Goal: Task Accomplishment & Management: Use online tool/utility

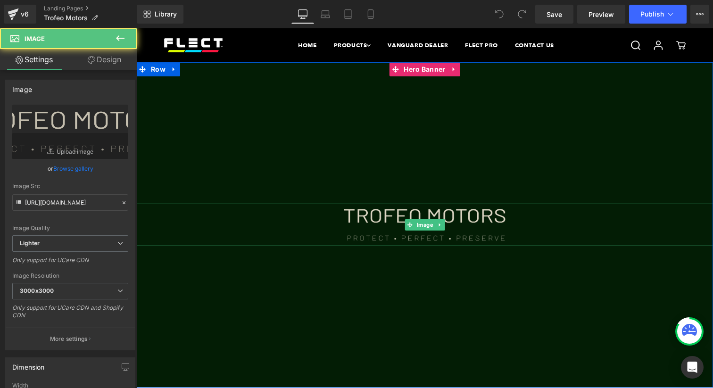
click at [403, 219] on img at bounding box center [424, 225] width 173 height 42
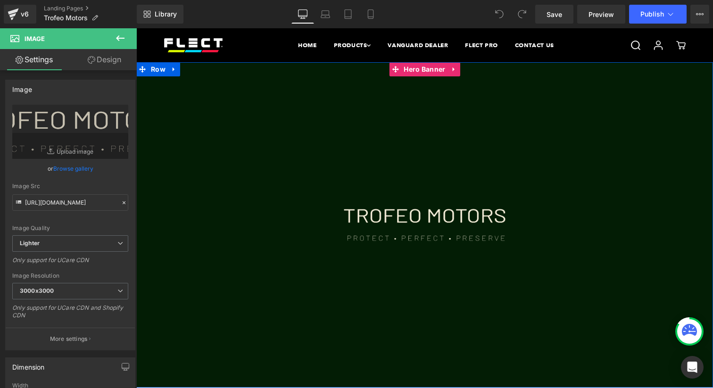
click at [355, 140] on div at bounding box center [424, 224] width 576 height 325
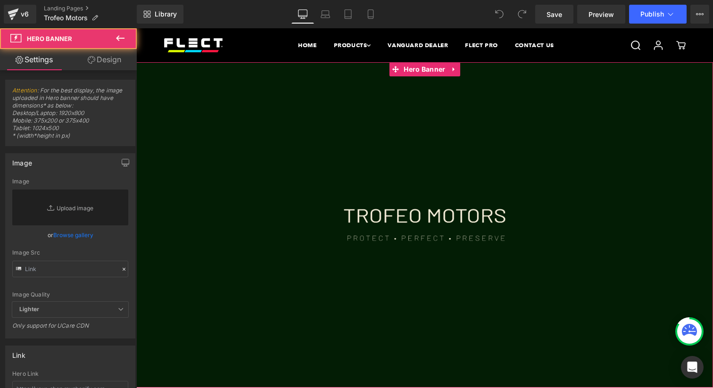
click at [110, 50] on link "Design" at bounding box center [104, 59] width 68 height 21
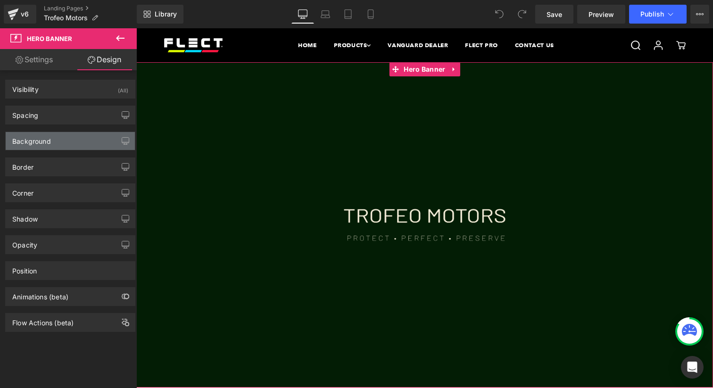
drag, startPoint x: 67, startPoint y: 137, endPoint x: 65, endPoint y: 142, distance: 5.9
click at [67, 137] on div "Background" at bounding box center [70, 141] width 129 height 18
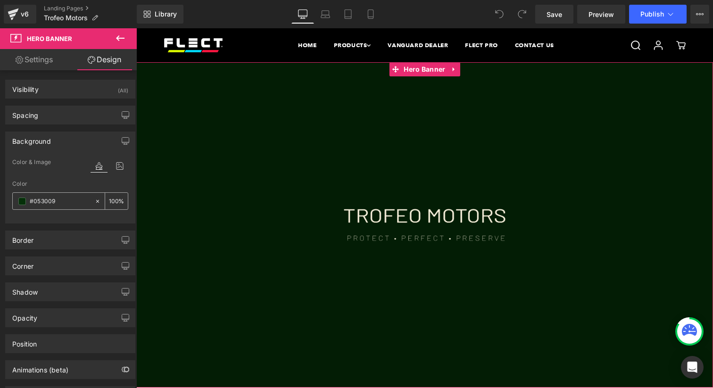
click at [50, 206] on input "#053009" at bounding box center [60, 201] width 60 height 10
paste input "170f08"
type input "#170f08"
click at [55, 194] on div "#170f08" at bounding box center [54, 201] width 82 height 16
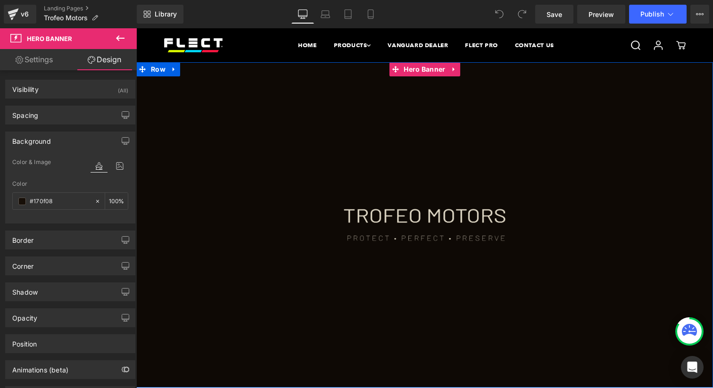
click at [402, 222] on img at bounding box center [424, 225] width 173 height 42
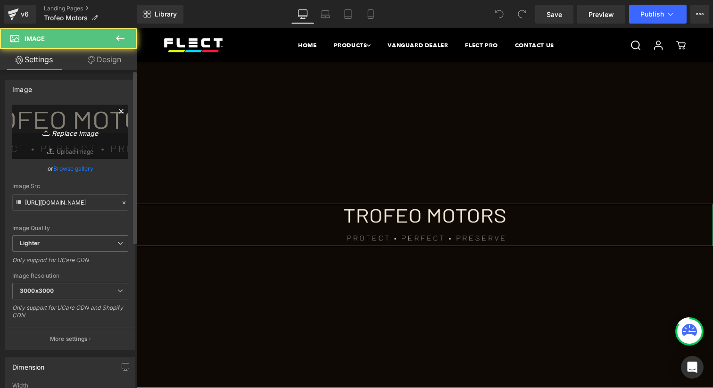
click at [93, 138] on link "Replace Image" at bounding box center [70, 132] width 116 height 54
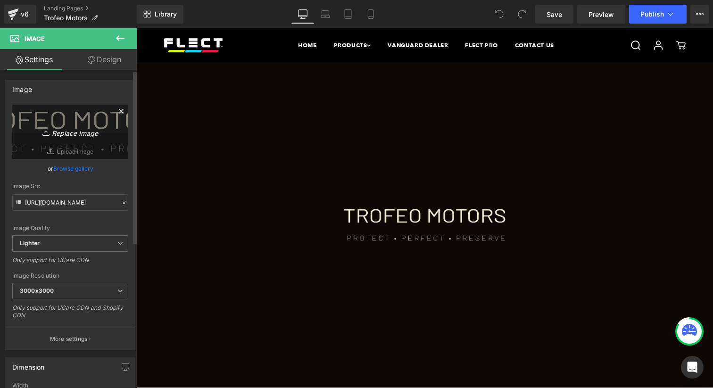
type input "C:\fakepath\34534534534Untitled-3.png"
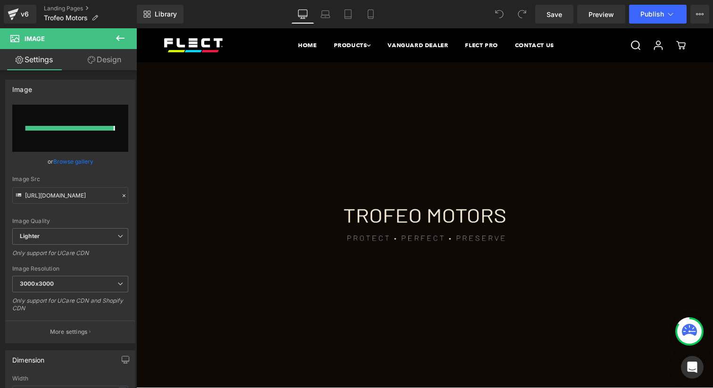
type input "[URL][DOMAIN_NAME]"
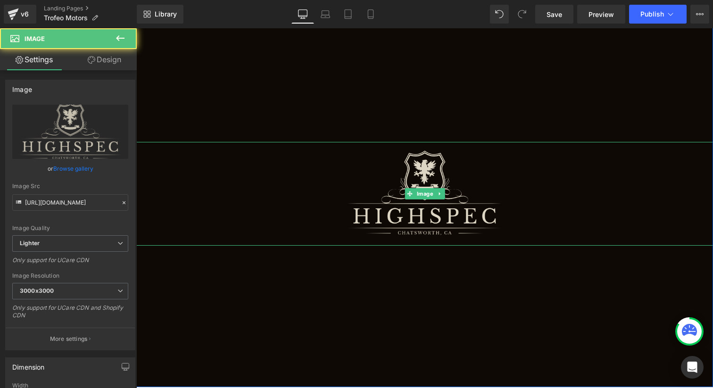
click at [424, 222] on img at bounding box center [424, 194] width 173 height 104
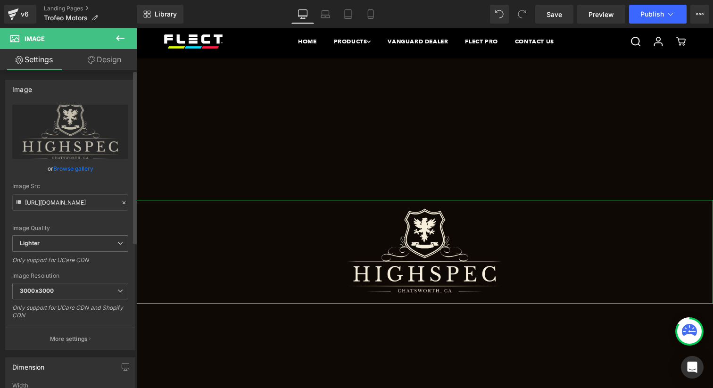
scroll to position [311, 0]
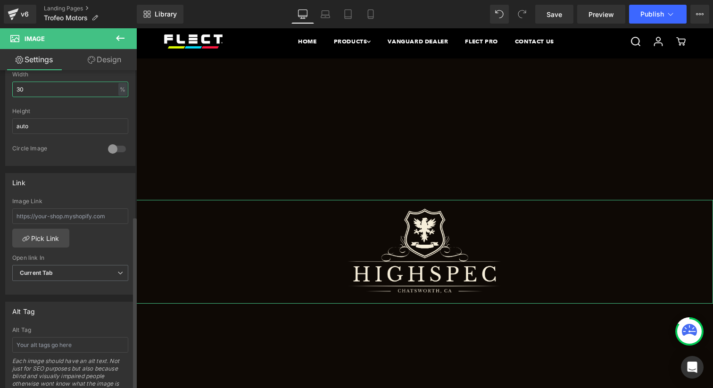
drag, startPoint x: 52, startPoint y: 81, endPoint x: 2, endPoint y: 80, distance: 50.0
click at [1, 79] on div "Dimension 30% Width 30 % % px auto Height auto 0 Circle Image" at bounding box center [70, 102] width 141 height 127
type input "50"
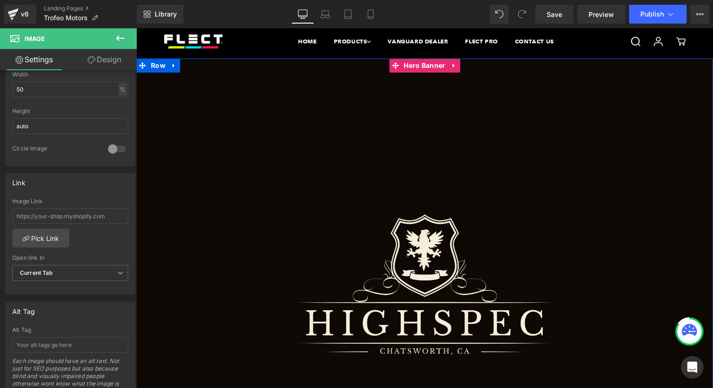
click at [373, 156] on div at bounding box center [424, 285] width 576 height 455
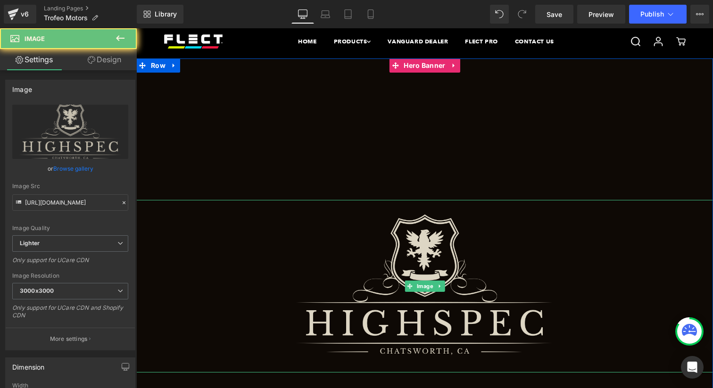
drag, startPoint x: 447, startPoint y: 271, endPoint x: 426, endPoint y: 260, distance: 23.4
click at [447, 271] on img at bounding box center [424, 286] width 288 height 173
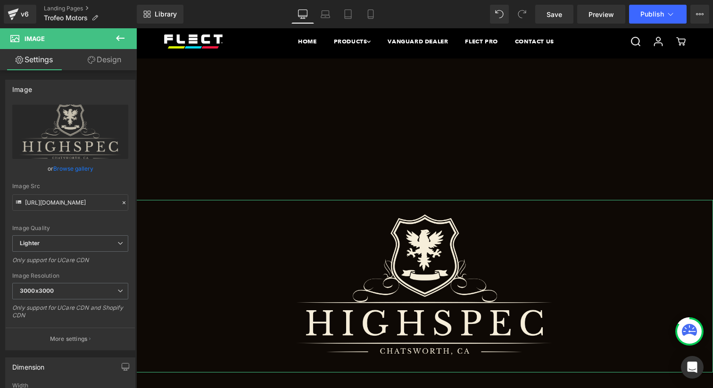
drag, startPoint x: 112, startPoint y: 55, endPoint x: 66, endPoint y: 116, distance: 76.8
click at [113, 55] on link "Design" at bounding box center [104, 59] width 68 height 21
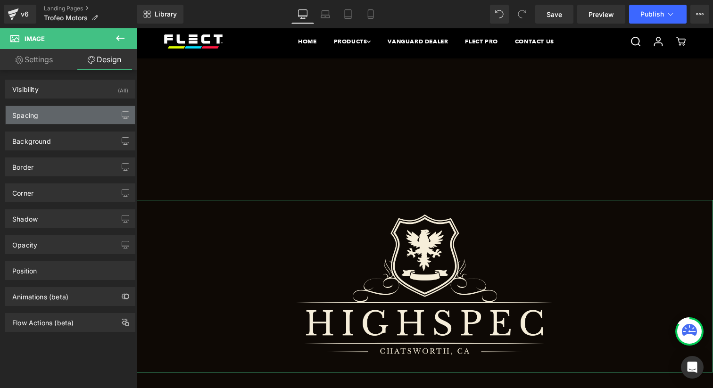
click at [66, 116] on div "Spacing" at bounding box center [70, 115] width 129 height 18
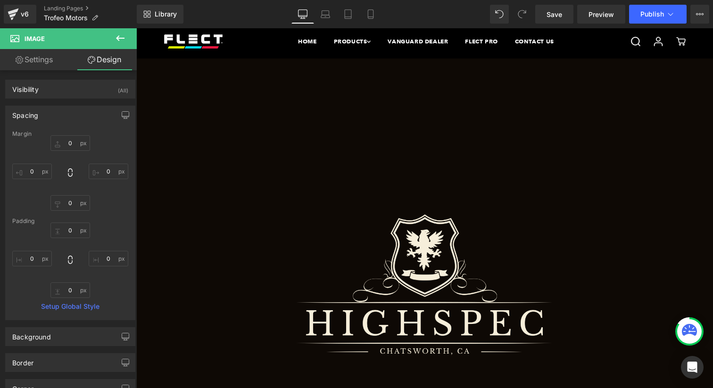
click at [459, 106] on div at bounding box center [424, 285] width 576 height 455
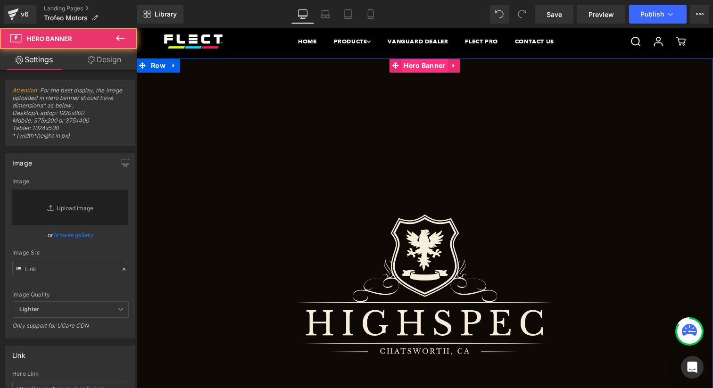
click at [425, 61] on span "Hero Banner" at bounding box center [424, 65] width 46 height 14
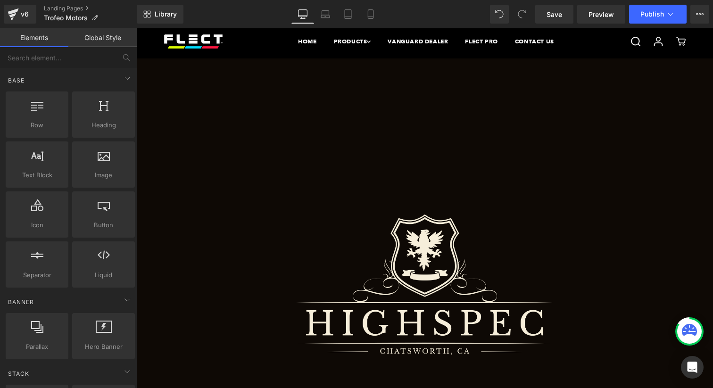
click at [136, 57] on div "HOME PRODUCTS COLORED PAINT PROTECTION FILM Brilliant PPF® - Colored Paint Prot…" at bounding box center [424, 42] width 576 height 34
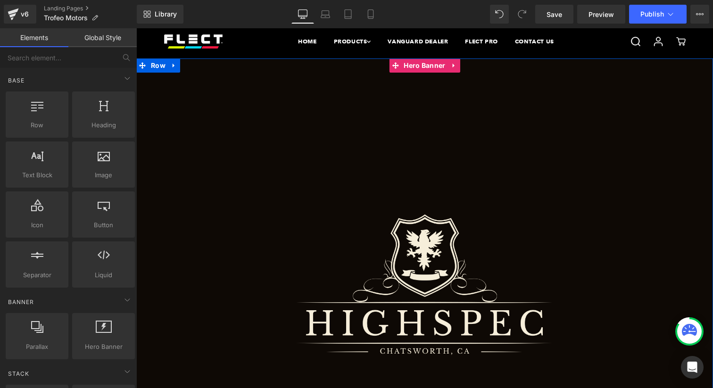
click at [257, 104] on div at bounding box center [424, 285] width 576 height 455
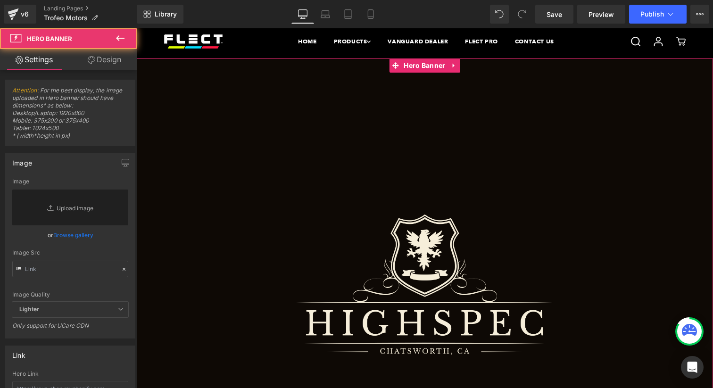
drag, startPoint x: 101, startPoint y: 56, endPoint x: 68, endPoint y: 114, distance: 66.7
click at [102, 56] on link "Design" at bounding box center [104, 59] width 68 height 21
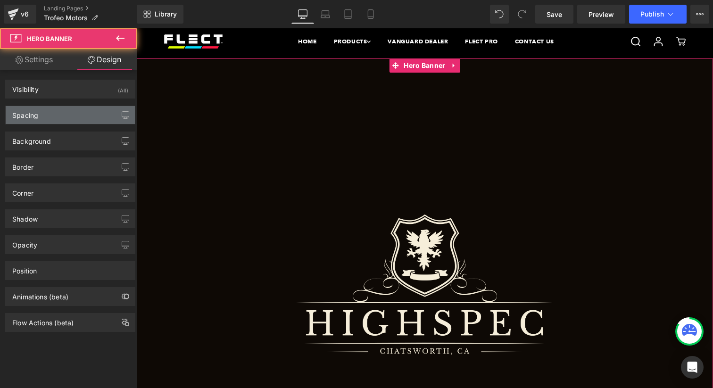
type input "0"
type input "300"
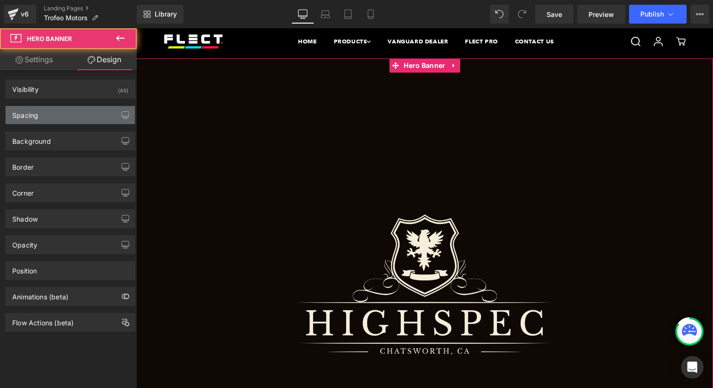
type input "0"
type input "300"
type input "0"
click at [68, 114] on div "Spacing" at bounding box center [70, 115] width 129 height 18
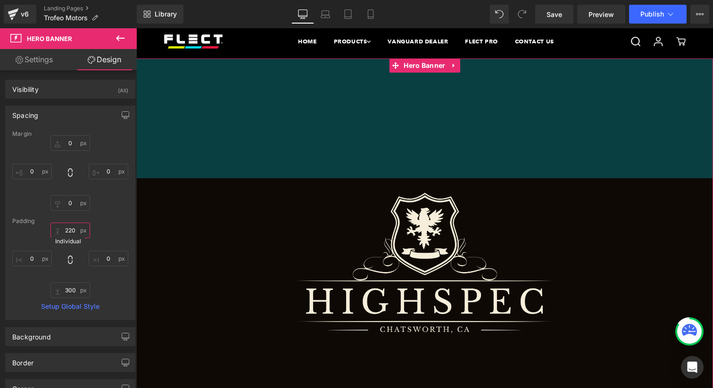
scroll to position [0, 0]
drag, startPoint x: 71, startPoint y: 231, endPoint x: 66, endPoint y: 261, distance: 30.1
click at [66, 265] on div "220px 220 0px 0 300px 300 0px 0" at bounding box center [70, 259] width 116 height 75
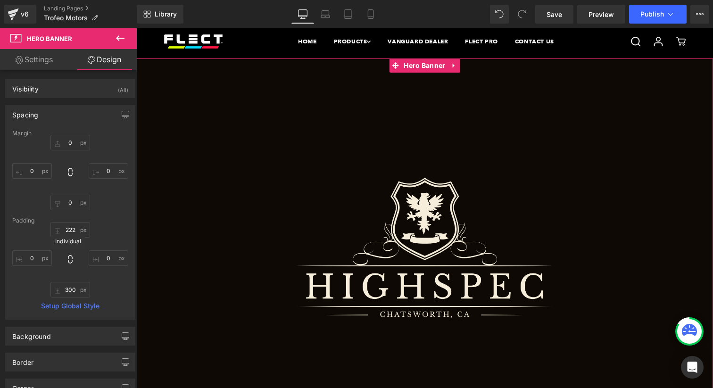
scroll to position [0, 0]
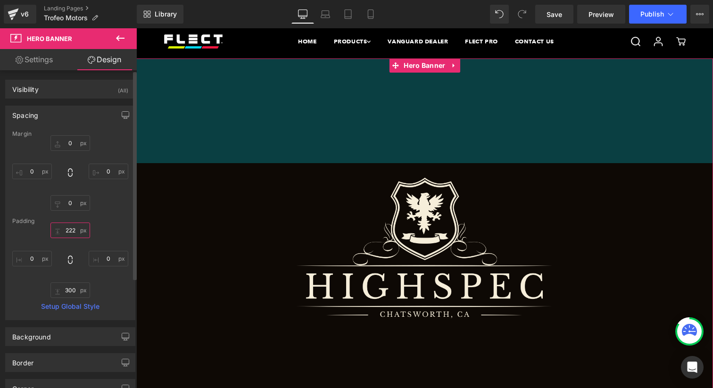
click at [72, 231] on input "222" at bounding box center [70, 230] width 40 height 16
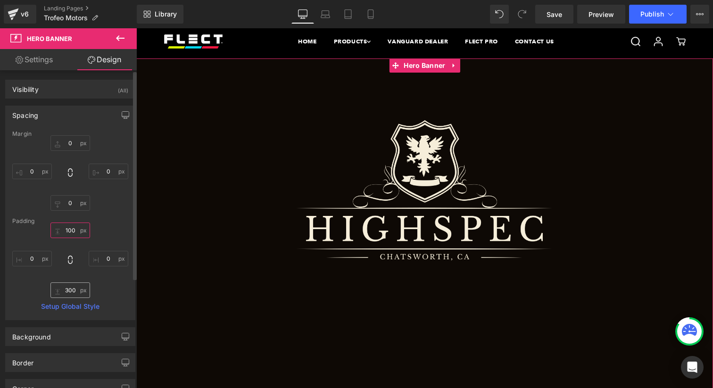
type input "100"
click at [80, 286] on input "300" at bounding box center [70, 290] width 40 height 16
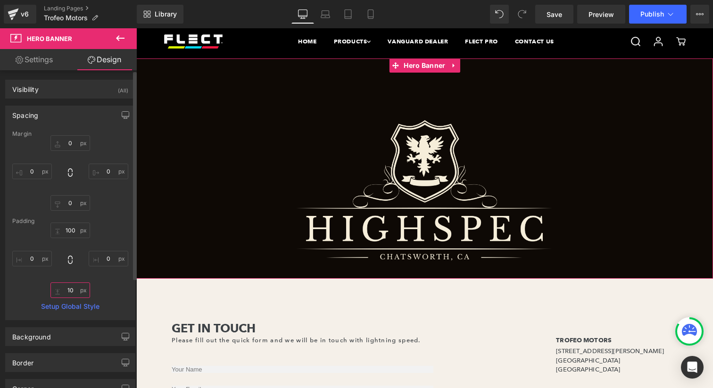
type input "100"
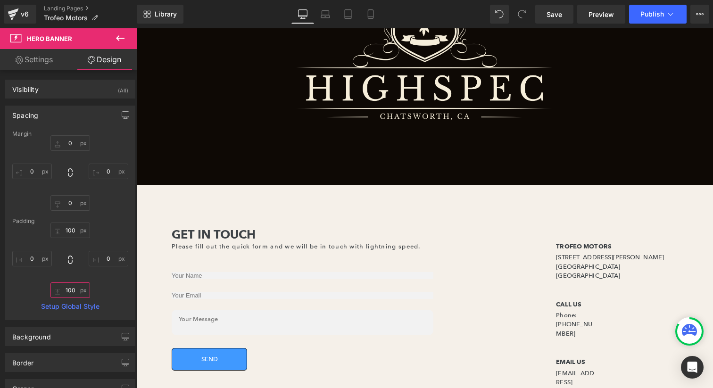
scroll to position [163, 0]
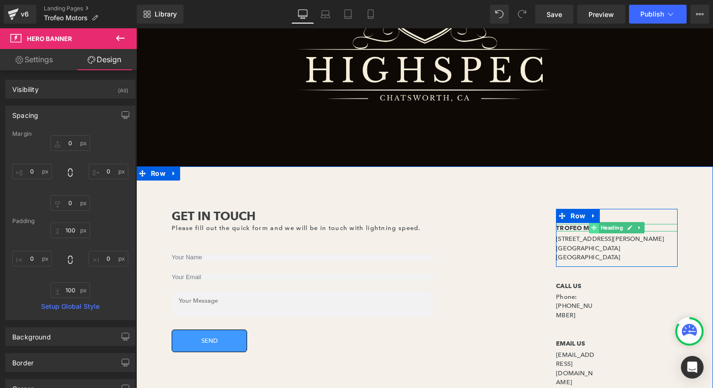
click at [589, 227] on span at bounding box center [594, 227] width 10 height 11
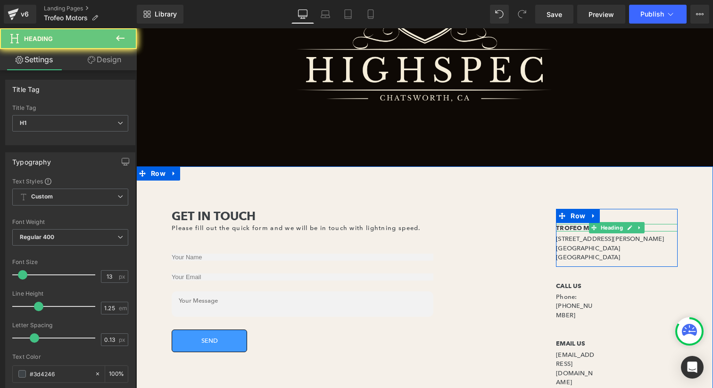
click at [585, 227] on b "TROFEO MOTORS" at bounding box center [584, 228] width 56 height 8
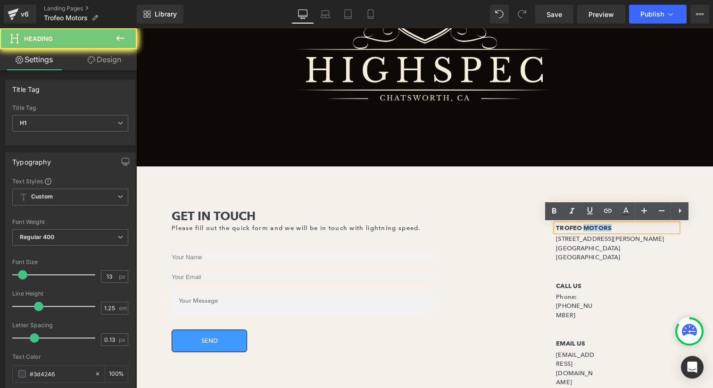
click at [585, 227] on b "TROFEO MOTORS" at bounding box center [584, 228] width 56 height 8
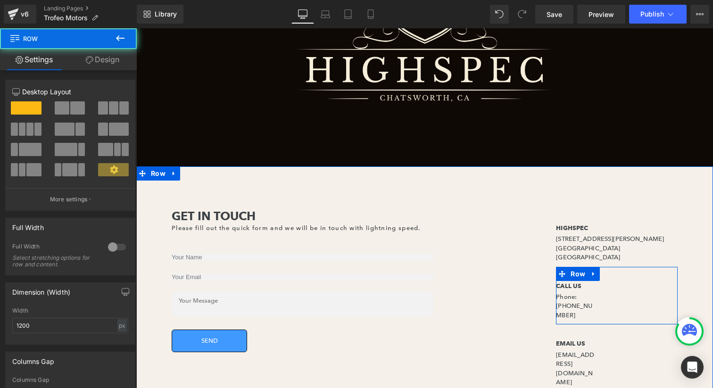
click at [670, 301] on div "CALL US Heading Phone: [PHONE_NUMBER] Text [GEOGRAPHIC_DATA]" at bounding box center [617, 296] width 122 height 58
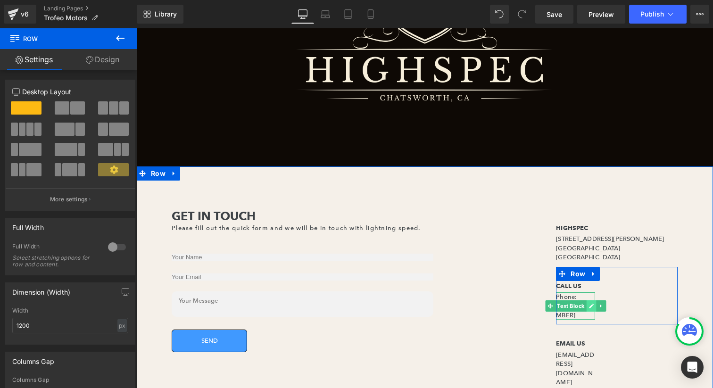
click at [588, 303] on link at bounding box center [591, 305] width 10 height 11
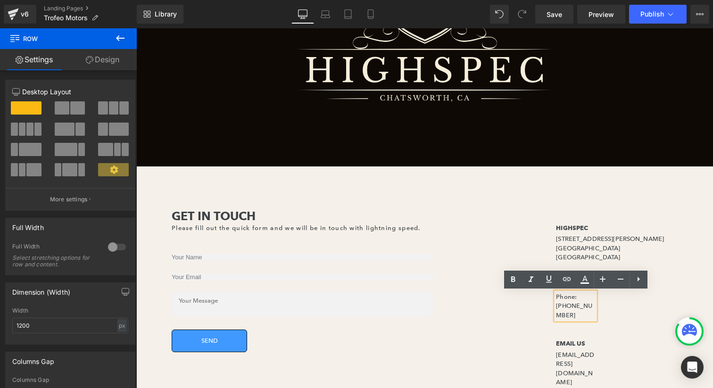
drag, startPoint x: 665, startPoint y: 298, endPoint x: 641, endPoint y: 300, distance: 24.6
click at [665, 298] on div "CALL US Heading Phone: [PHONE_NUMBER] Text Block Row 175px" at bounding box center [617, 296] width 122 height 58
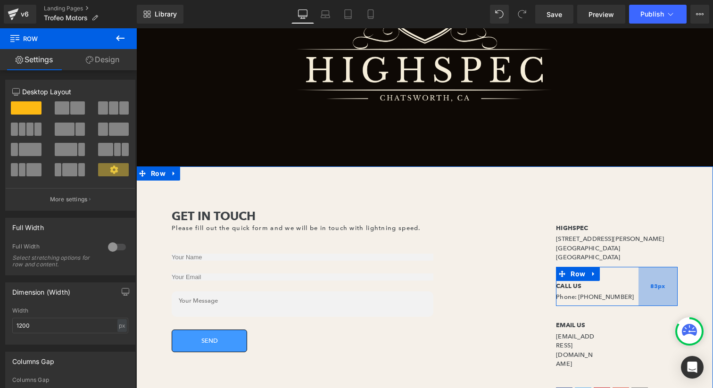
drag, startPoint x: 615, startPoint y: 298, endPoint x: 658, endPoint y: 299, distance: 43.4
click at [658, 299] on div "83px" at bounding box center [657, 287] width 39 height 40
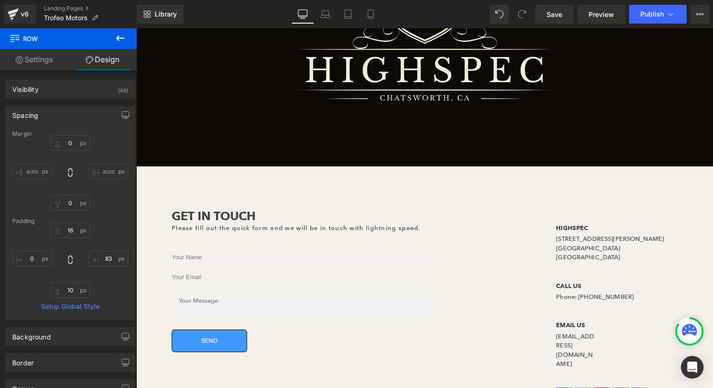
click at [659, 322] on div "EMAIL US Heading [EMAIL_ADDRESS][DOMAIN_NAME] Text Block Row" at bounding box center [617, 339] width 122 height 67
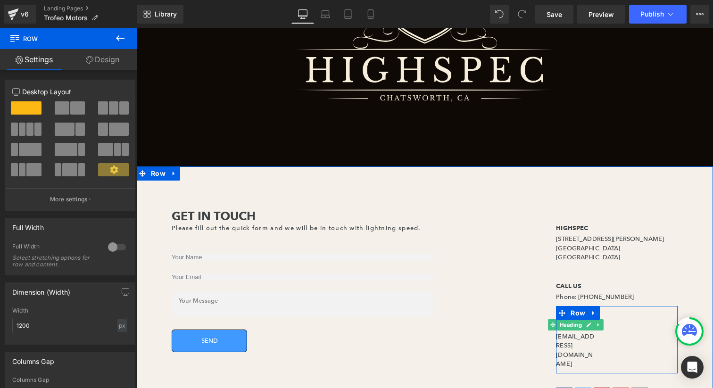
drag, startPoint x: 591, startPoint y: 328, endPoint x: 589, endPoint y: 335, distance: 7.8
click at [591, 330] on link at bounding box center [589, 324] width 10 height 11
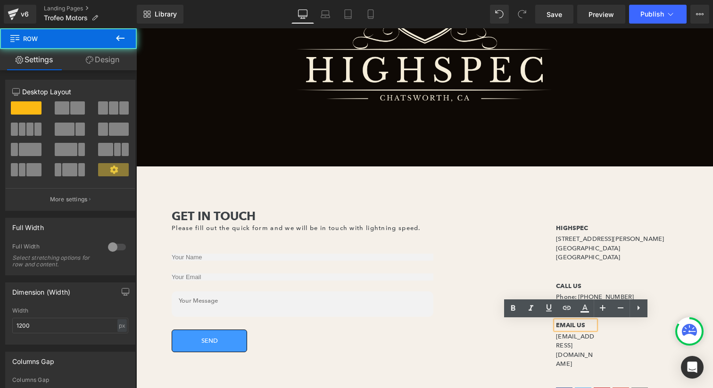
drag, startPoint x: 648, startPoint y: 337, endPoint x: 608, endPoint y: 327, distance: 40.9
click at [647, 337] on div "EMAIL US Heading [EMAIL_ADDRESS][DOMAIN_NAME] Text Block Row" at bounding box center [617, 339] width 122 height 67
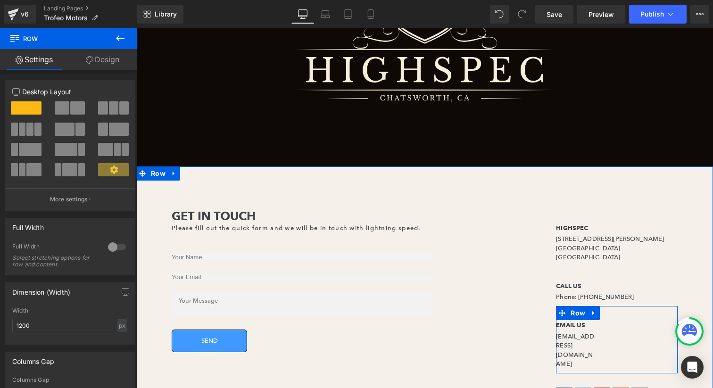
click at [615, 327] on div "EMAIL US Heading [EMAIL_ADDRESS][DOMAIN_NAME] Text Block Row" at bounding box center [617, 339] width 122 height 67
drag, startPoint x: 590, startPoint y: 318, endPoint x: 598, endPoint y: 318, distance: 8.0
click at [590, 318] on link at bounding box center [593, 313] width 12 height 14
click at [640, 329] on div "EMAIL US Heading [EMAIL_ADDRESS][DOMAIN_NAME] Text Block Row" at bounding box center [617, 339] width 122 height 67
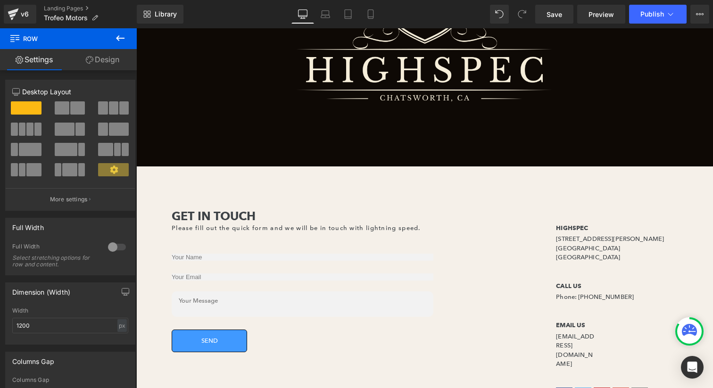
drag, startPoint x: 99, startPoint y: 46, endPoint x: 96, endPoint y: 59, distance: 13.4
click at [99, 46] on span "Row" at bounding box center [56, 38] width 94 height 21
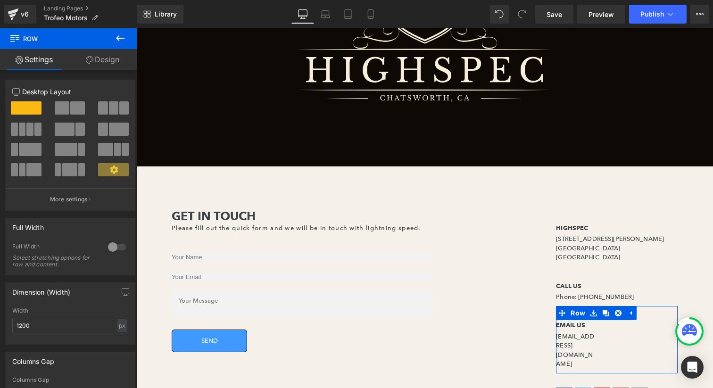
click at [96, 59] on link "Design" at bounding box center [102, 59] width 68 height 21
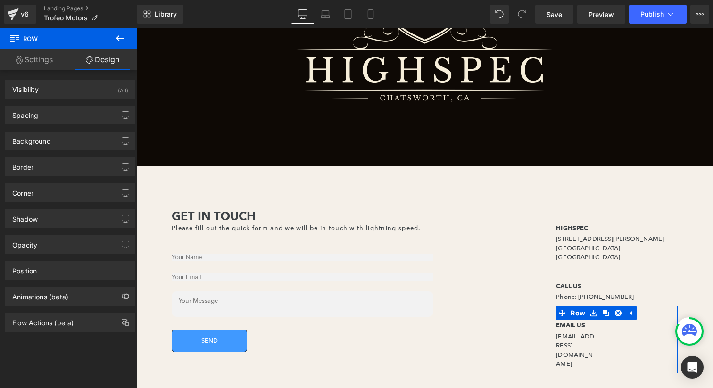
type input "0"
type input "16"
type input "175"
type input "10"
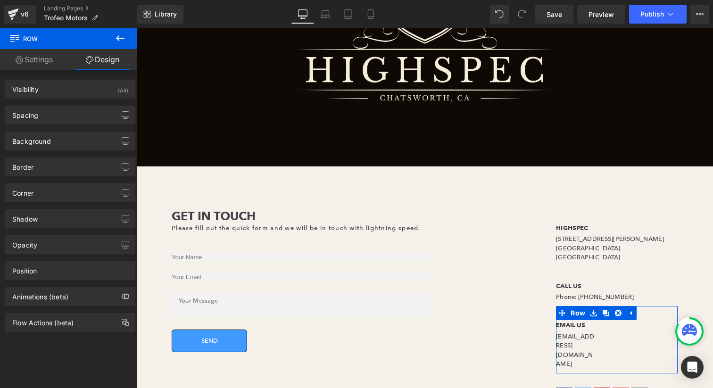
type input "0"
click at [62, 117] on div "Spacing" at bounding box center [70, 115] width 129 height 18
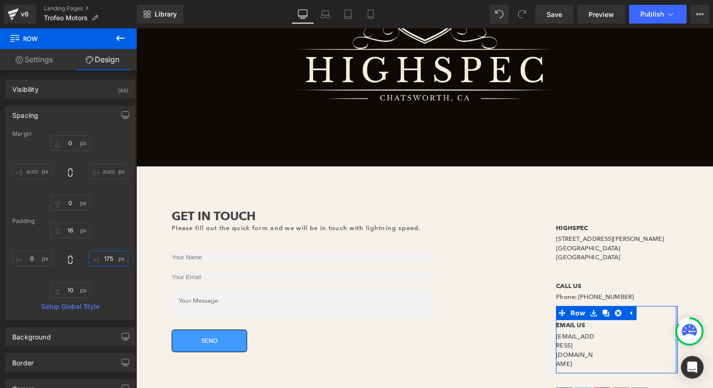
drag, startPoint x: 114, startPoint y: 262, endPoint x: 127, endPoint y: 263, distance: 13.2
click at [127, 263] on div "Margin 0px 0 auto auto 0px 0 auto auto [GEOGRAPHIC_DATA] 16px 16 175px 175 10px…" at bounding box center [70, 225] width 129 height 189
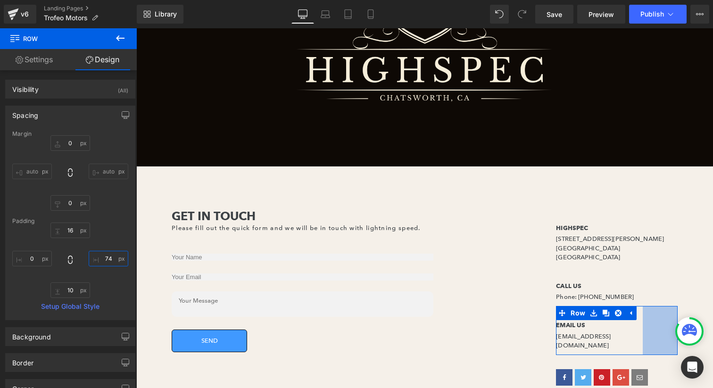
type input "74"
drag, startPoint x: 113, startPoint y: 273, endPoint x: 114, endPoint y: 306, distance: 33.0
click at [114, 306] on div "Margin 0px 0 auto auto 0px 0 auto auto [GEOGRAPHIC_DATA] 16px 16 74px 74 10px 1…" at bounding box center [70, 225] width 129 height 189
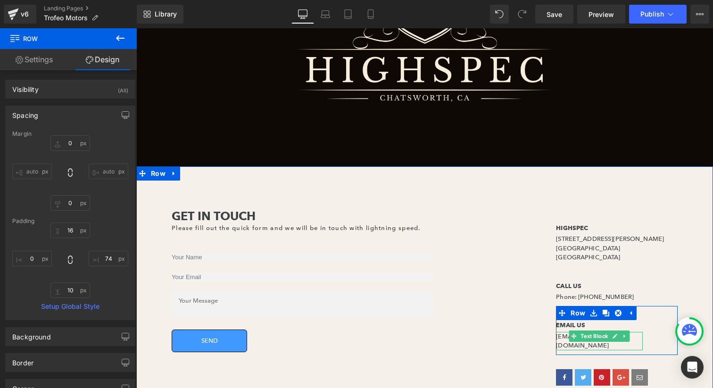
click at [566, 336] on p "[EMAIL_ADDRESS][DOMAIN_NAME]" at bounding box center [599, 341] width 87 height 18
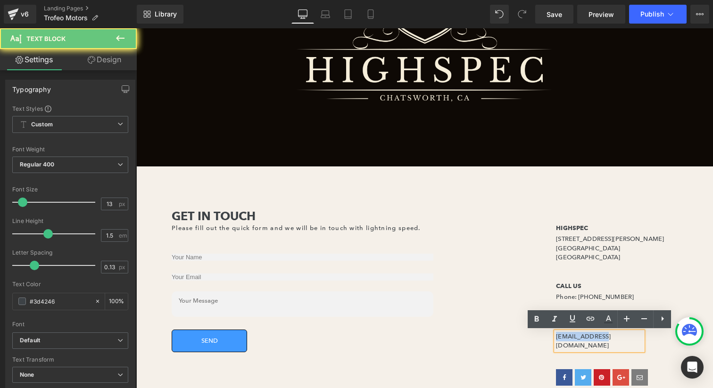
click at [566, 336] on p "[EMAIL_ADDRESS][DOMAIN_NAME]" at bounding box center [599, 341] width 87 height 18
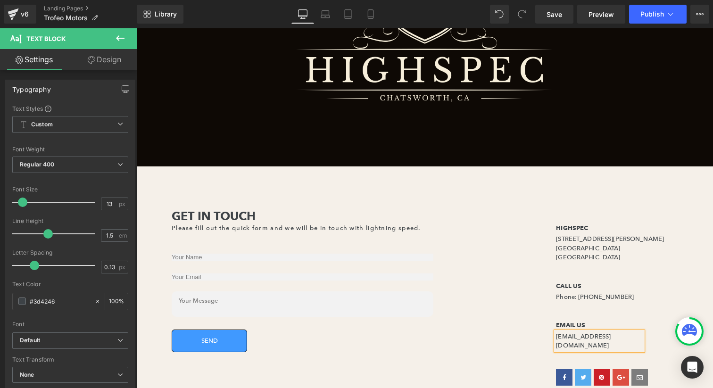
click at [683, 283] on div "HIGHSPEC Heading [STREET_ADDRESS][PERSON_NAME] Text Block Row CALL US Heading P…" at bounding box center [616, 304] width 192 height 191
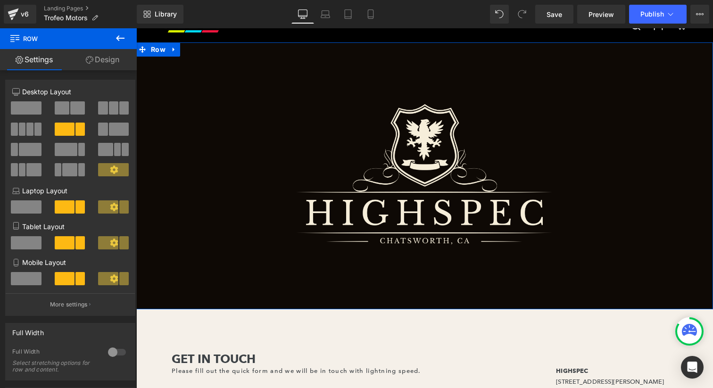
scroll to position [0, 0]
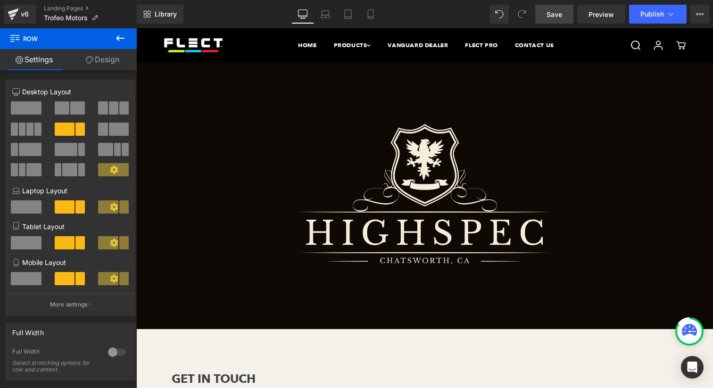
click at [568, 17] on link "Save" at bounding box center [554, 14] width 38 height 19
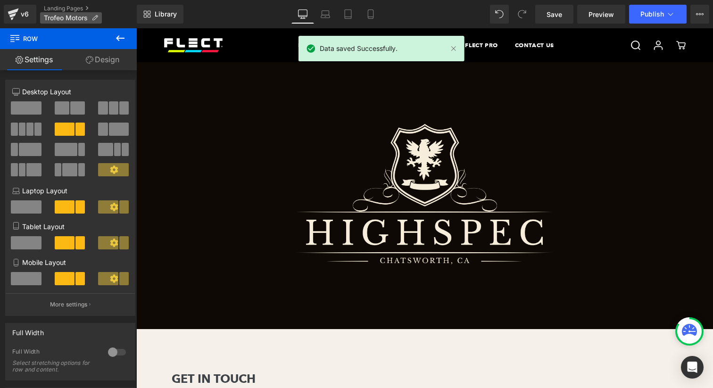
click at [74, 21] on span "Trofeo Motors" at bounding box center [66, 18] width 44 height 8
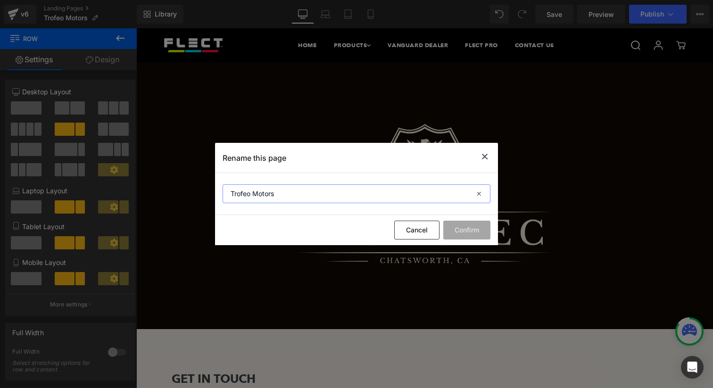
drag, startPoint x: 261, startPoint y: 191, endPoint x: 231, endPoint y: 187, distance: 30.4
click at [231, 187] on input "Trofeo Motors" at bounding box center [356, 193] width 268 height 19
type input "HIGHSPEC"
click at [467, 227] on button "Confirm" at bounding box center [466, 230] width 47 height 19
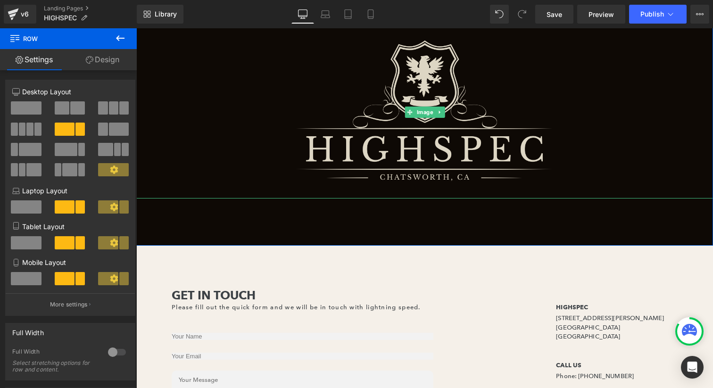
scroll to position [84, 0]
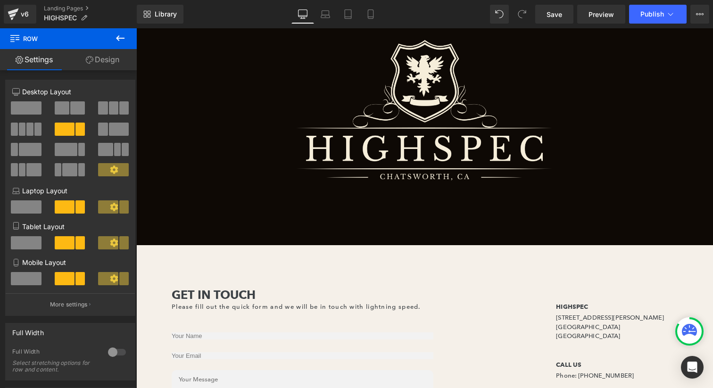
click at [122, 39] on icon at bounding box center [120, 38] width 11 height 11
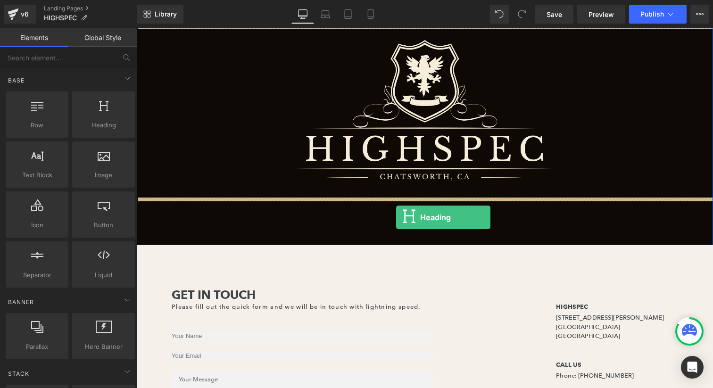
drag, startPoint x: 247, startPoint y: 160, endPoint x: 396, endPoint y: 217, distance: 159.9
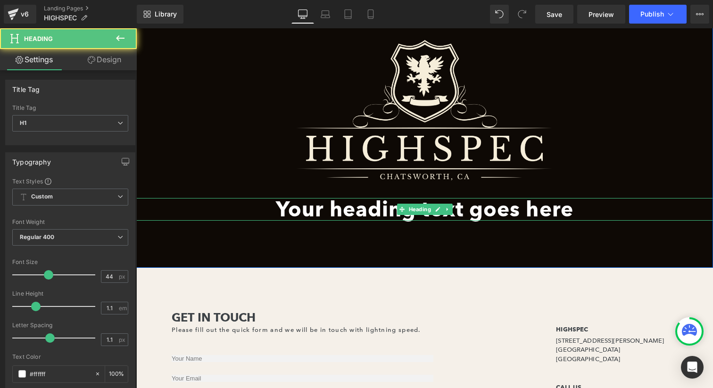
click at [373, 211] on h1 "Your heading text goes here" at bounding box center [424, 209] width 576 height 23
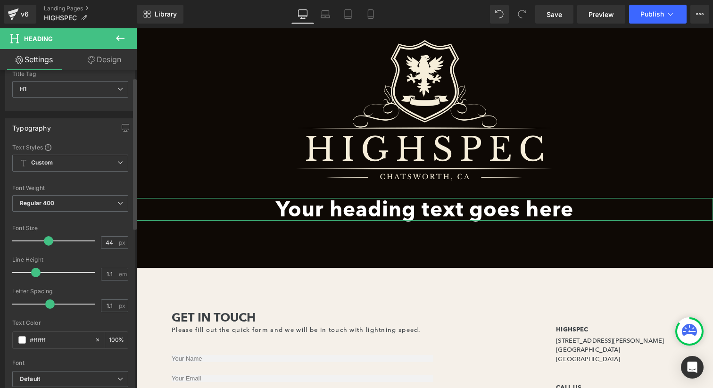
scroll to position [43, 0]
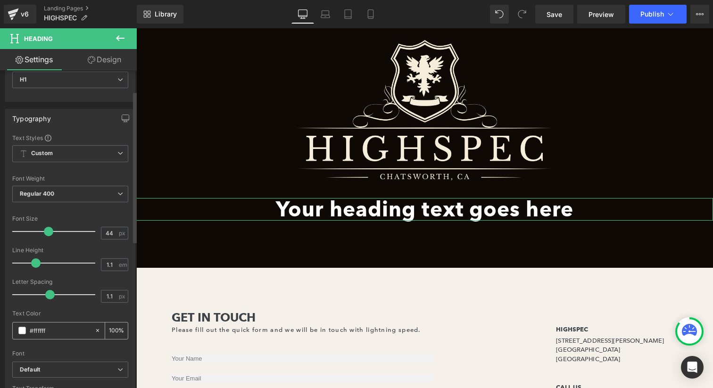
click at [56, 335] on input "#ffffff" at bounding box center [60, 330] width 60 height 10
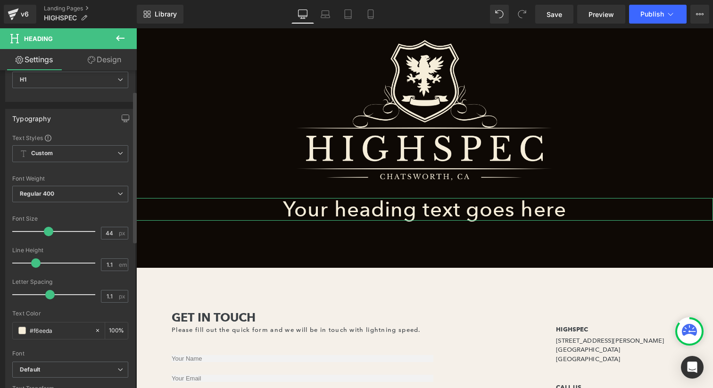
type input "#f6eeda"
click at [64, 313] on div "Text Color" at bounding box center [70, 313] width 116 height 7
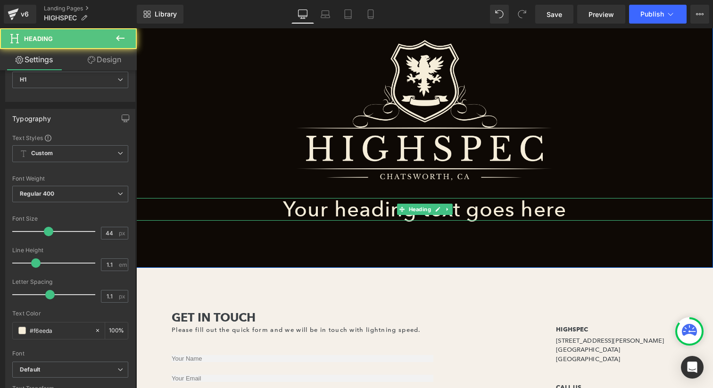
click at [367, 209] on h1 "Your heading text goes here" at bounding box center [424, 209] width 576 height 23
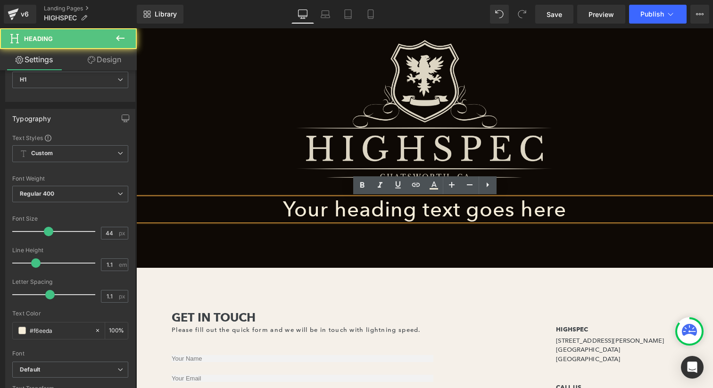
click at [330, 181] on img at bounding box center [424, 111] width 288 height 173
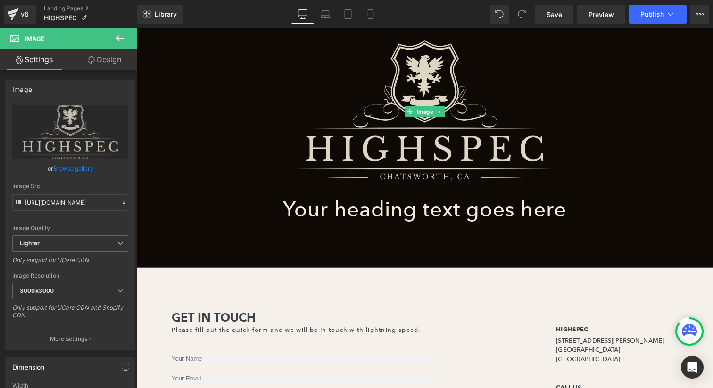
click at [283, 165] on img at bounding box center [424, 111] width 288 height 173
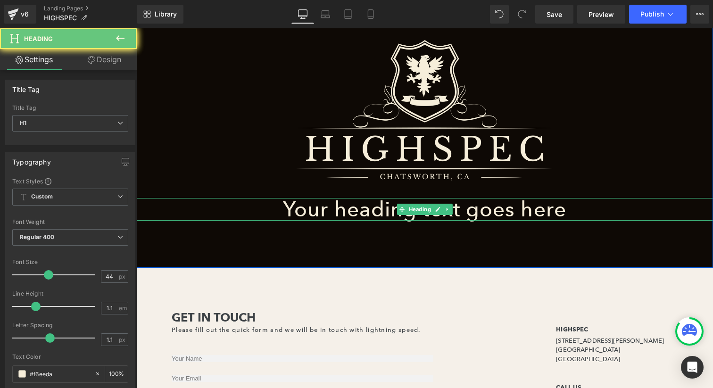
click at [329, 208] on h1 "Your heading text goes here" at bounding box center [424, 209] width 576 height 23
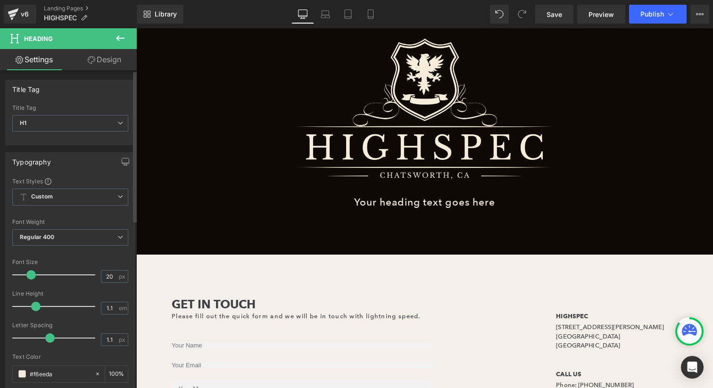
type input "19"
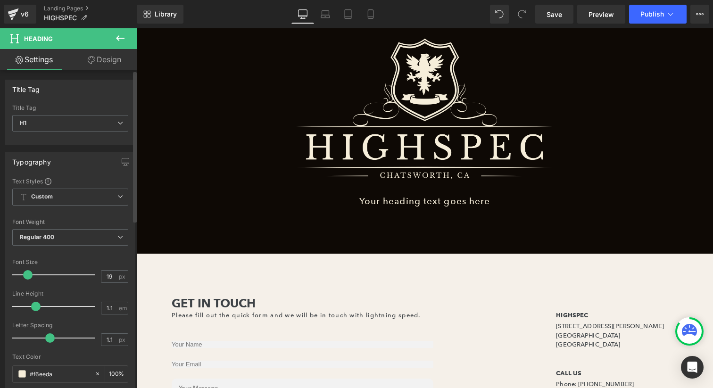
drag, startPoint x: 33, startPoint y: 276, endPoint x: 24, endPoint y: 276, distance: 8.5
click at [24, 276] on span at bounding box center [27, 274] width 9 height 9
click at [101, 70] on link "Design" at bounding box center [104, 59] width 68 height 21
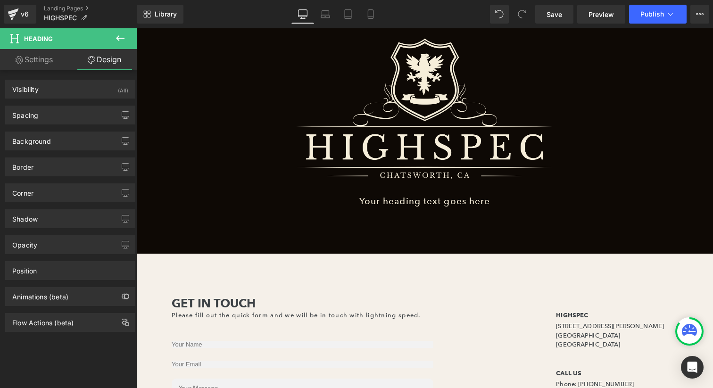
drag, startPoint x: 67, startPoint y: 118, endPoint x: 67, endPoint y: 129, distance: 11.3
click at [67, 118] on div "Spacing" at bounding box center [70, 115] width 129 height 18
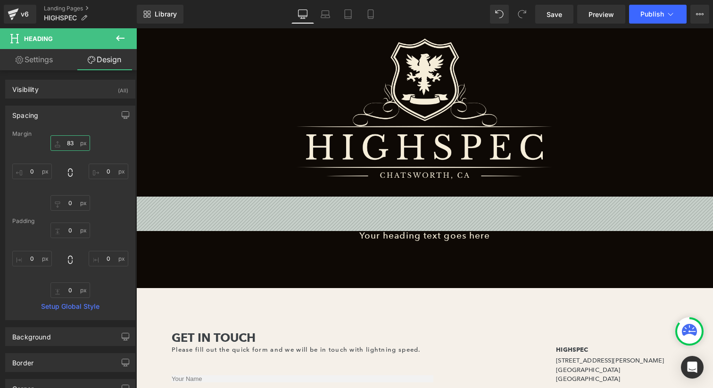
type input "83"
drag, startPoint x: 68, startPoint y: 145, endPoint x: 68, endPoint y: 106, distance: 39.1
click at [68, 106] on div "Spacing [GEOGRAPHIC_DATA] 83px 83 0px 0 0px 0 0px 0 [GEOGRAPHIC_DATA] 0px 0 0px…" at bounding box center [70, 213] width 130 height 214
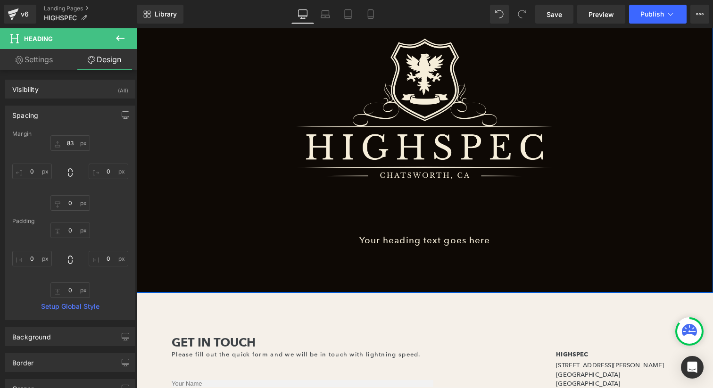
click at [370, 242] on h1 "Your heading text goes here" at bounding box center [424, 241] width 576 height 10
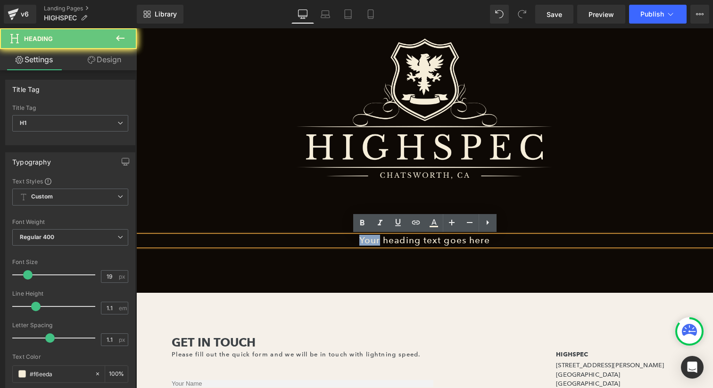
click at [370, 242] on h1 "Your heading text goes here" at bounding box center [424, 241] width 576 height 10
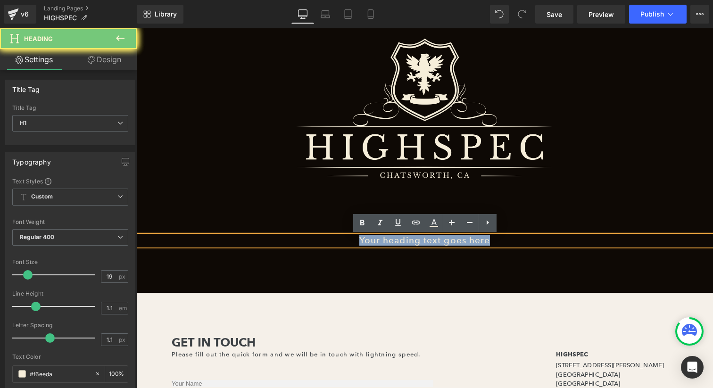
click at [370, 242] on h1 "Your heading text goes here" at bounding box center [424, 241] width 576 height 10
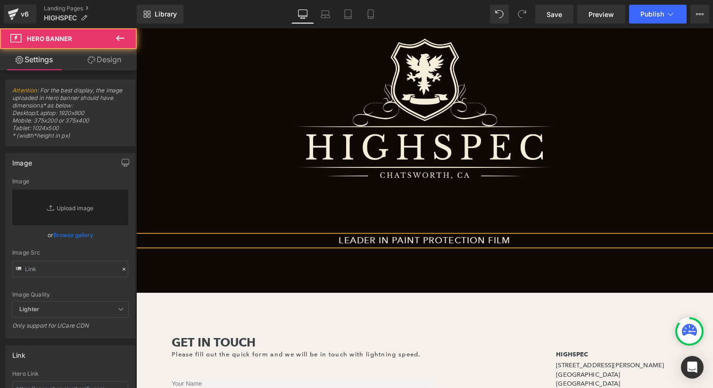
click at [483, 276] on div at bounding box center [424, 135] width 576 height 316
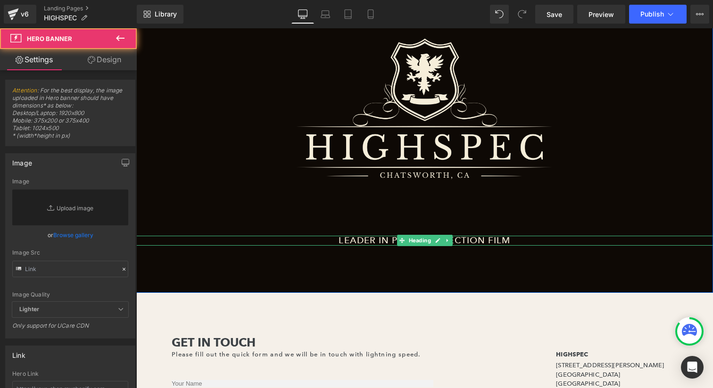
click at [378, 239] on h1 "LEADER IN PAINT PROTECTION FILM" at bounding box center [424, 241] width 576 height 10
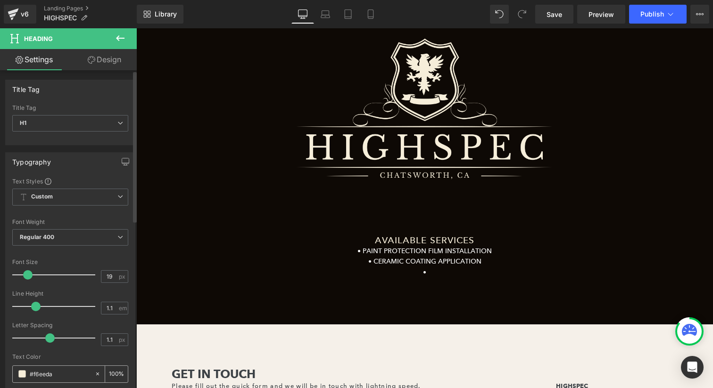
drag, startPoint x: 49, startPoint y: 378, endPoint x: 39, endPoint y: 376, distance: 10.5
click at [49, 378] on input "#f6eeda" at bounding box center [60, 374] width 60 height 10
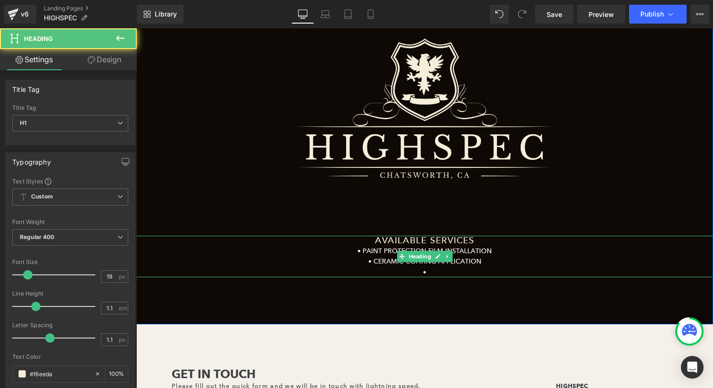
click at [386, 258] on div "• CERAMIC COATING APPLICATION" at bounding box center [424, 261] width 576 height 10
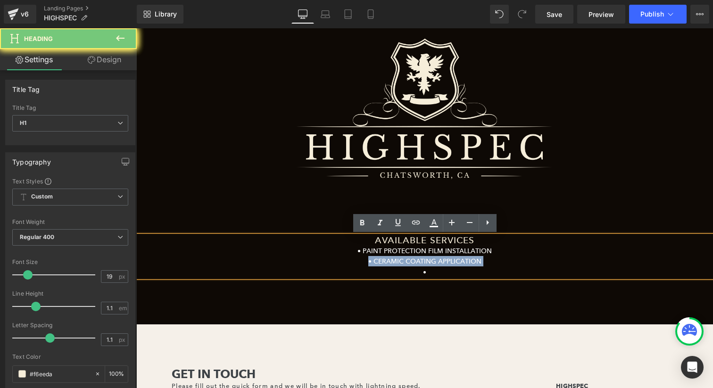
click at [386, 258] on div "• CERAMIC COATING APPLICATION" at bounding box center [424, 261] width 576 height 10
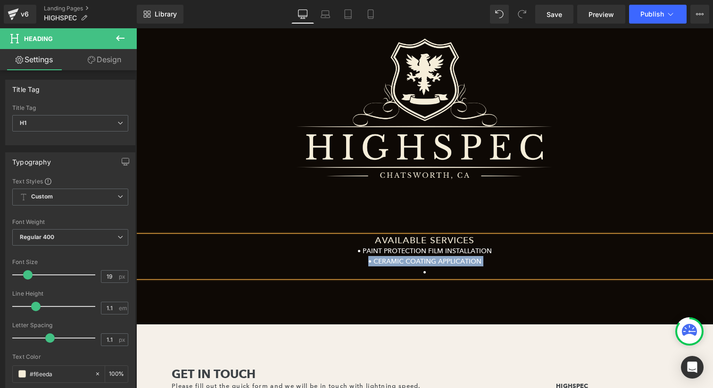
click at [472, 273] on div "•" at bounding box center [424, 272] width 576 height 10
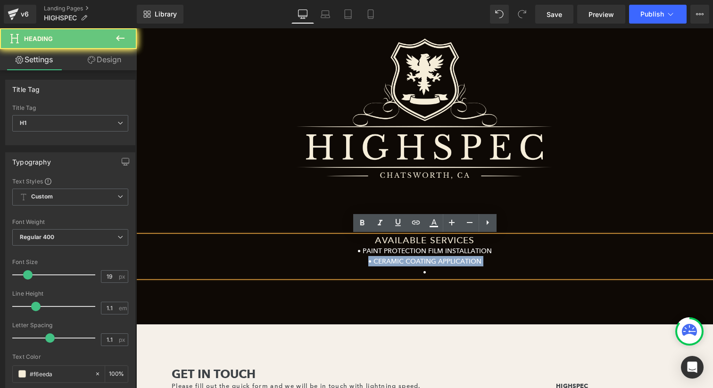
drag, startPoint x: 376, startPoint y: 245, endPoint x: 344, endPoint y: 230, distance: 34.8
click at [342, 230] on span "Image AVAILABLE SERVICES • PAINT PROTECTION FILM INSTALLATION • CERAMIC COATING…" at bounding box center [424, 150] width 576 height 253
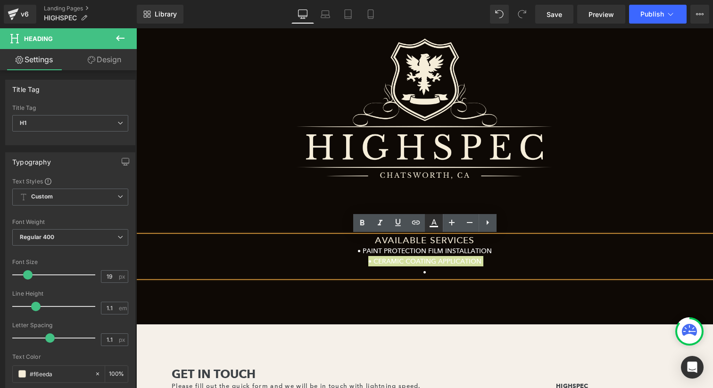
click at [0, 0] on icon at bounding box center [0, 0] width 0 height 0
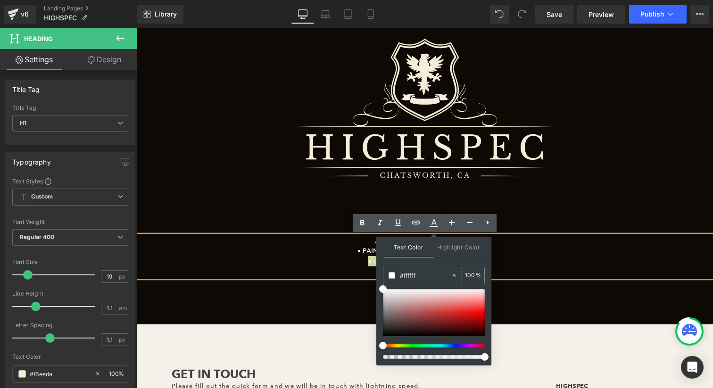
drag, startPoint x: 422, startPoint y: 274, endPoint x: 379, endPoint y: 273, distance: 42.9
click at [378, 273] on div "Text Color Highlight Color rgb(255, 255, 255) #ffffff 100 % transparent transpa…" at bounding box center [433, 301] width 115 height 128
paste input "f6eeda"
type input "#f6eeda"
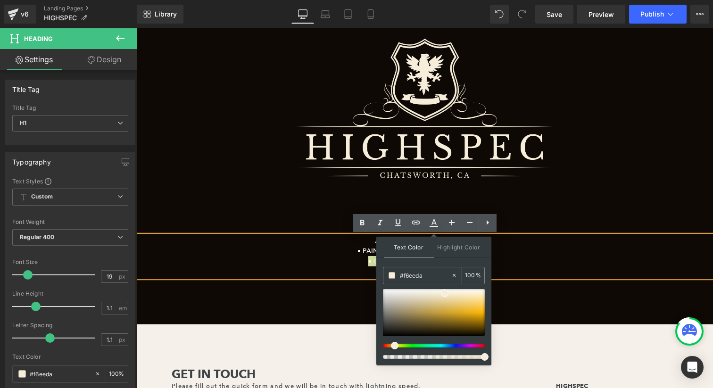
click at [413, 263] on div "Text Color Highlight Color rgba(246, 238, 218, 1) #f6eeda 100 % transparent tra…" at bounding box center [433, 301] width 115 height 128
click at [531, 264] on div "• CERAMIC COATING APPLICATION" at bounding box center [424, 261] width 576 height 10
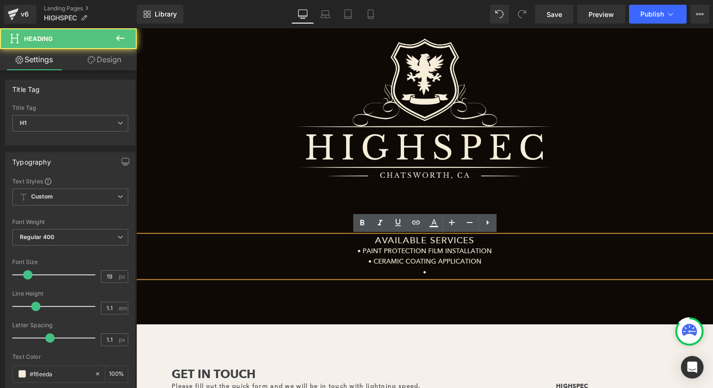
click at [482, 264] on div "• CERAMIC COATING APPLICATION" at bounding box center [424, 261] width 576 height 10
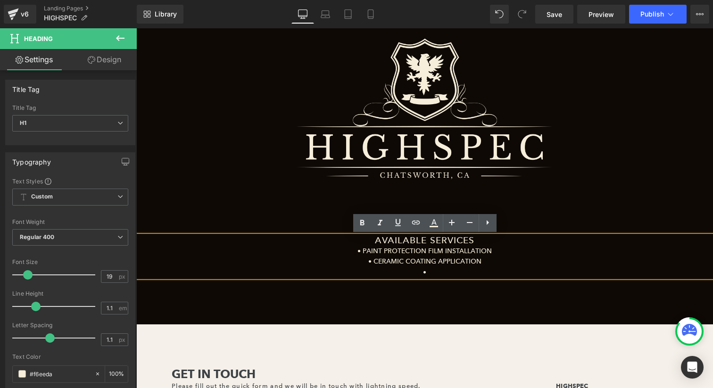
click at [496, 240] on h1 "AVAILABLE SERVICES" at bounding box center [424, 241] width 576 height 10
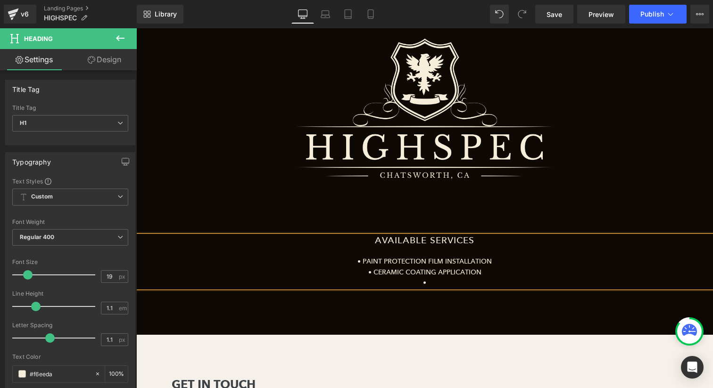
click at [398, 269] on span "• CERAMIC COATING APPLICATION" at bounding box center [424, 272] width 113 height 8
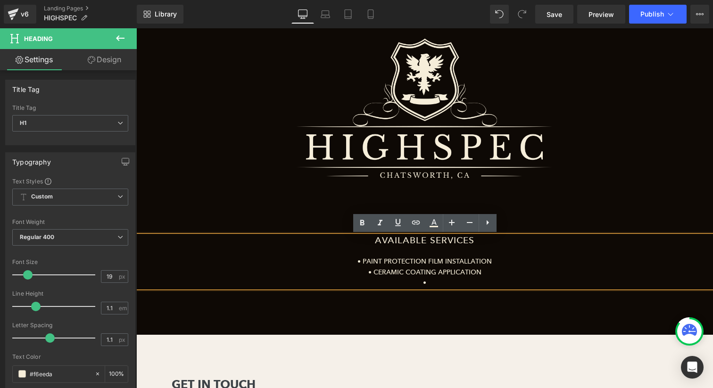
click at [479, 280] on div "•" at bounding box center [424, 282] width 576 height 10
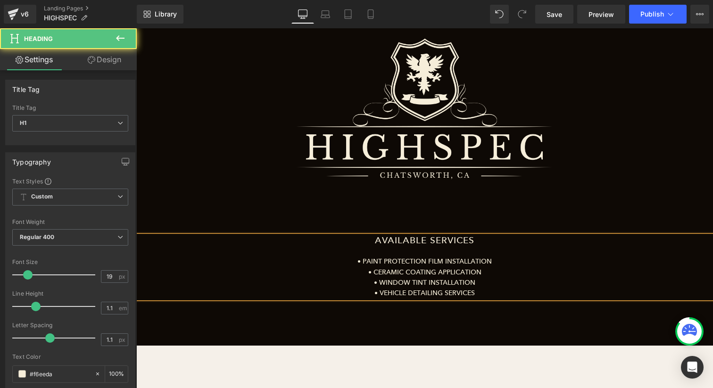
click at [457, 290] on span "• VEHICLE DETAILING SERVICES" at bounding box center [424, 292] width 100 height 8
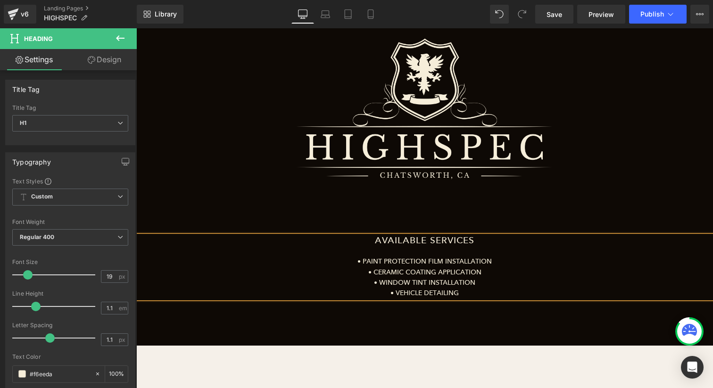
click at [398, 293] on span "• VEHICLE DETAILING" at bounding box center [424, 292] width 68 height 8
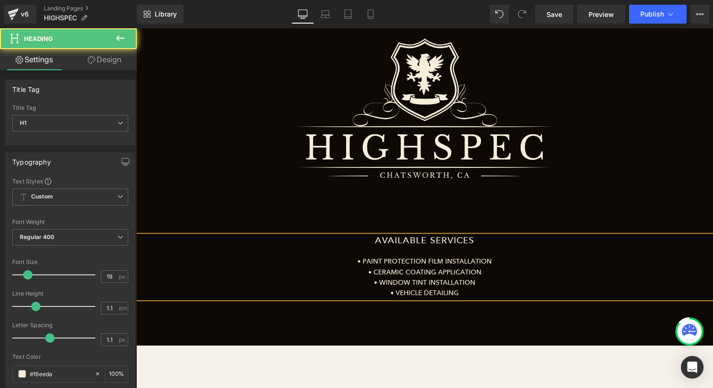
click at [457, 294] on span "• VEHICLE DETAILING" at bounding box center [424, 292] width 68 height 8
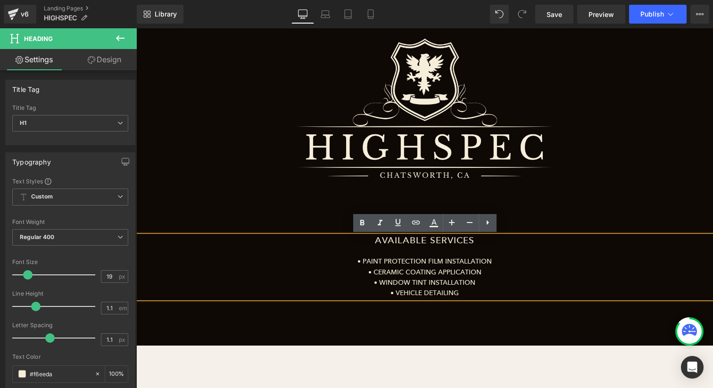
click at [466, 328] on div at bounding box center [424, 161] width 576 height 369
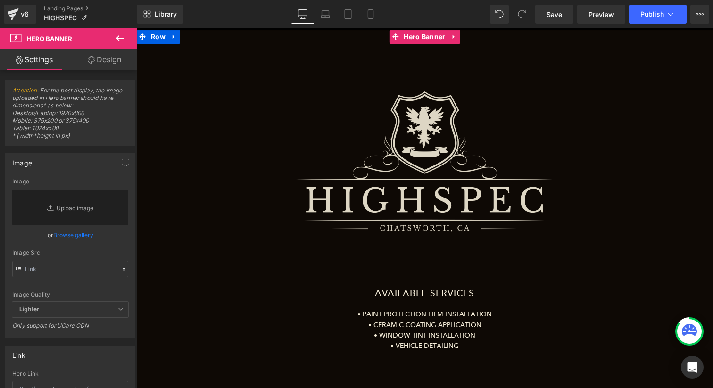
scroll to position [32, 0]
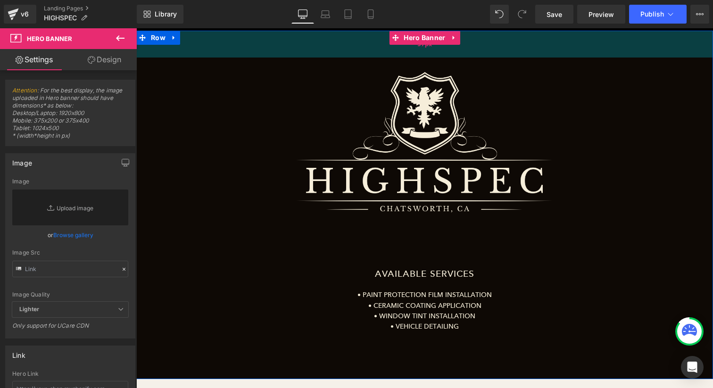
drag, startPoint x: 521, startPoint y: 70, endPoint x: 523, endPoint y: 49, distance: 20.3
click at [523, 49] on div "57px" at bounding box center [424, 44] width 576 height 27
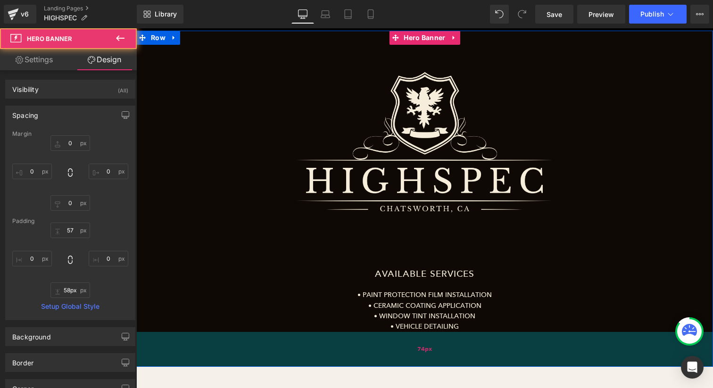
type input "57px"
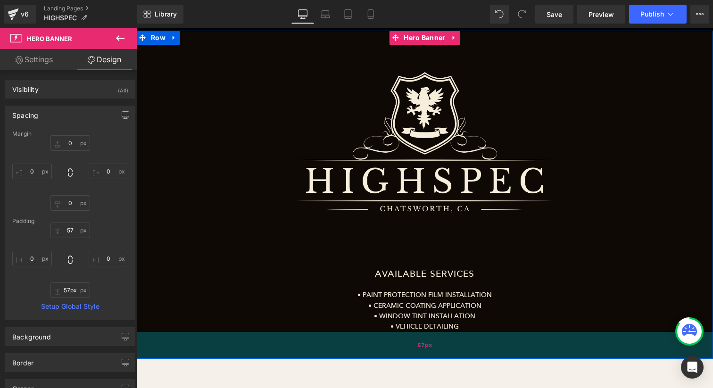
drag, startPoint x: 520, startPoint y: 352, endPoint x: 527, endPoint y: 337, distance: 16.2
click at [527, 337] on div "57px" at bounding box center [424, 345] width 576 height 27
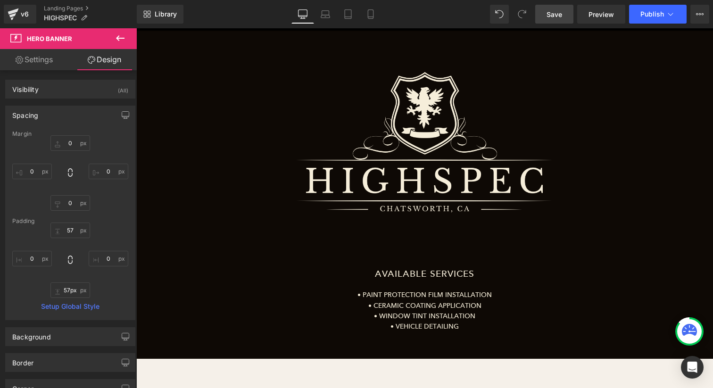
click at [566, 20] on link "Save" at bounding box center [554, 14] width 38 height 19
click at [658, 14] on span "Publish" at bounding box center [652, 14] width 24 height 8
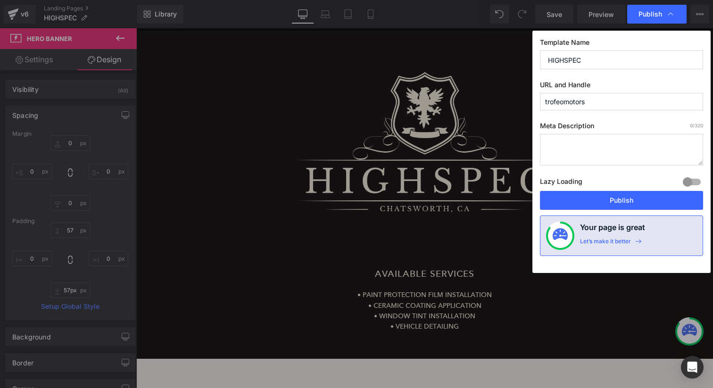
drag, startPoint x: 596, startPoint y: 104, endPoint x: 488, endPoint y: 93, distance: 108.5
click at [488, 93] on div "Publish Template Name HIGHSPEC URL and Handle trofeomotors Meta Description 0 /…" at bounding box center [356, 194] width 713 height 388
type input "highspec"
drag, startPoint x: 655, startPoint y: 201, endPoint x: 519, endPoint y: 173, distance: 138.7
click at [655, 201] on button "Publish" at bounding box center [621, 200] width 163 height 19
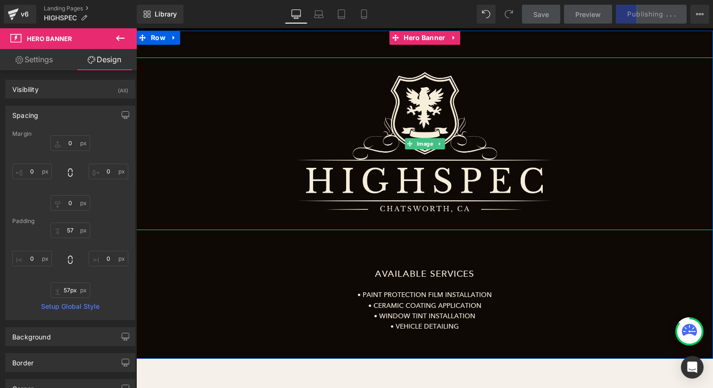
scroll to position [34, 0]
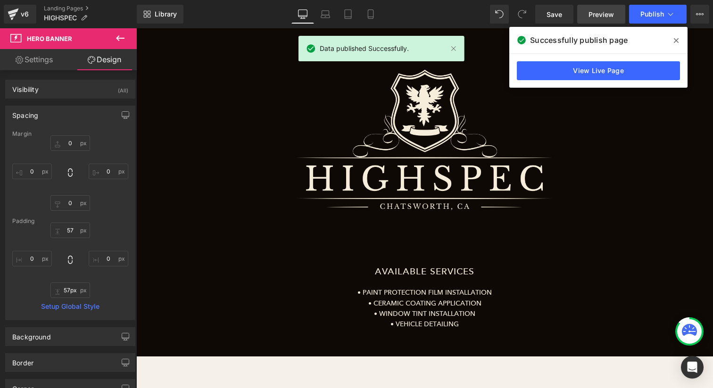
click at [598, 12] on span "Preview" at bounding box center [600, 14] width 25 height 10
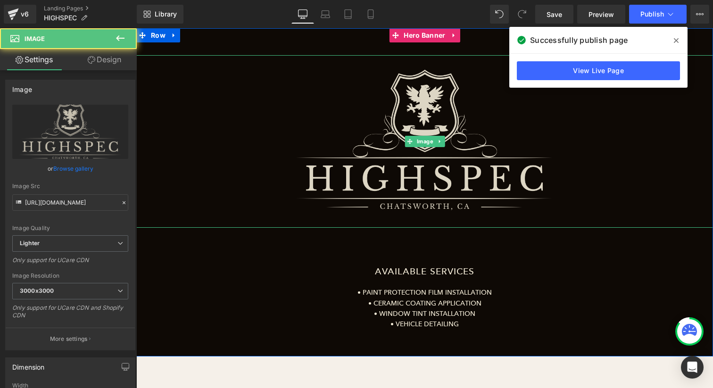
click at [400, 158] on img at bounding box center [424, 141] width 288 height 173
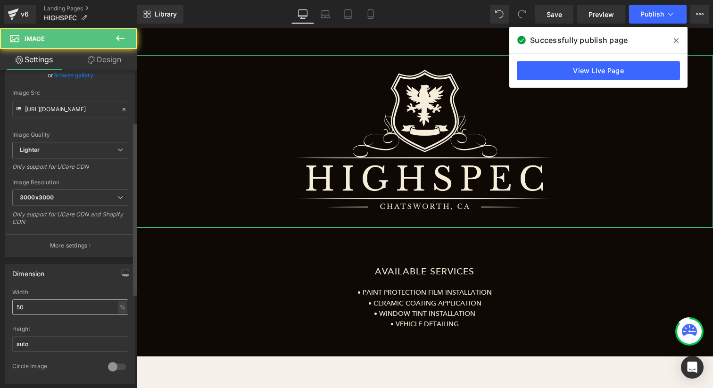
scroll to position [94, 0]
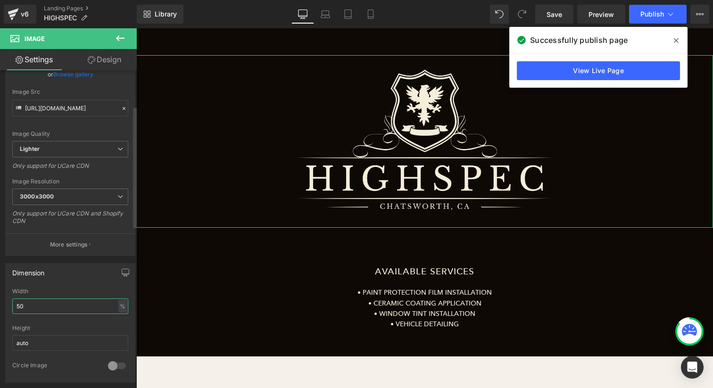
drag, startPoint x: 43, startPoint y: 304, endPoint x: 8, endPoint y: 301, distance: 35.5
click at [8, 301] on div "50% Width 50 % % px auto Height auto 0 Circle Image" at bounding box center [70, 335] width 129 height 94
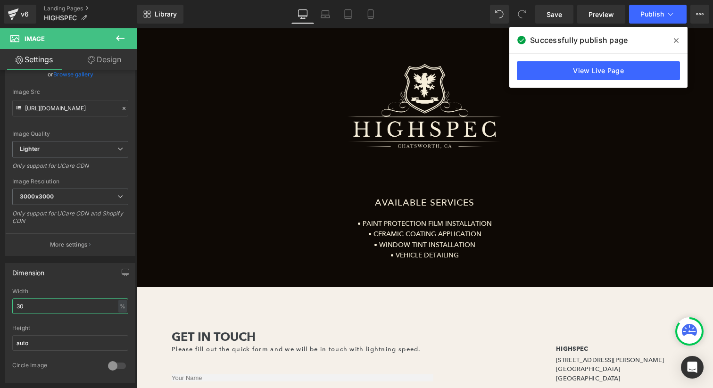
type input "30"
click at [677, 35] on span at bounding box center [675, 40] width 15 height 15
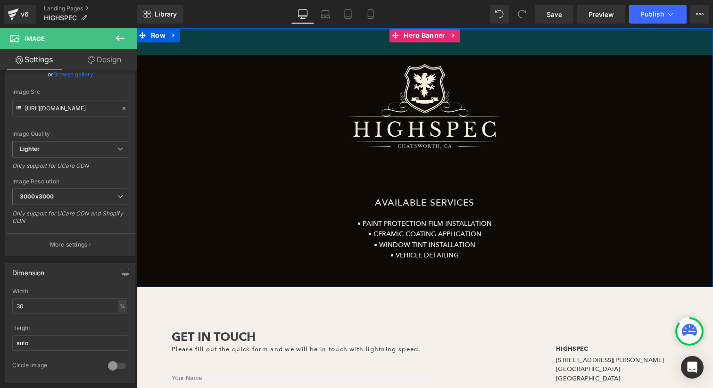
scroll to position [0, 0]
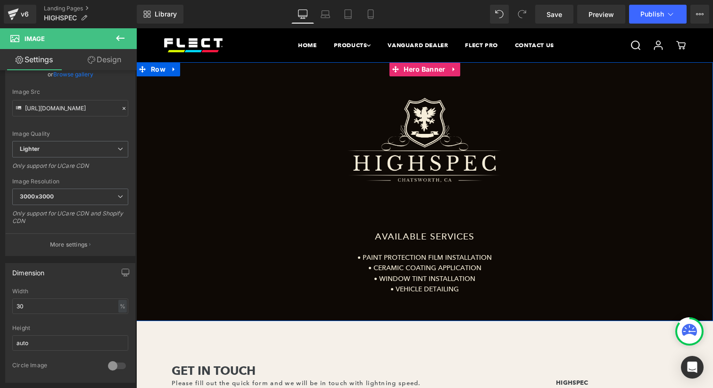
click at [428, 211] on span "Image AVAILABLE SERVICES • PAINT PROTECTION FILM INSTALLATION • CERAMIC COATING…" at bounding box center [424, 191] width 576 height 205
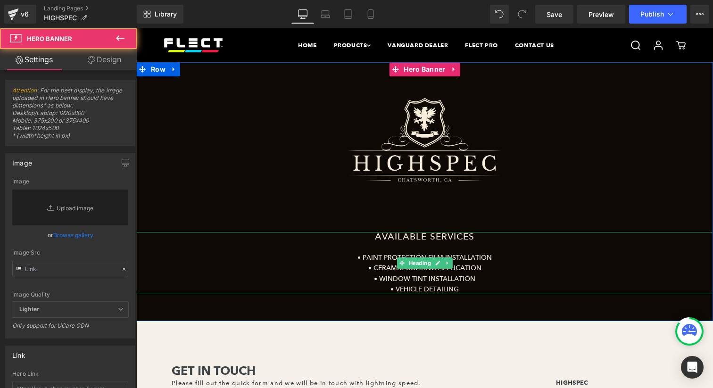
click at [424, 241] on h1 "AVAILABLE SERVICES" at bounding box center [424, 237] width 576 height 10
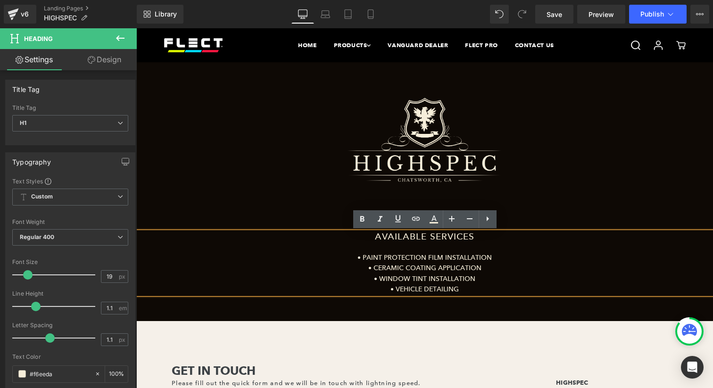
click at [277, 265] on div "• CERAMIC COATING APPLICATION" at bounding box center [424, 268] width 576 height 10
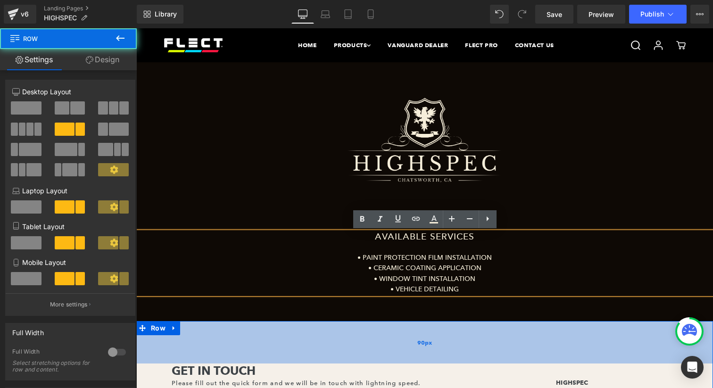
click at [462, 360] on div "90px" at bounding box center [424, 342] width 576 height 42
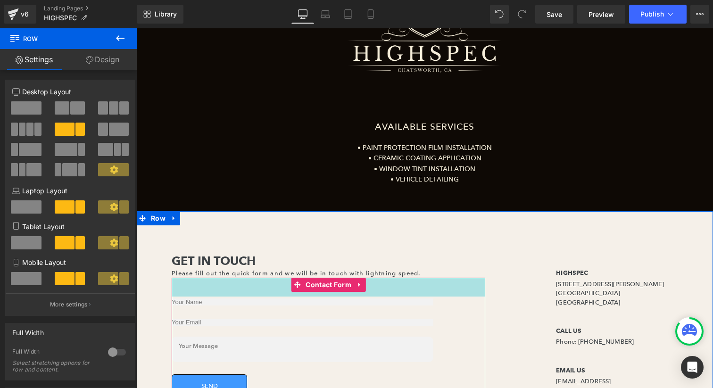
scroll to position [129, 0]
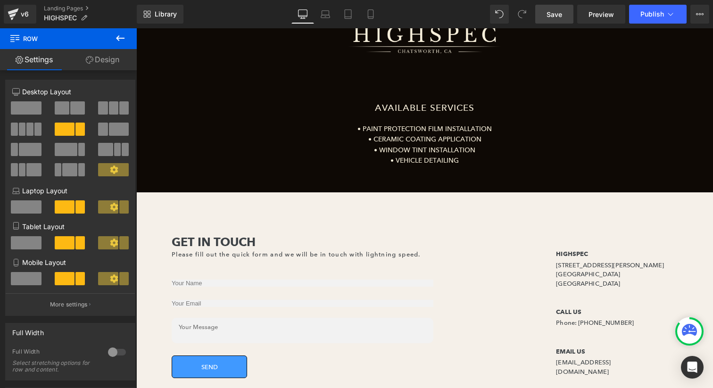
click at [552, 10] on span "Save" at bounding box center [554, 14] width 16 height 10
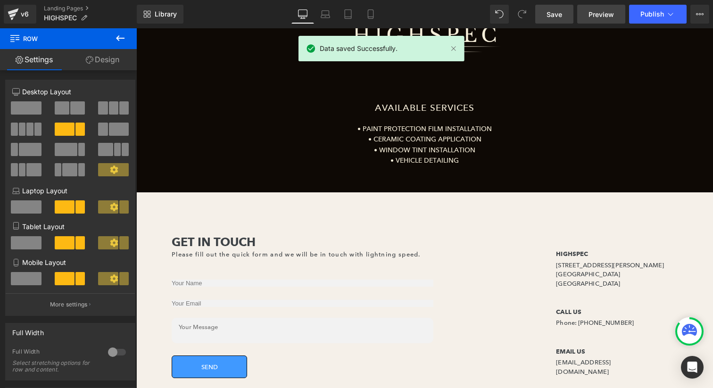
click at [601, 16] on span "Preview" at bounding box center [600, 14] width 25 height 10
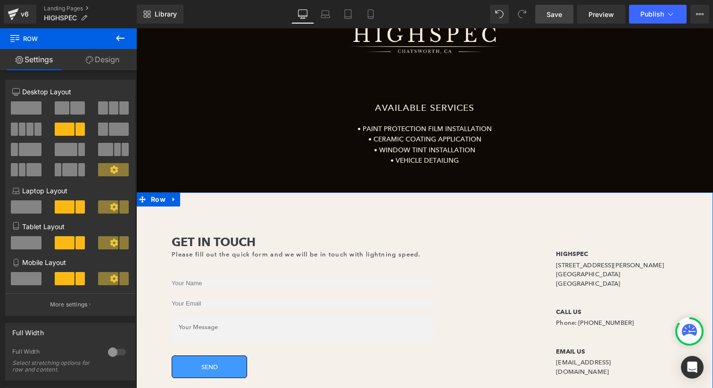
click at [214, 245] on b "Get In Touch" at bounding box center [214, 242] width 84 height 15
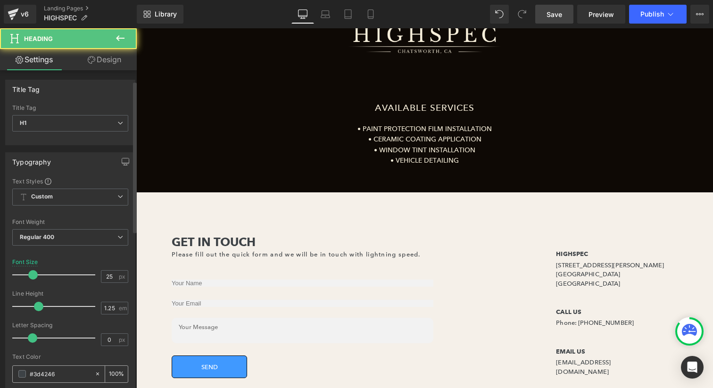
scroll to position [34, 0]
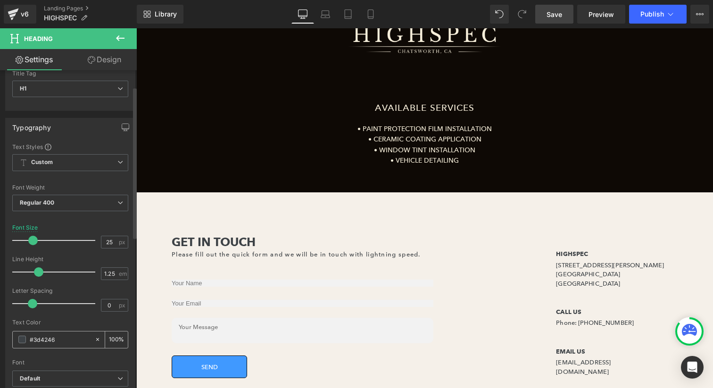
click at [22, 337] on span at bounding box center [22, 340] width 8 height 8
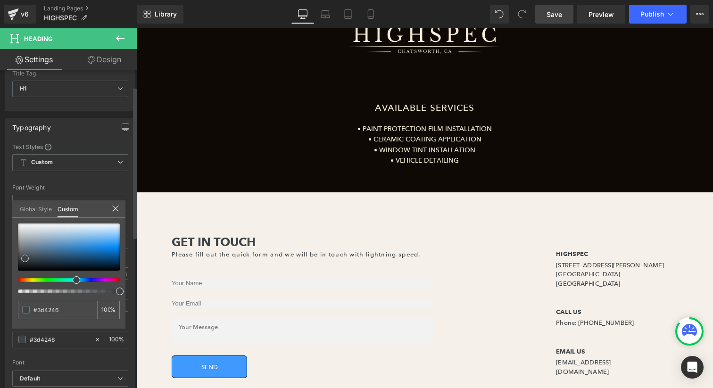
type input "#4293d5"
type input "#1f2c37"
type input "#000000"
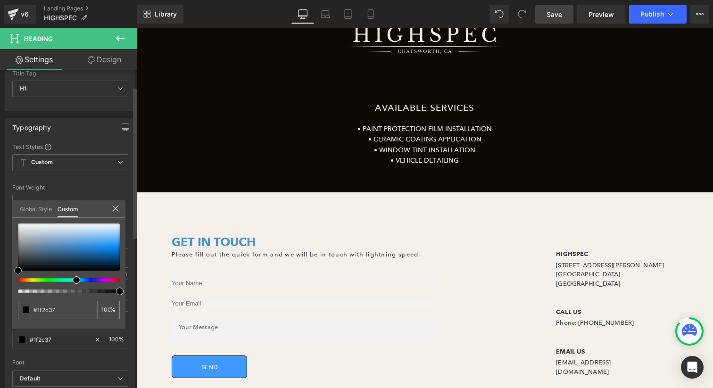
type input "#000000"
drag, startPoint x: 80, startPoint y: 246, endPoint x: 5, endPoint y: 285, distance: 85.2
click at [0, 287] on div "Typography Text Styles Custom Custom Setup Global Style Custom Setup Global Sty…" at bounding box center [70, 273] width 141 height 324
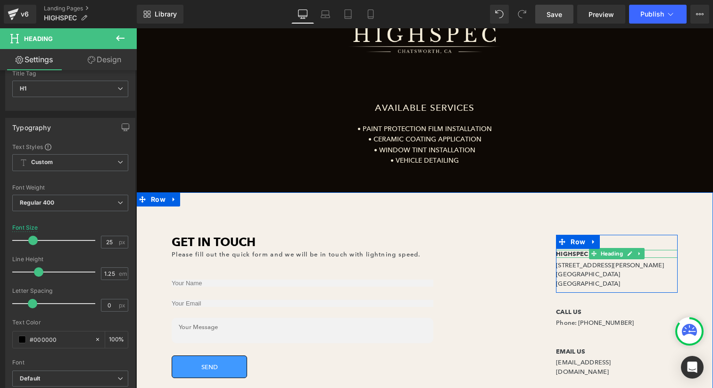
click at [569, 253] on b "HIGHSPEC" at bounding box center [572, 254] width 32 height 8
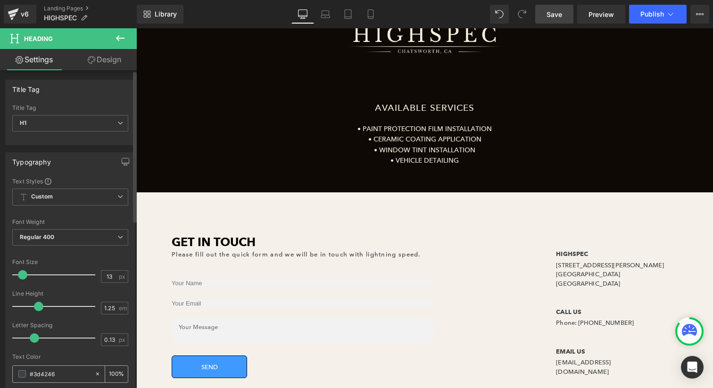
click at [21, 372] on span at bounding box center [22, 374] width 8 height 8
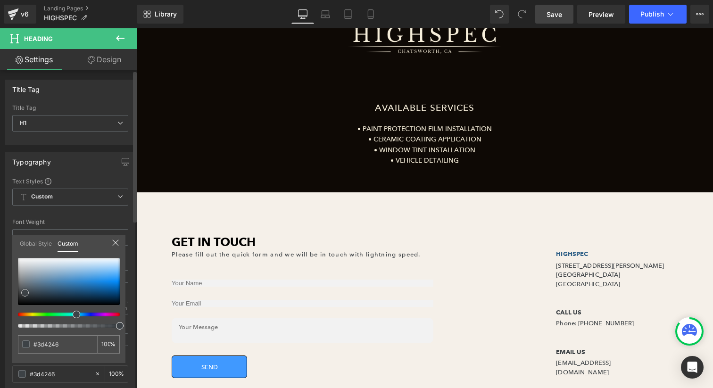
type input "#2f6087"
type input "#0b0c0d"
type input "#000000"
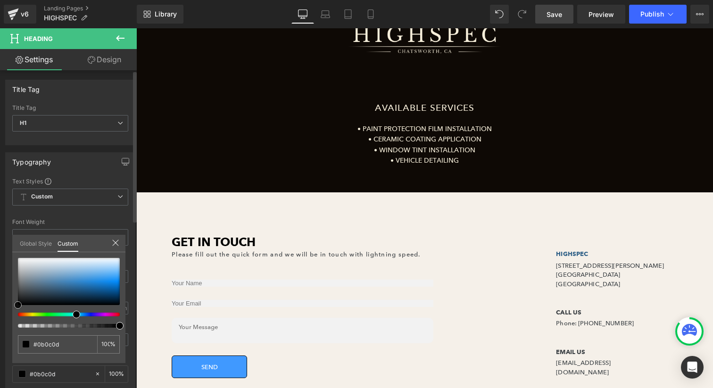
type input "#000000"
drag, startPoint x: 3, startPoint y: 308, endPoint x: 77, endPoint y: 310, distance: 74.0
click at [2, 312] on div "Typography Text Styles Custom Custom Setup Global Style Custom Setup Global Sty…" at bounding box center [70, 307] width 141 height 324
drag, startPoint x: 580, startPoint y: 323, endPoint x: 568, endPoint y: 314, distance: 15.2
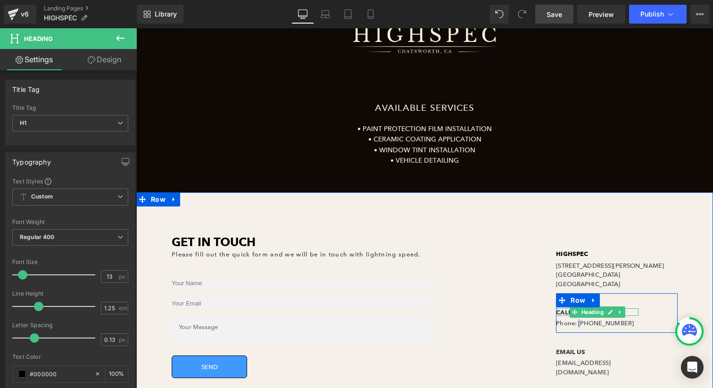
click at [566, 312] on b "CALL US" at bounding box center [568, 312] width 25 height 8
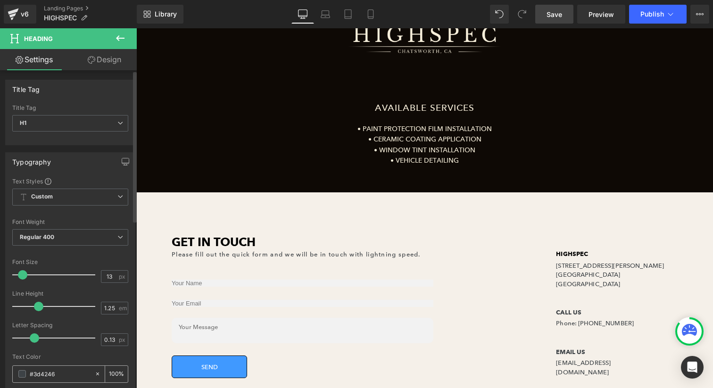
click at [22, 372] on span at bounding box center [22, 374] width 8 height 8
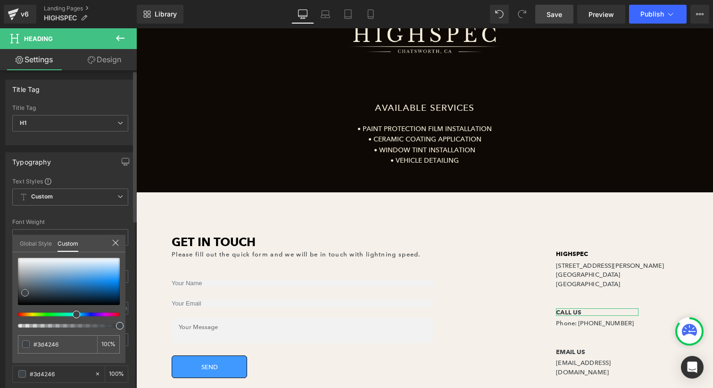
type input "#67a0cf"
type input "#42505b"
type input "#303030"
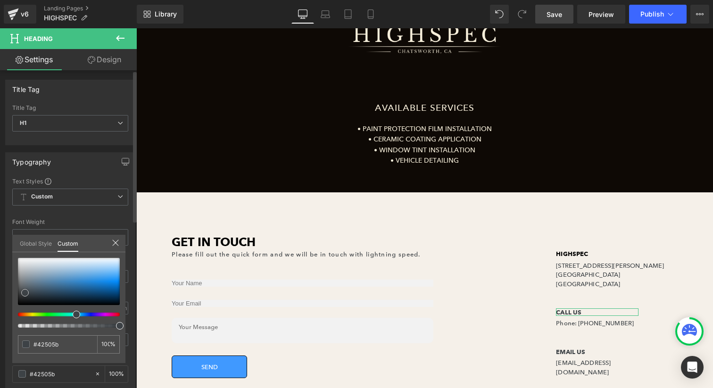
type input "#303030"
type input "#191919"
type input "#161616"
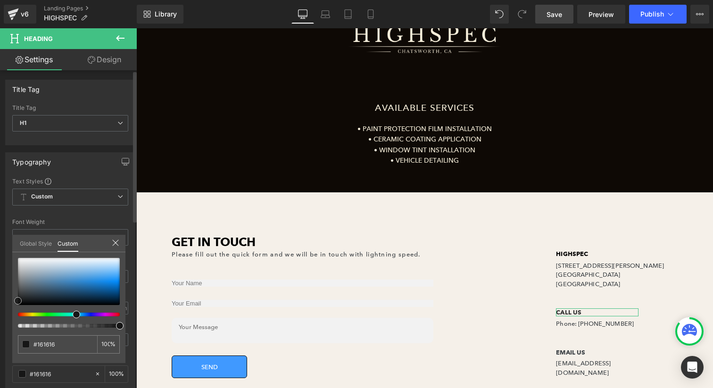
click at [3, 301] on div "Typography Text Styles Custom Custom Setup Global Style Custom Setup Global Sty…" at bounding box center [70, 307] width 141 height 324
drag, startPoint x: 569, startPoint y: 353, endPoint x: 559, endPoint y: 352, distance: 10.9
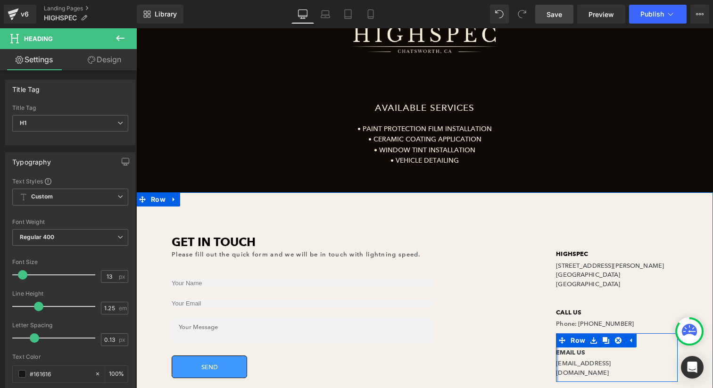
click at [557, 352] on div at bounding box center [557, 357] width 2 height 49
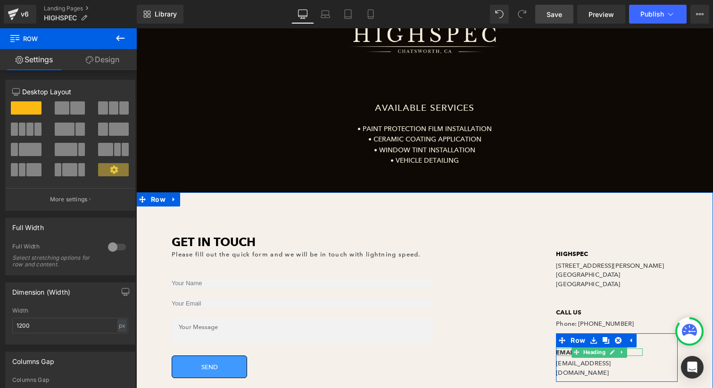
click at [562, 351] on b "EMAIL US" at bounding box center [570, 352] width 29 height 8
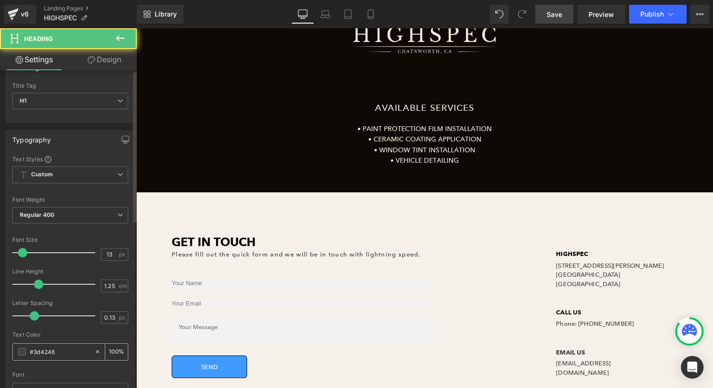
scroll to position [30, 0]
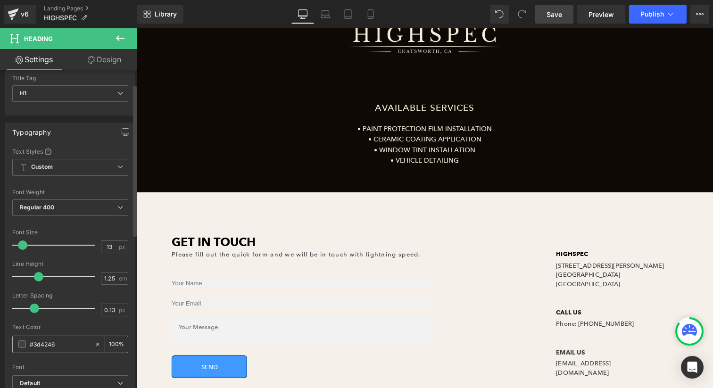
click at [24, 342] on span at bounding box center [22, 344] width 8 height 8
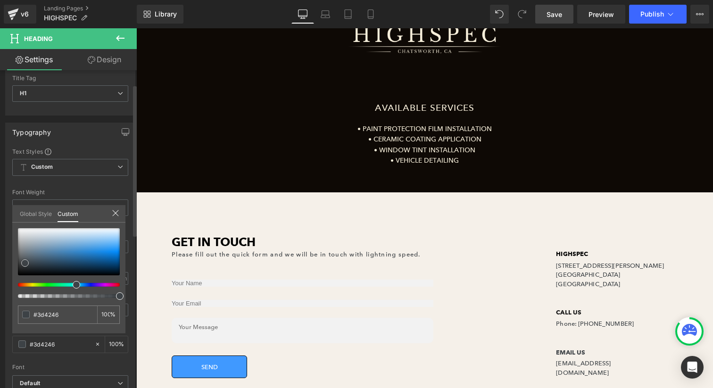
type input "#1b70b5"
type input "#20374a"
type input "#000000"
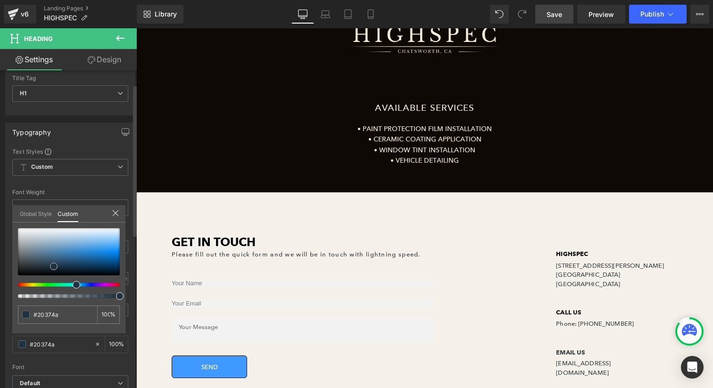
type input "#000000"
drag, startPoint x: 54, startPoint y: 266, endPoint x: 1, endPoint y: 283, distance: 55.5
click at [1, 284] on div "Typography Text Styles Custom Custom Setup Global Style Custom Setup Global Sty…" at bounding box center [70, 277] width 141 height 324
click at [561, 3] on div "Library Desktop Desktop Laptop Tablet Mobile Save Preview Publish Scheduled Vie…" at bounding box center [425, 14] width 576 height 28
click at [551, 10] on span "Save" at bounding box center [554, 14] width 16 height 10
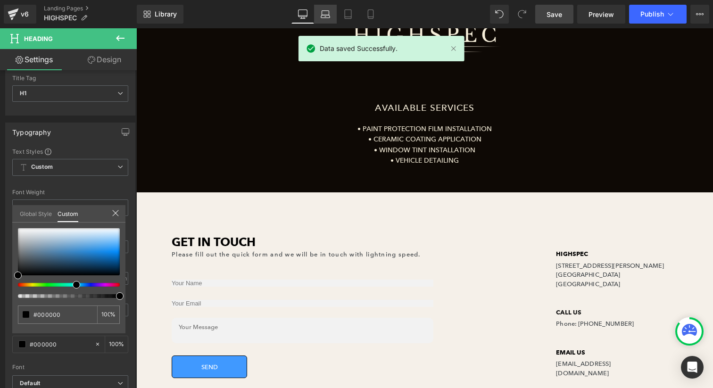
click at [332, 14] on link "Laptop" at bounding box center [325, 14] width 23 height 19
type input "100"
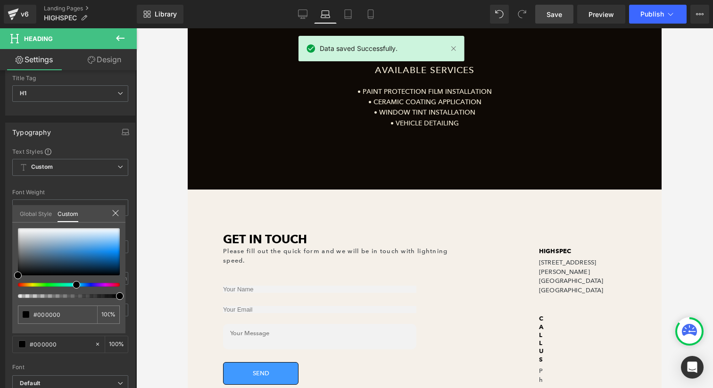
scroll to position [181, 0]
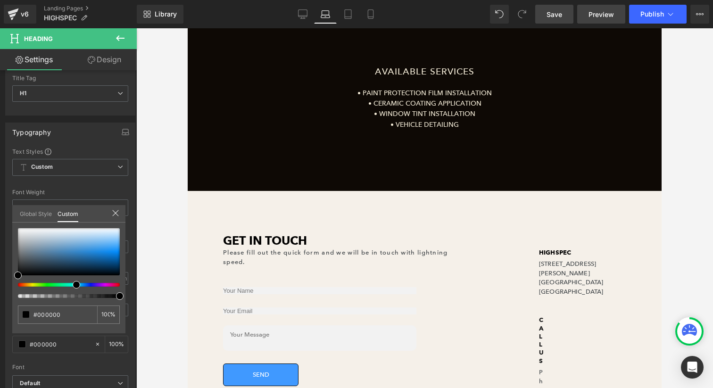
click at [591, 12] on span "Preview" at bounding box center [600, 14] width 25 height 10
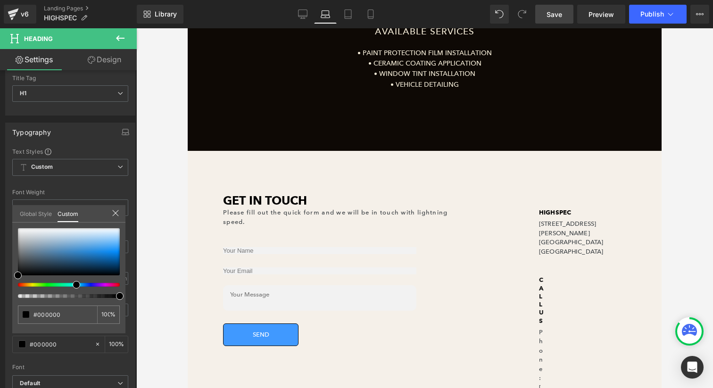
scroll to position [222, 0]
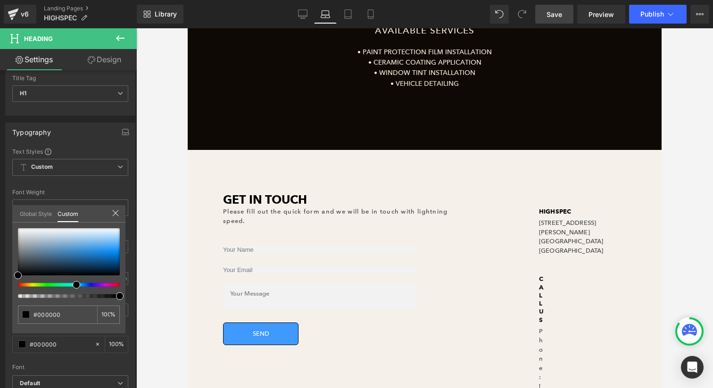
drag, startPoint x: 539, startPoint y: 280, endPoint x: 545, endPoint y: 280, distance: 6.1
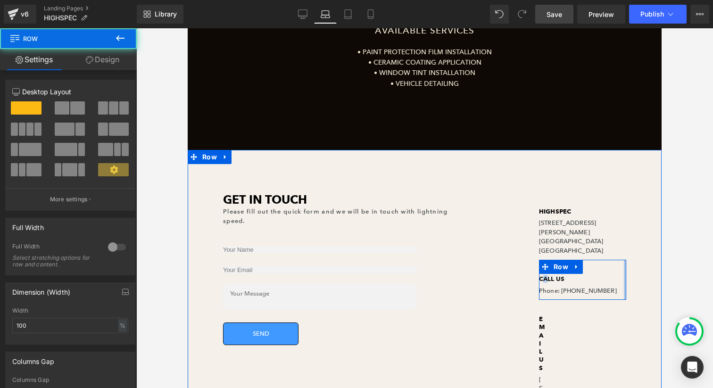
drag, startPoint x: 550, startPoint y: 318, endPoint x: 539, endPoint y: 336, distance: 20.5
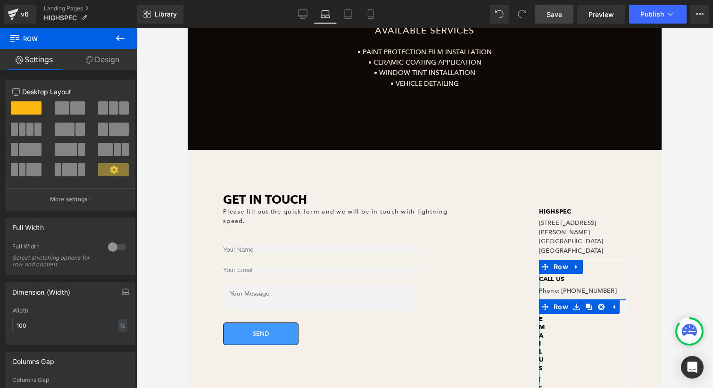
click at [88, 61] on icon at bounding box center [90, 60] width 8 height 8
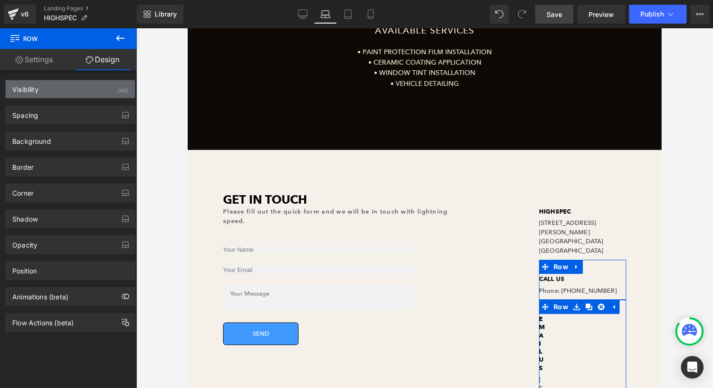
drag, startPoint x: 67, startPoint y: 95, endPoint x: 66, endPoint y: 107, distance: 11.4
click at [67, 96] on div "Visibility (All)" at bounding box center [70, 89] width 129 height 18
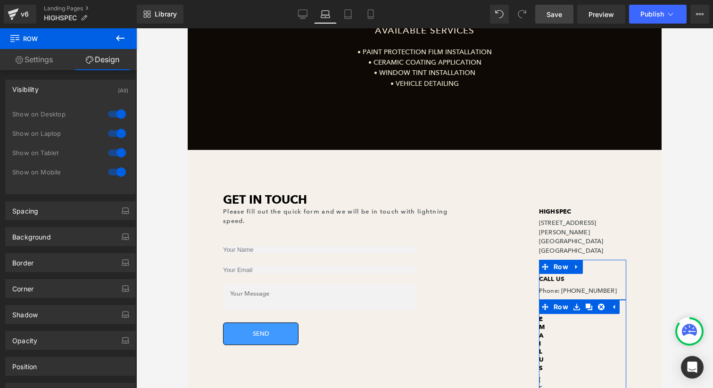
click at [66, 107] on div "1 Show on Desktop 1 Show on Laptop 1 Show on Tablet 1 Show on Mobile" at bounding box center [70, 146] width 116 height 82
click at [62, 97] on div "Visibility (All)" at bounding box center [70, 89] width 129 height 18
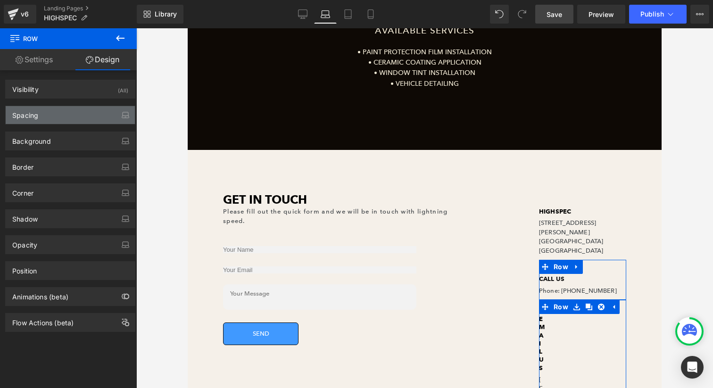
click at [58, 114] on div "Spacing" at bounding box center [70, 115] width 129 height 18
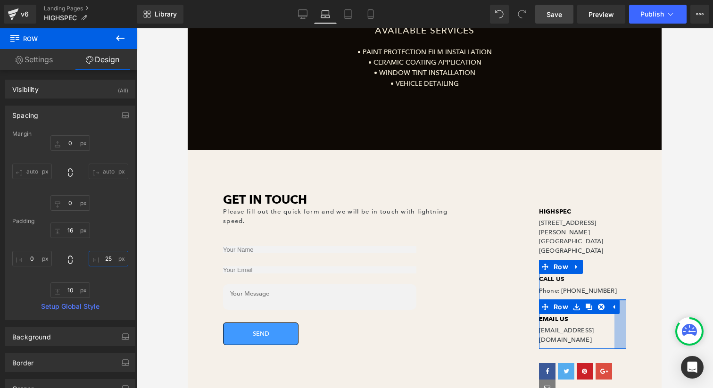
type input "24"
drag, startPoint x: 103, startPoint y: 255, endPoint x: 145, endPoint y: 329, distance: 84.7
click at [142, 331] on div "Heading You are previewing how the will restyle your page. You can not edit Ele…" at bounding box center [356, 202] width 713 height 404
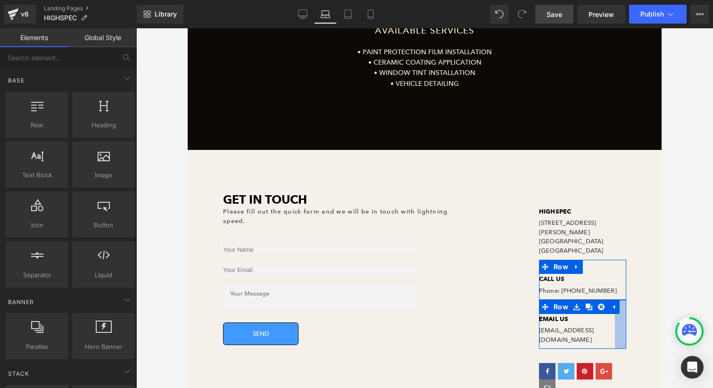
click at [695, 201] on div at bounding box center [424, 208] width 576 height 360
drag, startPoint x: 690, startPoint y: 200, endPoint x: 669, endPoint y: 209, distance: 23.0
click at [684, 202] on div at bounding box center [424, 208] width 576 height 360
click at [618, 313] on div at bounding box center [620, 324] width 11 height 49
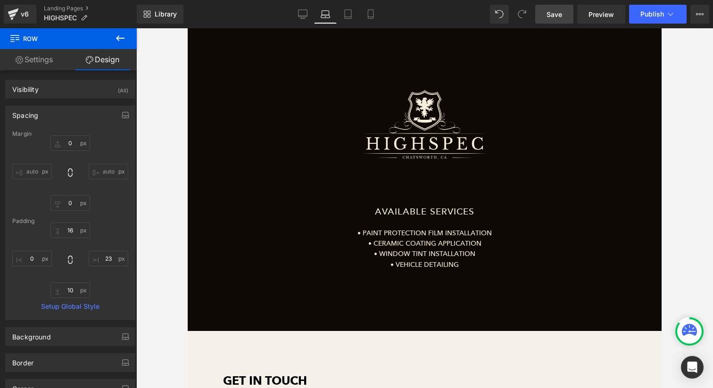
scroll to position [363, 0]
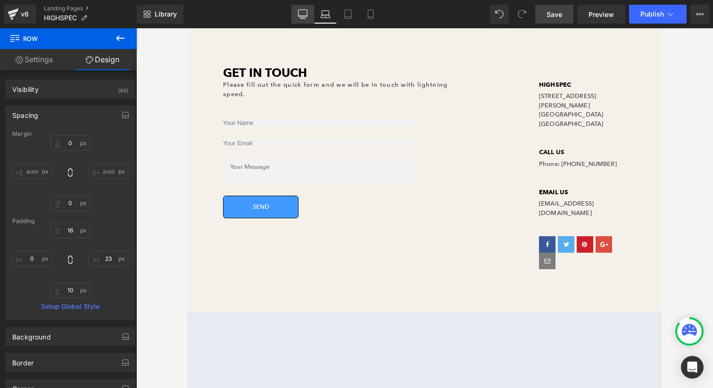
click at [296, 15] on link "Desktop" at bounding box center [302, 14] width 23 height 19
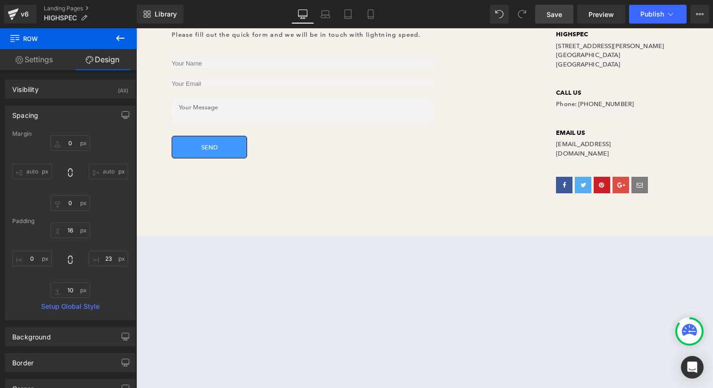
type input "0"
type input "16"
type input "74"
type input "10"
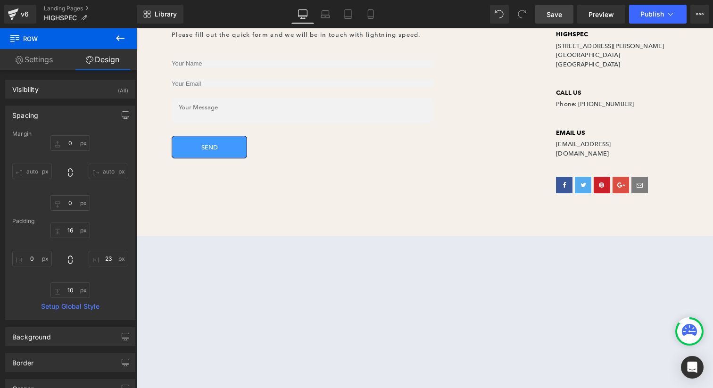
type input "0"
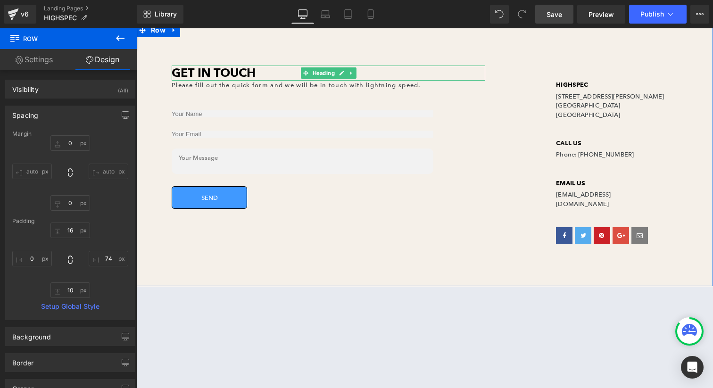
click at [197, 73] on b "Get In Touch" at bounding box center [214, 73] width 84 height 15
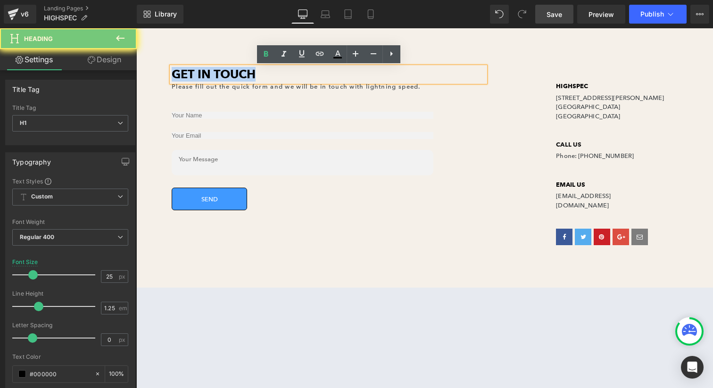
click at [197, 73] on b "Get In Touch" at bounding box center [214, 74] width 84 height 15
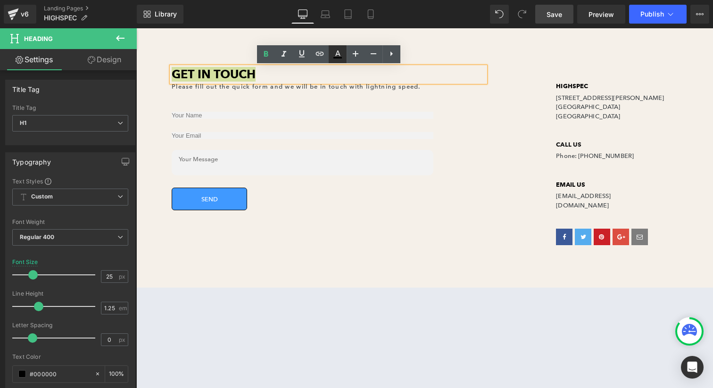
click at [344, 58] on link at bounding box center [338, 54] width 18 height 18
type input "#000000"
type input "100"
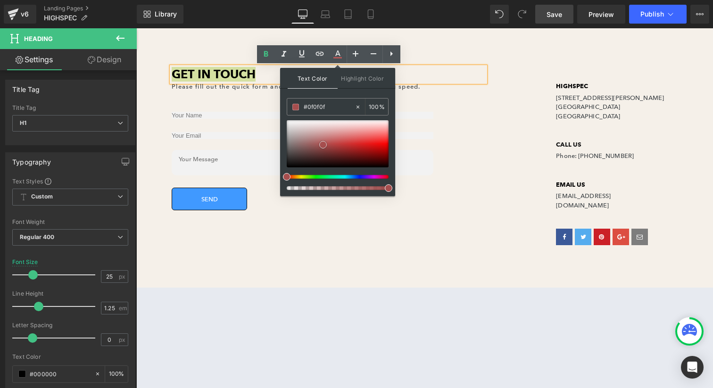
type input "#070707"
drag, startPoint x: 459, startPoint y: 173, endPoint x: 274, endPoint y: 170, distance: 184.8
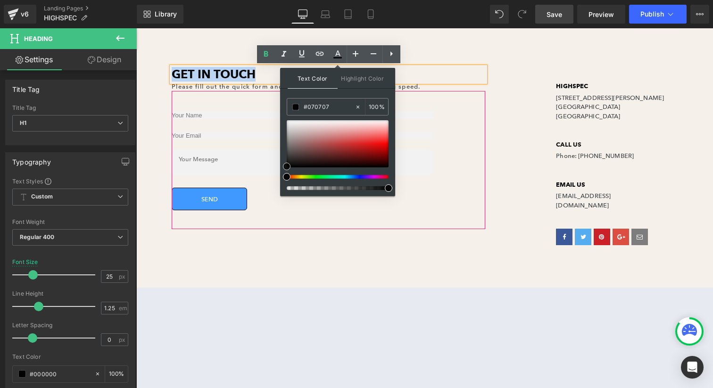
click at [246, 127] on div "Text Field Email Field Text Area Send Submit Button" at bounding box center [303, 160] width 262 height 100
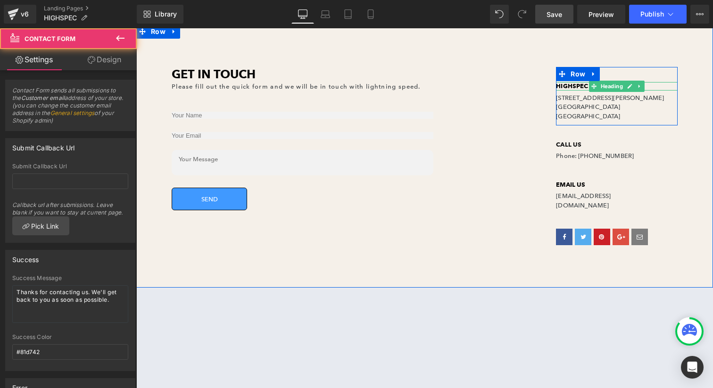
click at [567, 85] on b "HIGHSPEC" at bounding box center [572, 86] width 32 height 8
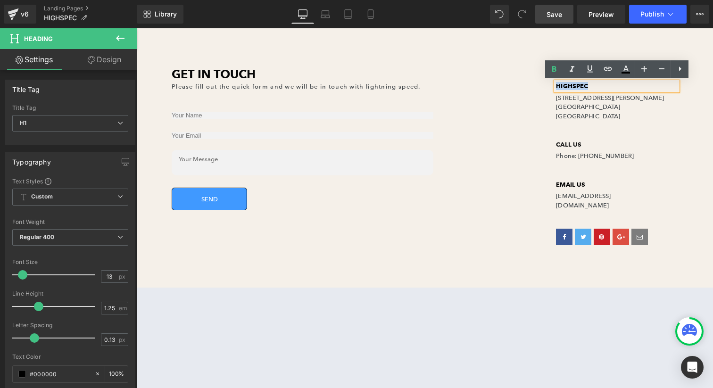
click at [567, 85] on b "HIGHSPEC" at bounding box center [572, 86] width 32 height 8
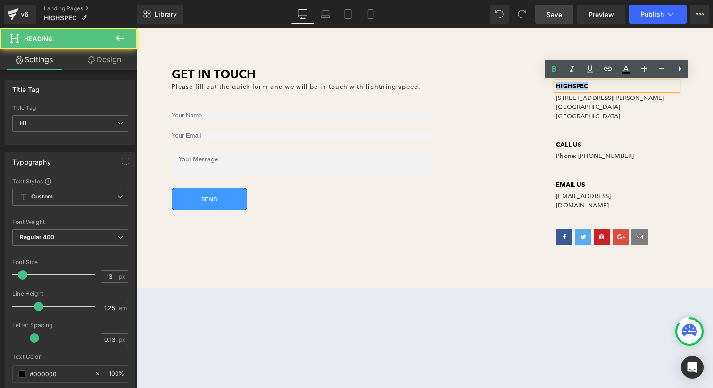
click at [567, 85] on b "HIGHSPEC" at bounding box center [572, 86] width 32 height 8
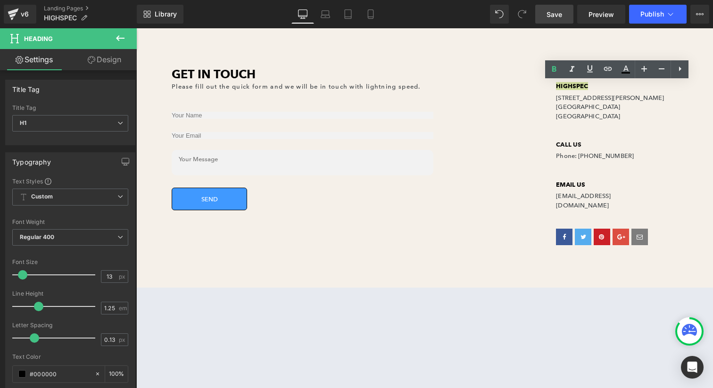
click at [561, 14] on span "Save" at bounding box center [554, 14] width 16 height 10
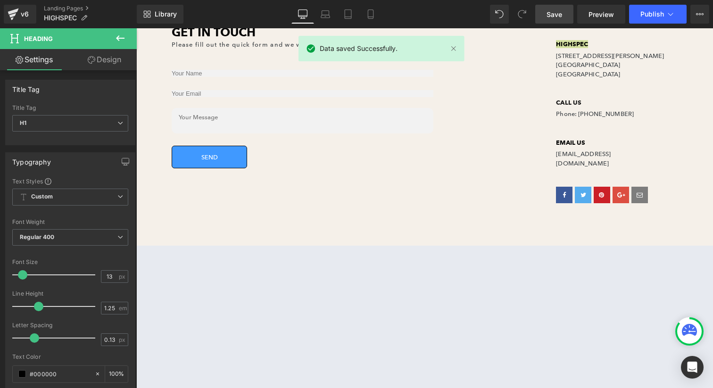
scroll to position [339, 0]
click at [585, 14] on link "Preview" at bounding box center [601, 14] width 48 height 19
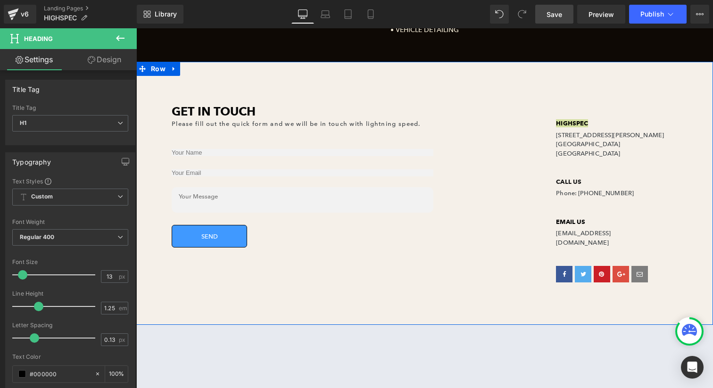
scroll to position [256, 0]
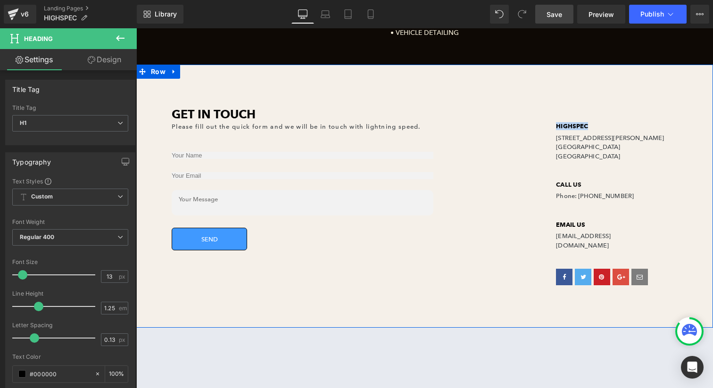
click at [219, 125] on p "Please fill out the quick form and we will be in touch with lightning speed." at bounding box center [328, 126] width 313 height 9
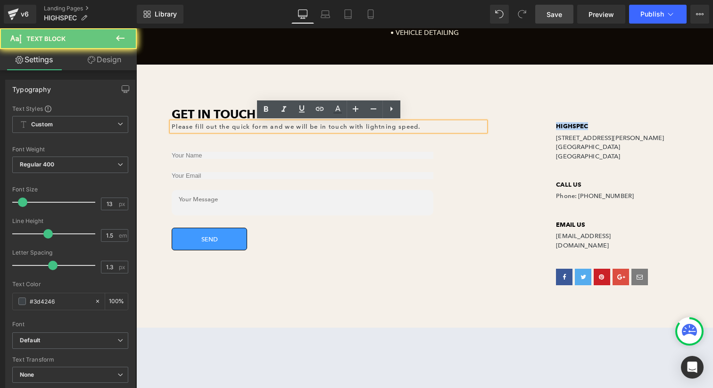
click at [219, 125] on p "Please fill out the quick form and we will be in touch with lightning speed." at bounding box center [328, 126] width 313 height 9
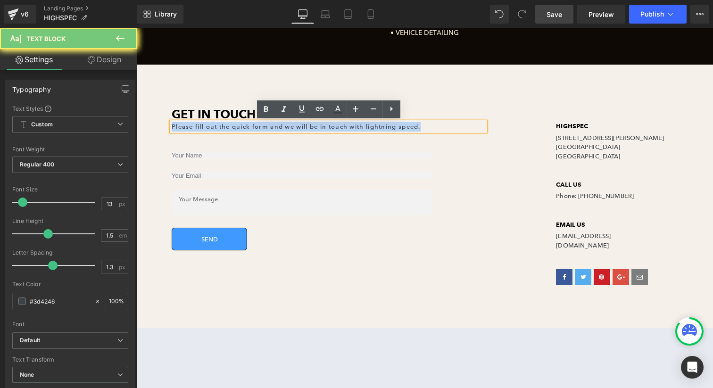
click at [219, 125] on p "Please fill out the quick form and we will be in touch with lightning speed." at bounding box center [328, 126] width 313 height 9
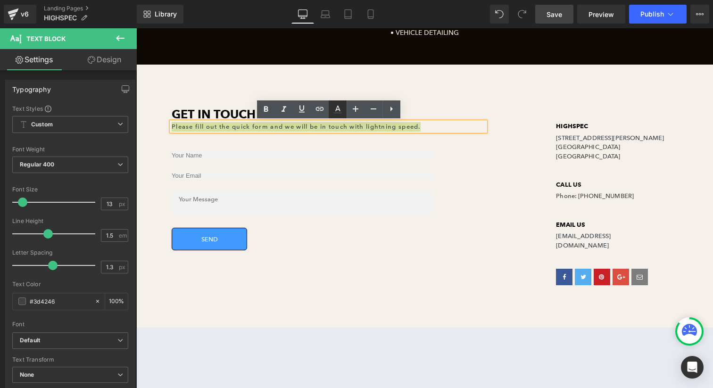
drag, startPoint x: 337, startPoint y: 110, endPoint x: 200, endPoint y: 95, distance: 137.5
click at [337, 110] on icon at bounding box center [337, 109] width 11 height 11
type input "#3d4246"
type input "100"
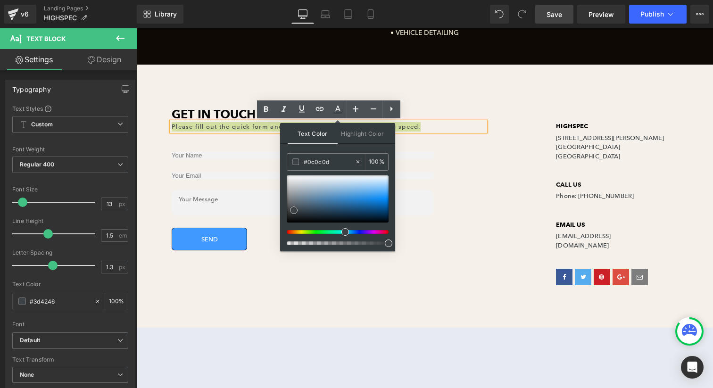
type input "#000000"
drag, startPoint x: 461, startPoint y: 226, endPoint x: 275, endPoint y: 231, distance: 185.8
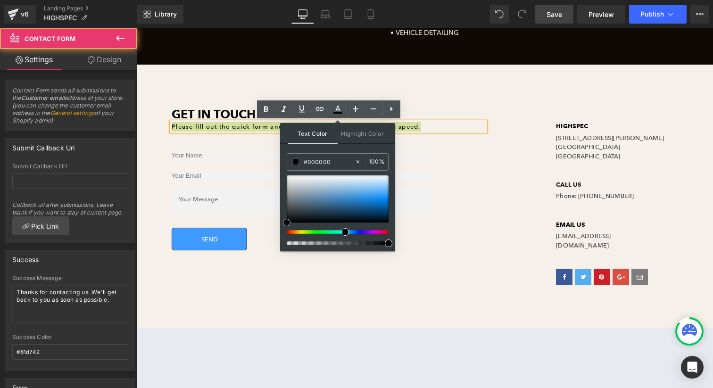
click at [136, 28] on div "110px" at bounding box center [136, 28] width 0 height 0
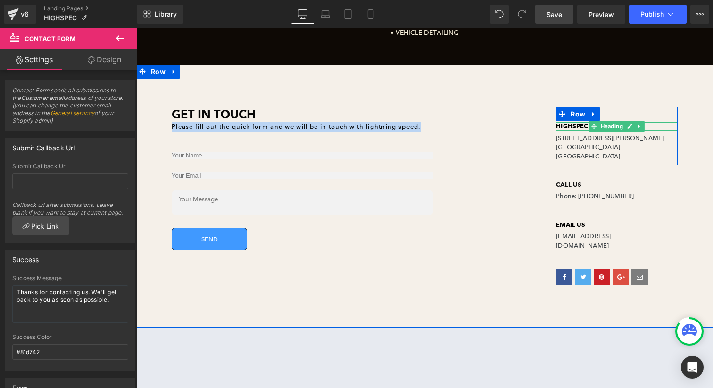
click at [561, 126] on b "HIGHSPEC" at bounding box center [572, 126] width 32 height 8
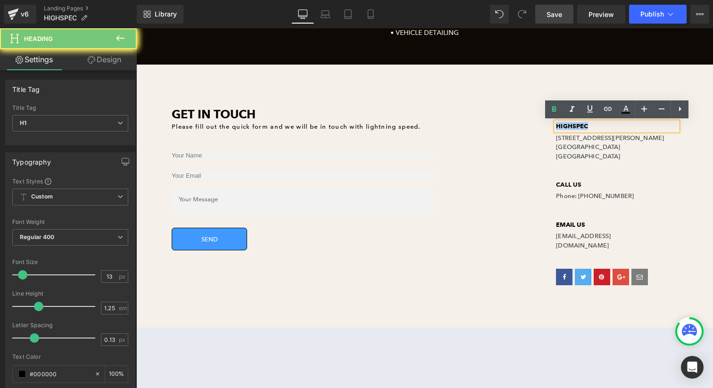
click at [561, 126] on b "HIGHSPEC" at bounding box center [572, 126] width 32 height 8
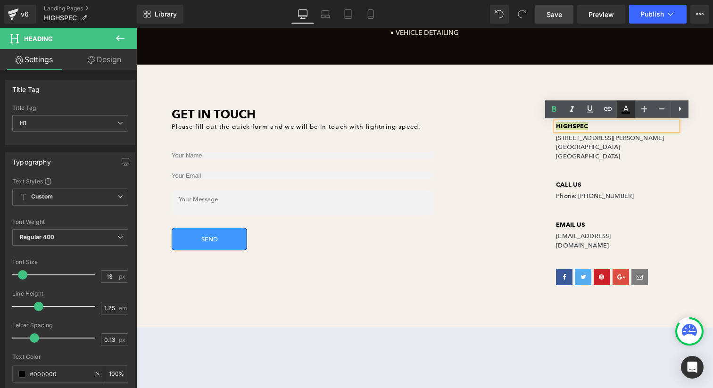
click at [0, 0] on icon at bounding box center [0, 0] width 0 height 0
type input "100"
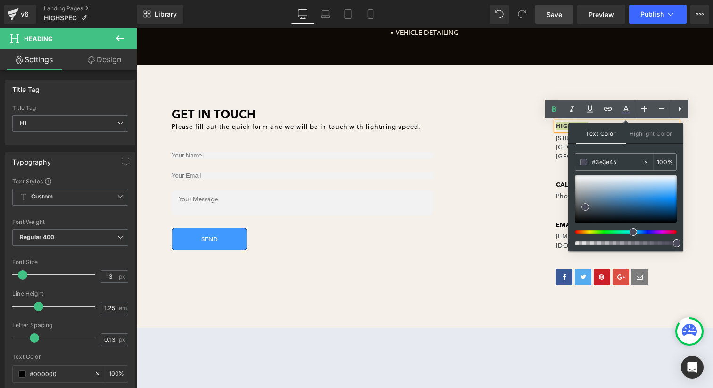
drag, startPoint x: 721, startPoint y: 235, endPoint x: 555, endPoint y: 227, distance: 166.6
drag, startPoint x: 740, startPoint y: 244, endPoint x: 565, endPoint y: 234, distance: 175.1
click at [510, 170] on div "Get In Touch Heading Please fill out the quick form and we will be in touch wit…" at bounding box center [328, 188] width 384 height 162
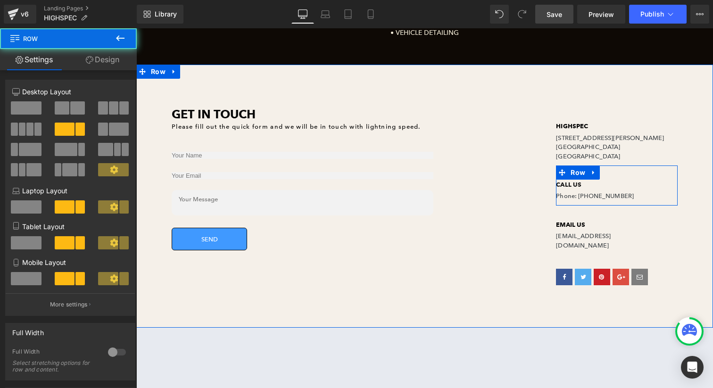
click at [136, 28] on div at bounding box center [136, 28] width 0 height 0
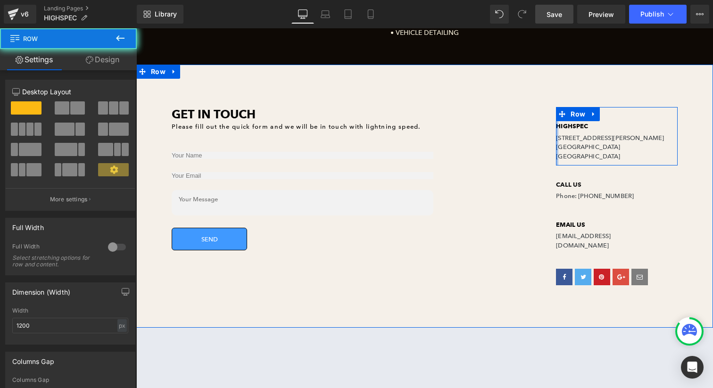
click at [558, 148] on div at bounding box center [557, 136] width 2 height 58
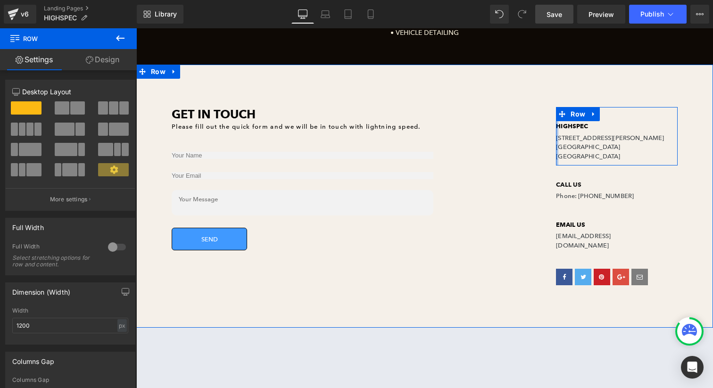
click at [558, 148] on div at bounding box center [557, 136] width 2 height 58
click at [569, 147] on span "[GEOGRAPHIC_DATA]" at bounding box center [588, 146] width 64 height 7
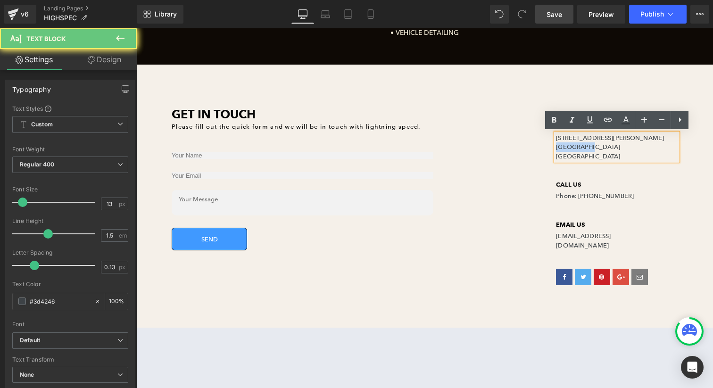
click at [569, 147] on span "[GEOGRAPHIC_DATA]" at bounding box center [588, 146] width 64 height 7
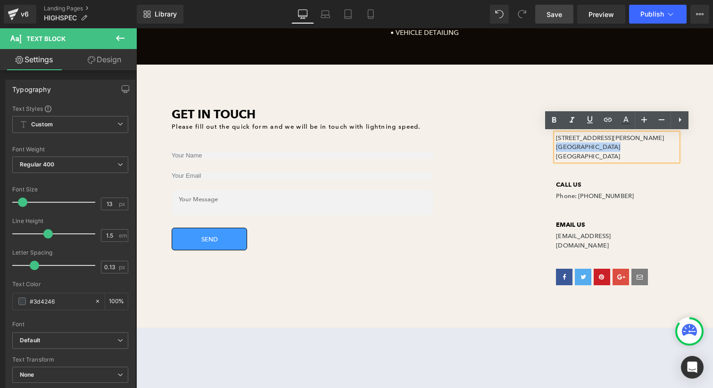
click at [569, 147] on span "[GEOGRAPHIC_DATA]" at bounding box center [588, 146] width 64 height 7
click at [629, 119] on icon at bounding box center [625, 120] width 11 height 11
type input "#3d4246"
type input "100"
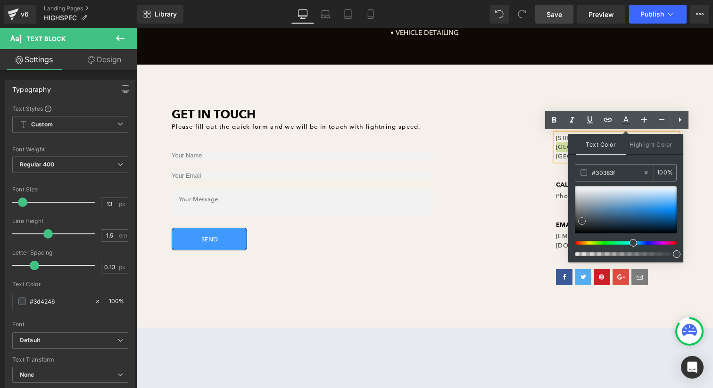
type input "#000000"
click at [570, 246] on div "Text Color Highlight Color rgba(0, 0, 0, 1) #000000 100 % transparent transpare…" at bounding box center [625, 198] width 115 height 128
click at [533, 227] on div "HIGHSPEC Heading [STREET_ADDRESS][PERSON_NAME] Text Block Row CALL US Heading P…" at bounding box center [616, 203] width 192 height 192
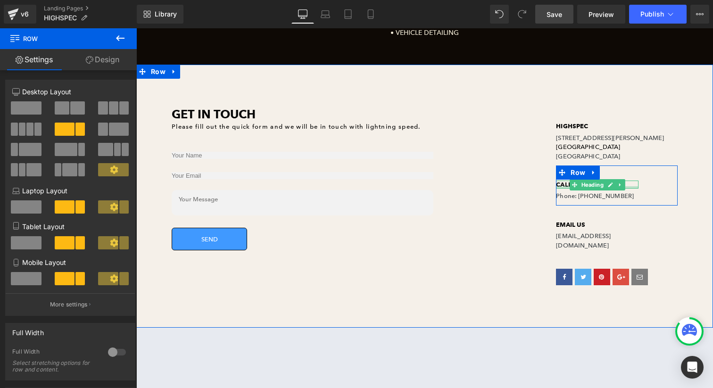
click at [566, 186] on div at bounding box center [597, 187] width 82 height 2
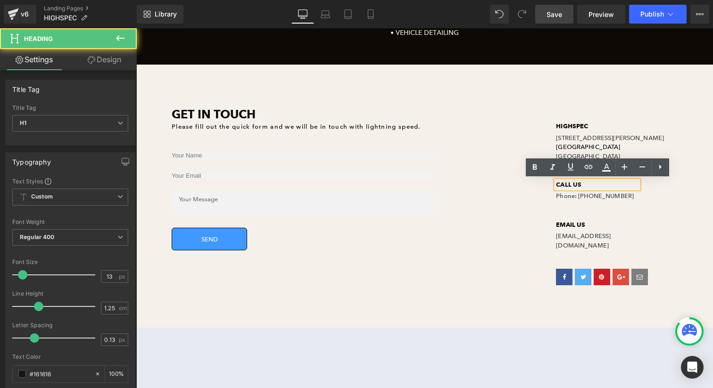
click at [568, 182] on b "CALL US" at bounding box center [568, 185] width 25 height 8
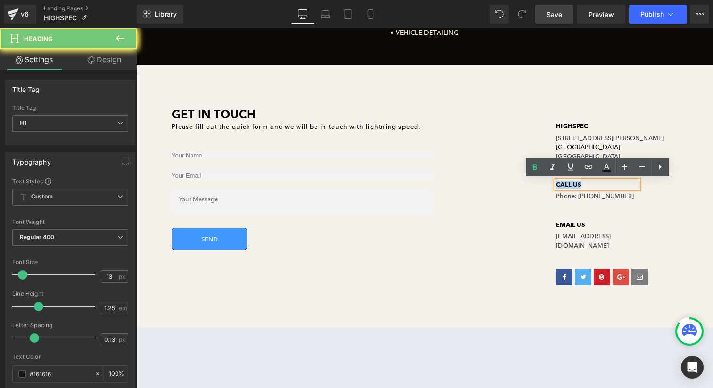
click at [569, 182] on b "CALL US" at bounding box center [568, 185] width 25 height 8
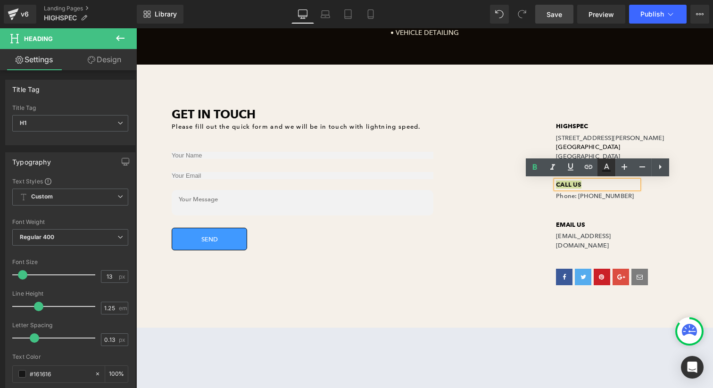
click at [600, 168] on icon at bounding box center [605, 167] width 11 height 11
type input "#161616"
type input "100"
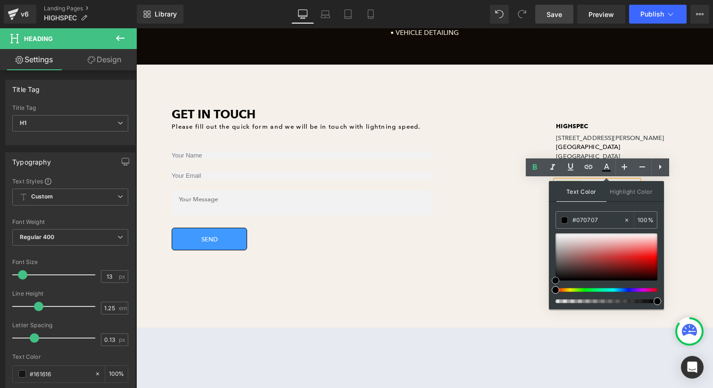
type input "#000000"
drag, startPoint x: 585, startPoint y: 248, endPoint x: 549, endPoint y: 285, distance: 51.3
click at [550, 285] on div "Text Color Highlight Color rgba(0, 0, 0, 1) #000000 100 % transparent transpare…" at bounding box center [606, 245] width 115 height 128
drag, startPoint x: 529, startPoint y: 272, endPoint x: 559, endPoint y: 222, distance: 58.1
click at [531, 271] on div "HIGHSPEC Heading [STREET_ADDRESS][PERSON_NAME] Text Block Row CALL US Heading P…" at bounding box center [616, 203] width 192 height 192
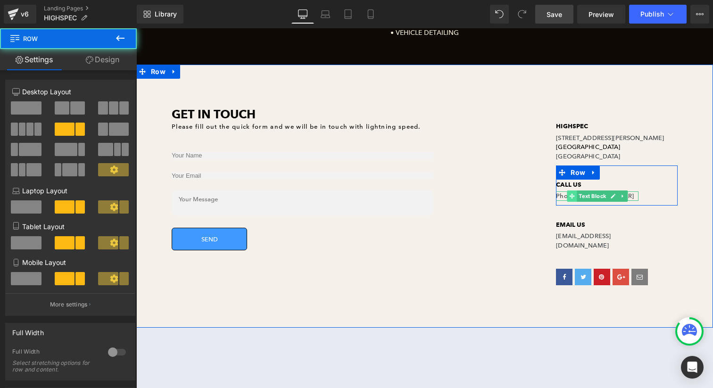
click at [568, 196] on span at bounding box center [572, 195] width 10 height 11
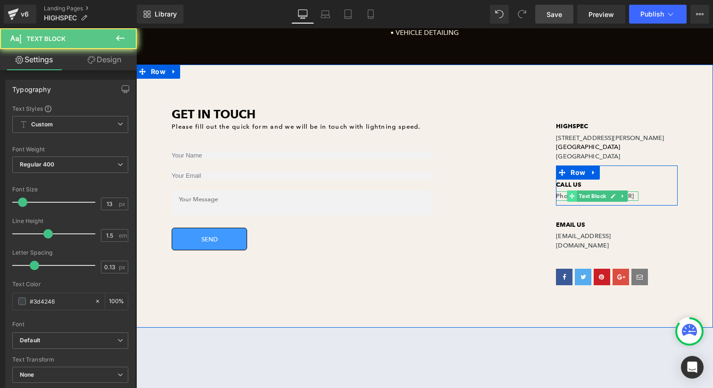
click at [568, 196] on span at bounding box center [572, 195] width 10 height 11
click at [563, 195] on p "Phone: [PHONE_NUMBER]" at bounding box center [597, 195] width 82 height 9
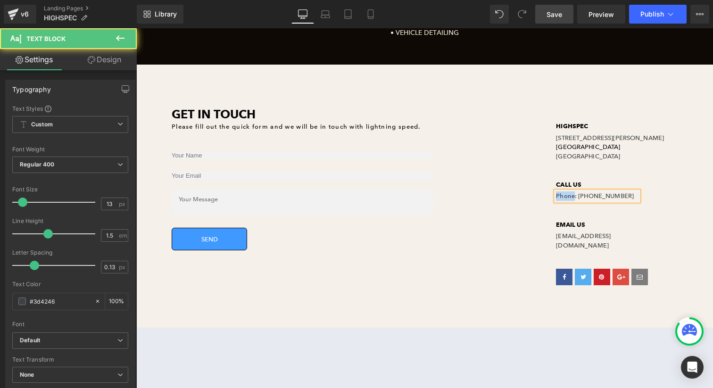
click at [563, 195] on p "Phone: [PHONE_NUMBER]" at bounding box center [597, 195] width 82 height 9
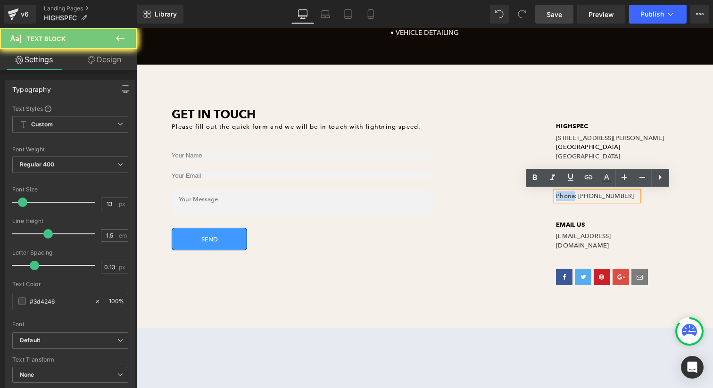
click at [563, 195] on p "Phone: [PHONE_NUMBER]" at bounding box center [597, 195] width 82 height 9
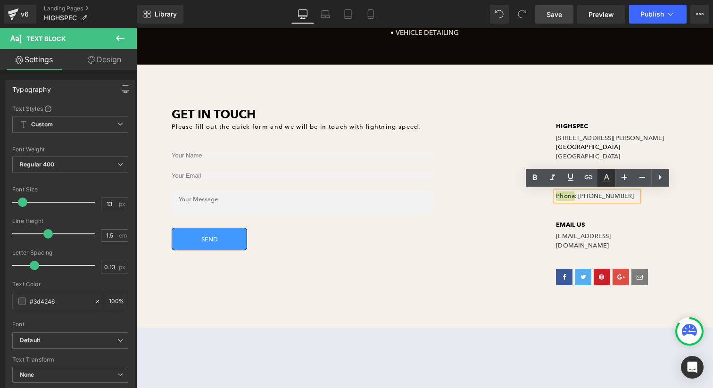
click at [606, 181] on icon at bounding box center [606, 181] width 8 height 1
type input "#3d4246"
type input "100"
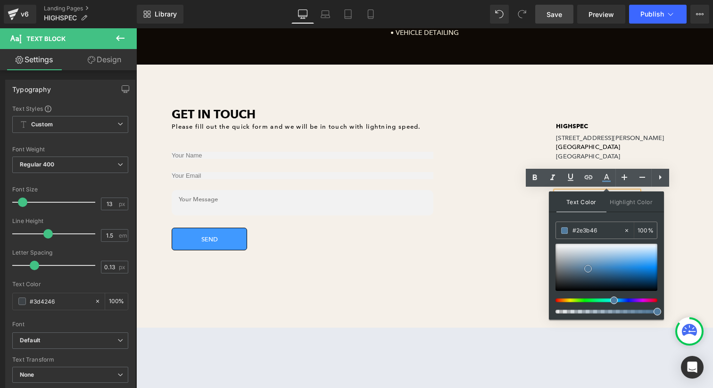
type input "#000000"
drag, startPoint x: 724, startPoint y: 296, endPoint x: 517, endPoint y: 260, distance: 210.6
drag, startPoint x: 514, startPoint y: 258, endPoint x: 539, endPoint y: 243, distance: 28.5
click at [517, 257] on div "Get In Touch Heading Please fill out the quick form and we will be in touch wit…" at bounding box center [328, 188] width 384 height 162
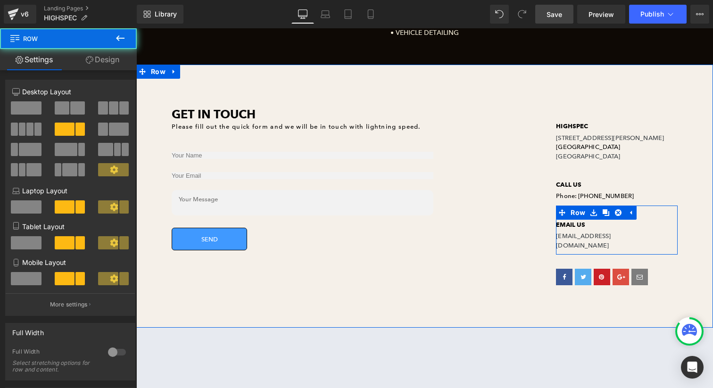
click at [563, 223] on b "EMAIL US" at bounding box center [570, 225] width 29 height 8
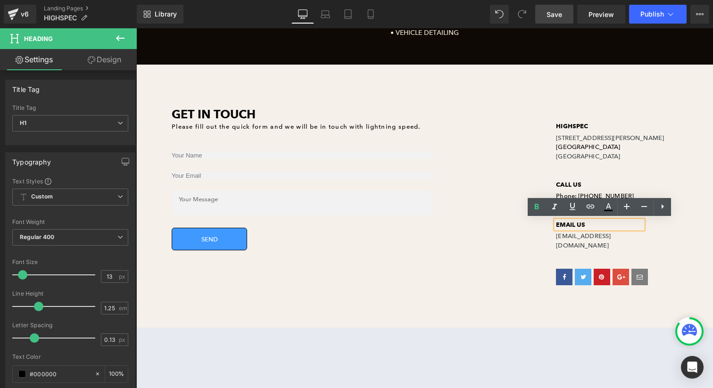
click at [570, 221] on b "EMAIL US" at bounding box center [570, 225] width 29 height 8
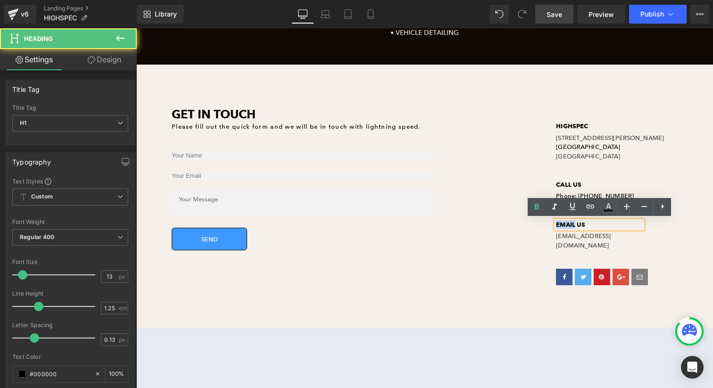
click at [570, 221] on b "EMAIL US" at bounding box center [570, 225] width 29 height 8
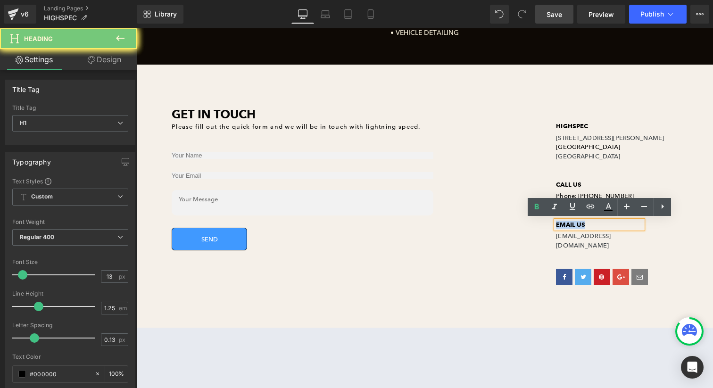
click at [570, 221] on b "EMAIL US" at bounding box center [570, 225] width 29 height 8
click at [607, 210] on icon at bounding box center [608, 210] width 8 height 1
type input "100"
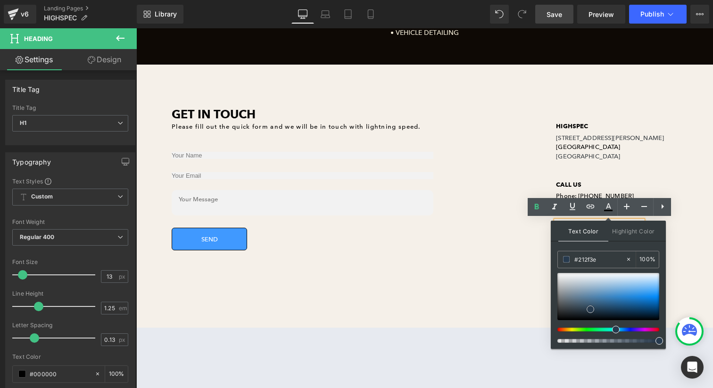
type input "#10161d"
drag, startPoint x: 532, startPoint y: 294, endPoint x: 569, endPoint y: 258, distance: 51.3
click at [534, 293] on div "Get In Touch Heading Please fill out the quick form and we will be in touch wit…" at bounding box center [424, 196] width 576 height 263
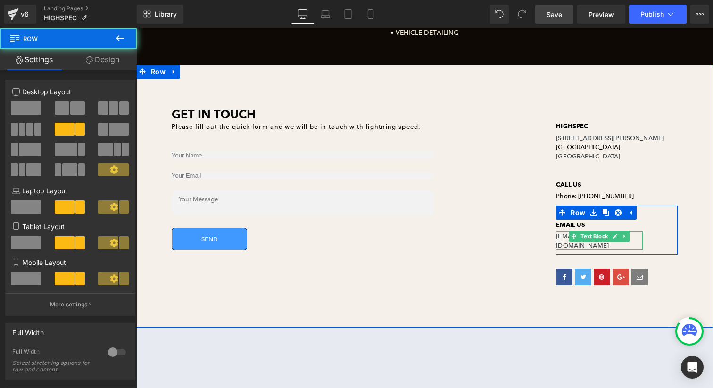
click at [567, 237] on p "[EMAIL_ADDRESS][DOMAIN_NAME]" at bounding box center [599, 240] width 87 height 18
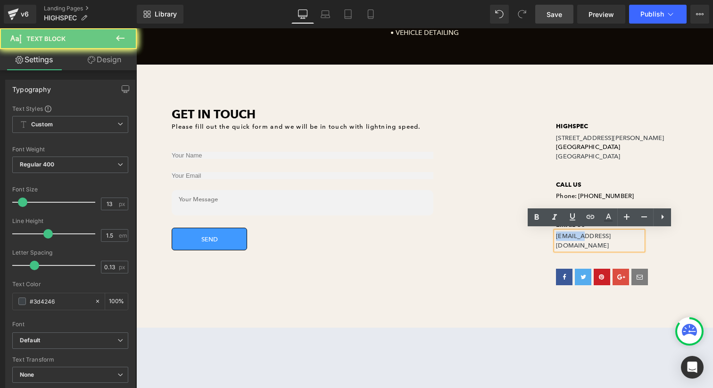
click at [567, 237] on p "[EMAIL_ADDRESS][DOMAIN_NAME]" at bounding box center [599, 240] width 87 height 18
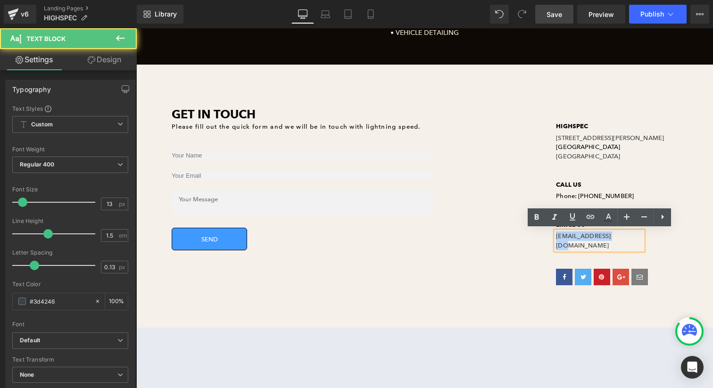
click at [567, 237] on p "[EMAIL_ADDRESS][DOMAIN_NAME]" at bounding box center [599, 240] width 87 height 18
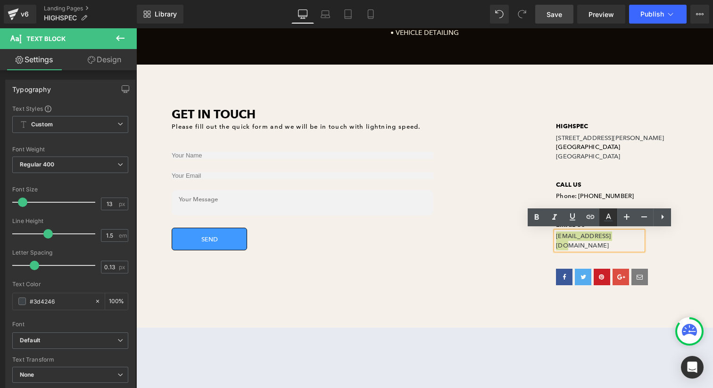
click at [602, 219] on link at bounding box center [608, 217] width 18 height 18
type input "#3d4246"
type input "100"
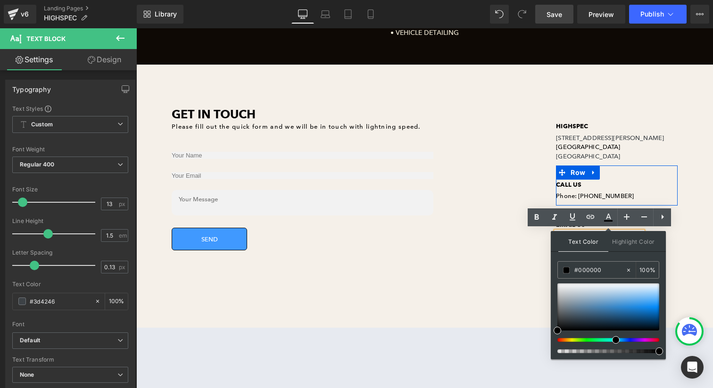
drag, startPoint x: 662, startPoint y: 189, endPoint x: 560, endPoint y: 66, distance: 160.7
click at [662, 189] on div "CALL US Heading Phone: [PHONE_NUMBER] Text [GEOGRAPHIC_DATA]" at bounding box center [617, 185] width 122 height 40
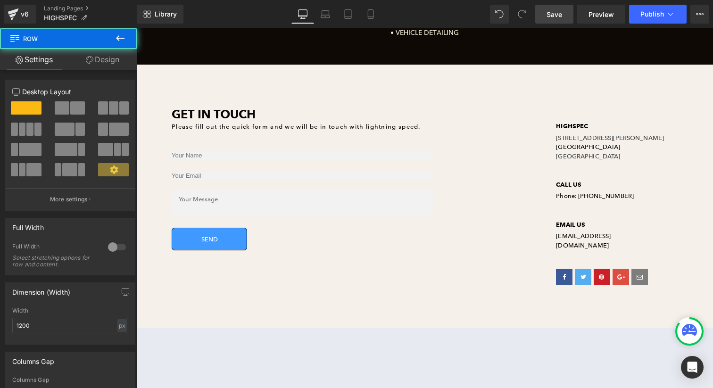
click at [559, 18] on span "Save" at bounding box center [554, 14] width 16 height 10
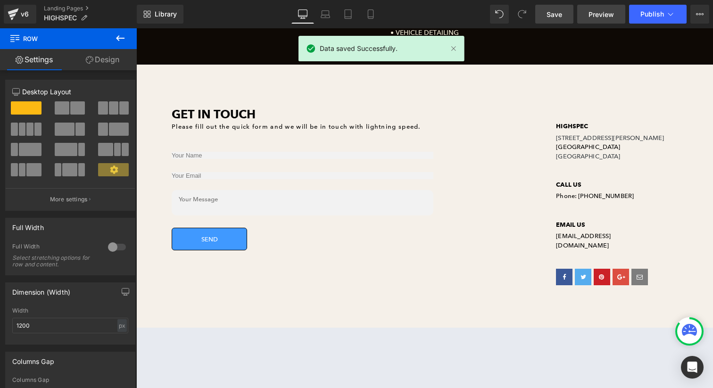
click at [593, 18] on span "Preview" at bounding box center [600, 14] width 25 height 10
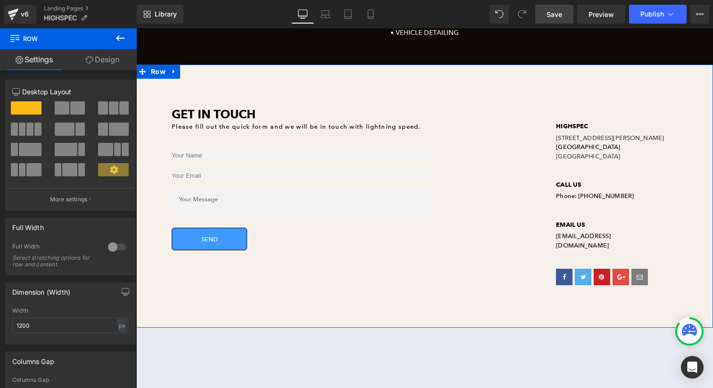
click at [562, 143] on span "[GEOGRAPHIC_DATA]" at bounding box center [588, 146] width 64 height 7
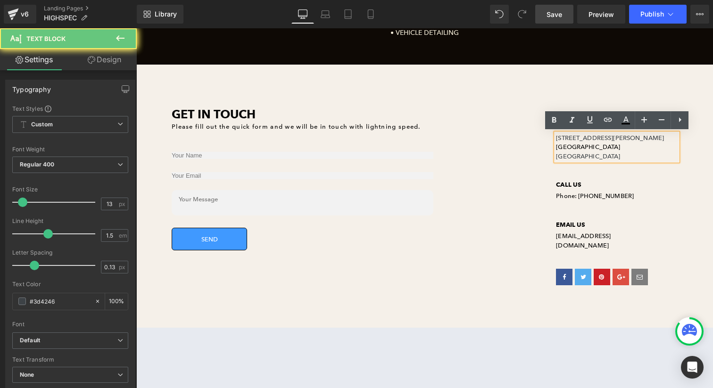
click at [562, 143] on span "[GEOGRAPHIC_DATA]" at bounding box center [588, 146] width 64 height 7
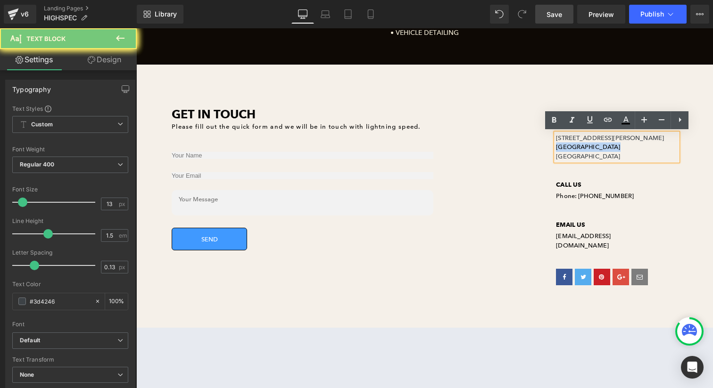
click at [562, 143] on span "[GEOGRAPHIC_DATA]" at bounding box center [588, 146] width 64 height 7
click at [631, 125] on icon at bounding box center [625, 120] width 11 height 11
type input "#3d4246"
type input "100"
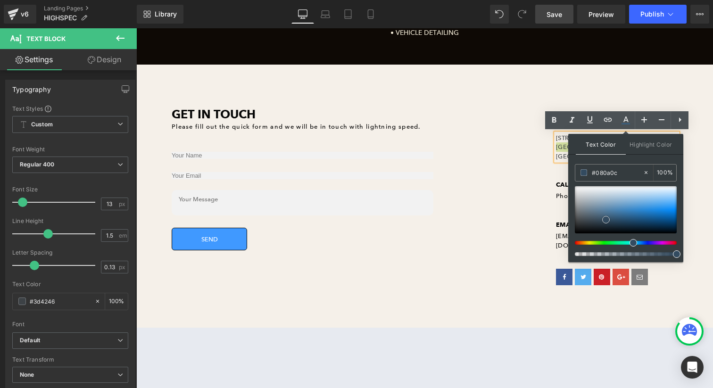
type input "#000000"
drag, startPoint x: 606, startPoint y: 220, endPoint x: 571, endPoint y: 245, distance: 42.8
click at [571, 245] on div "Text Color Highlight Color rgba(0, 0, 0, 1) #000000 100 % transparent transpare…" at bounding box center [625, 198] width 115 height 128
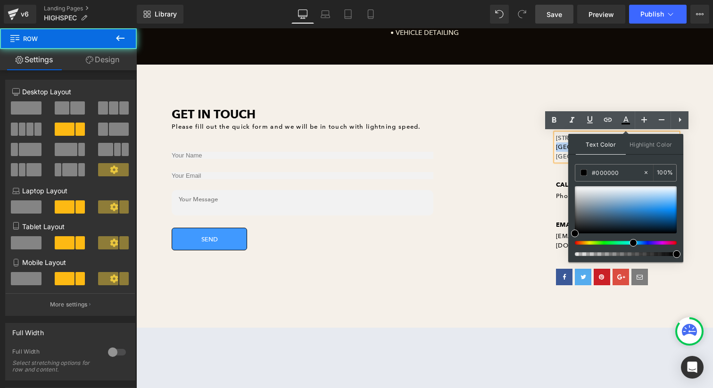
click at [529, 236] on div "HIGHSPEC Heading [STREET_ADDRESS][PERSON_NAME] Text Block Row CALL US Heading P…" at bounding box center [616, 203] width 192 height 192
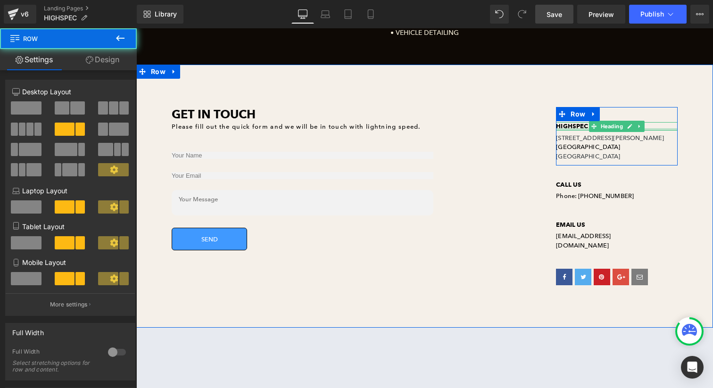
click at [562, 128] on div at bounding box center [617, 129] width 122 height 2
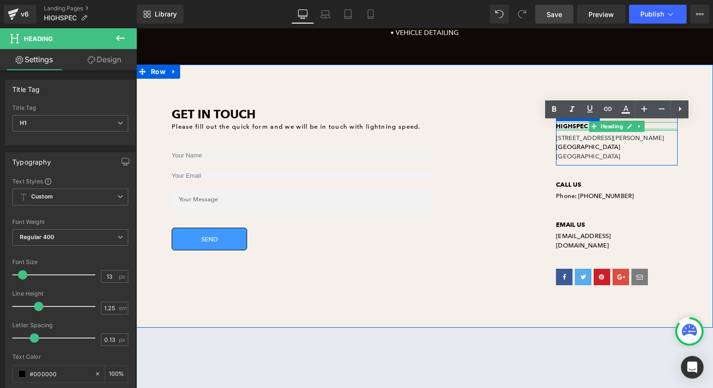
click at [562, 127] on b "HIGHSPEC" at bounding box center [572, 126] width 32 height 8
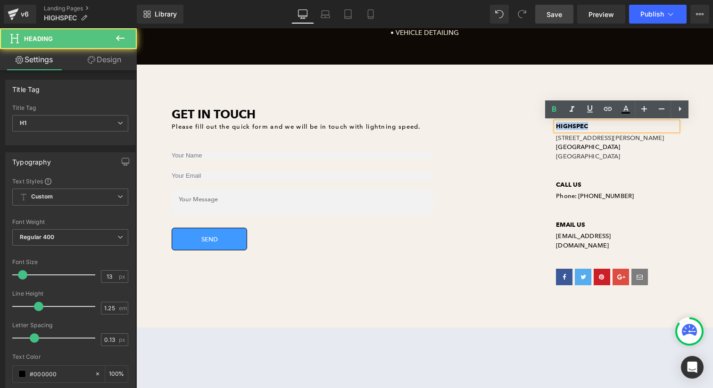
click at [562, 127] on b "HIGHSPEC" at bounding box center [572, 126] width 32 height 8
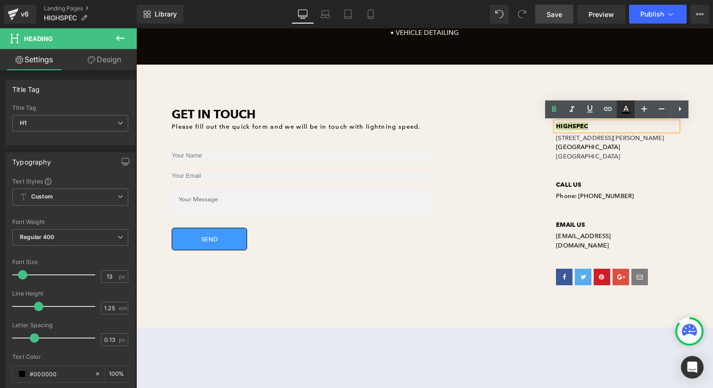
drag, startPoint x: 629, startPoint y: 109, endPoint x: 484, endPoint y: 111, distance: 145.2
click at [629, 109] on icon at bounding box center [625, 109] width 11 height 11
type input "100"
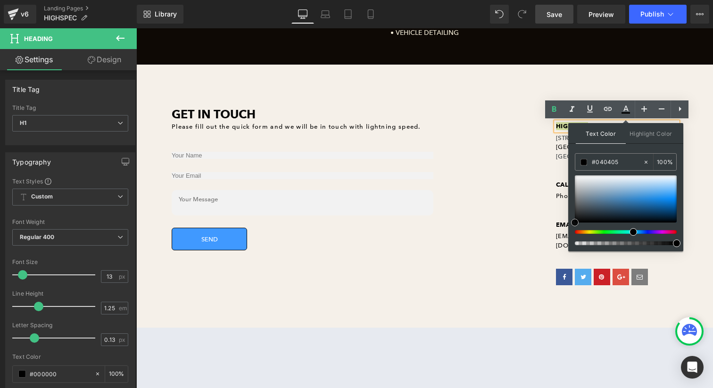
type input "#000000"
drag, startPoint x: 720, startPoint y: 252, endPoint x: 556, endPoint y: 242, distance: 164.8
click at [525, 240] on div "HIGHSPEC Heading [STREET_ADDRESS][PERSON_NAME] Text Block Row CALL US Heading P…" at bounding box center [616, 203] width 192 height 192
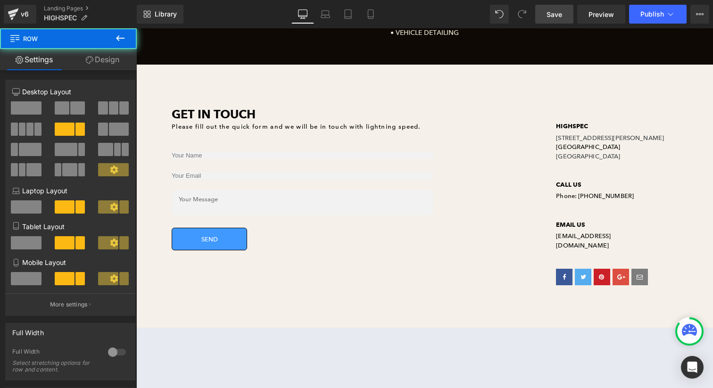
click at [561, 12] on span "Save" at bounding box center [554, 14] width 16 height 10
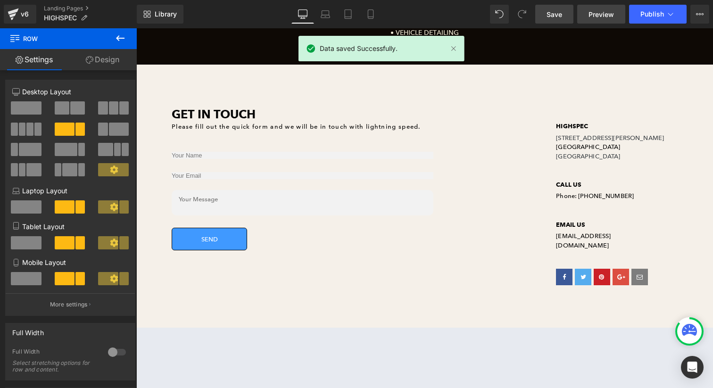
click at [606, 16] on span "Preview" at bounding box center [600, 14] width 25 height 10
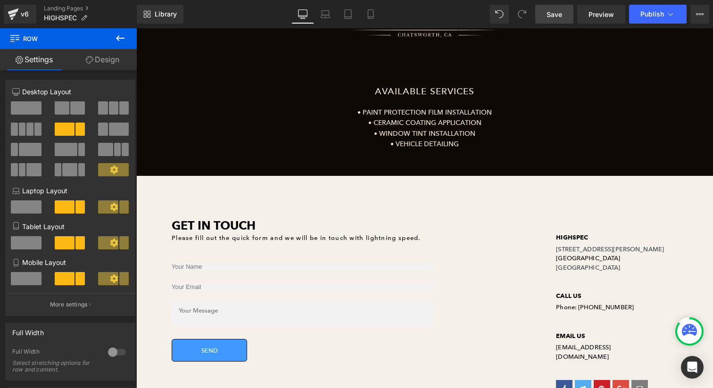
scroll to position [0, 0]
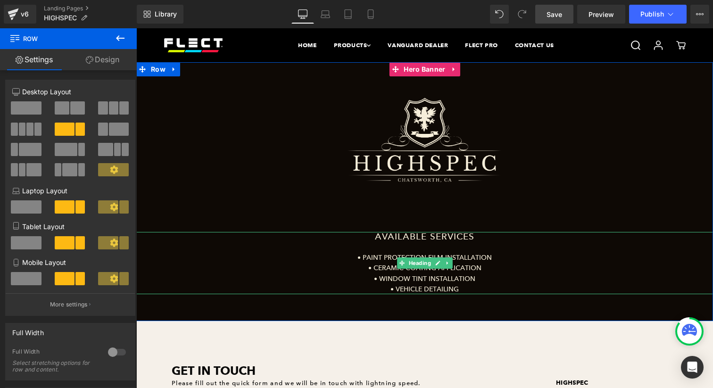
click at [409, 271] on span "• CERAMIC COATING APPLICATION" at bounding box center [424, 267] width 113 height 8
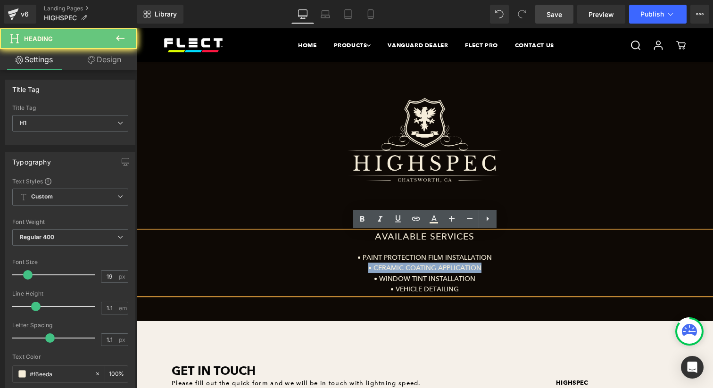
click at [409, 271] on span "• CERAMIC COATING APPLICATION" at bounding box center [424, 267] width 113 height 8
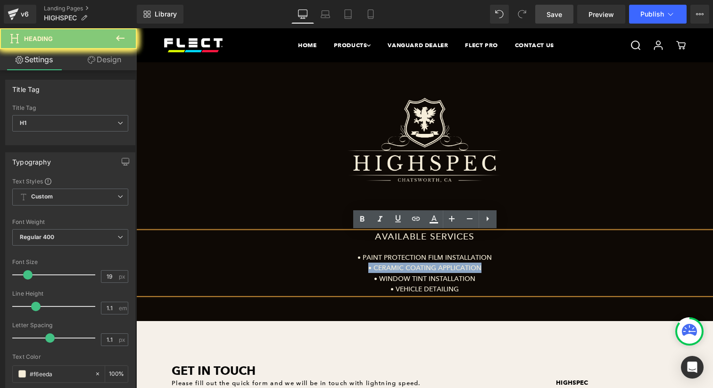
click at [409, 271] on span "• CERAMIC COATING APPLICATION" at bounding box center [424, 267] width 113 height 8
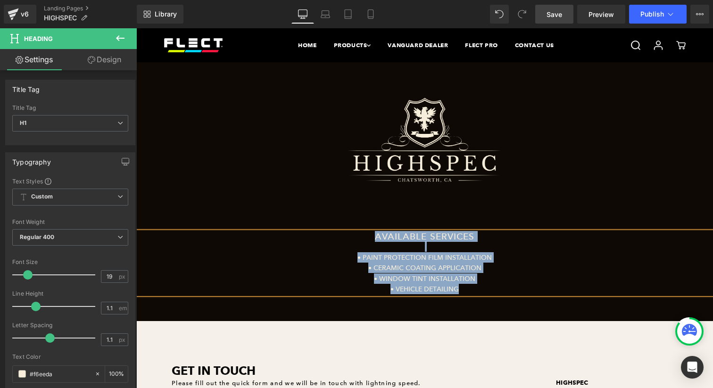
copy div "AVAILABLE SERVICES • PAINT PROTECTION FILM INSTALLATION • CERAMIC COATING APPLI…"
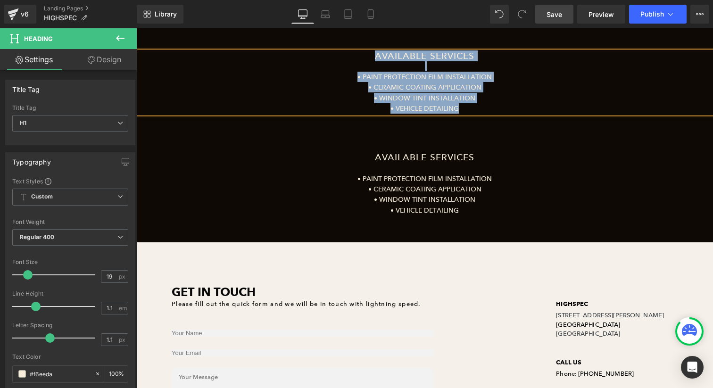
scroll to position [180, 0]
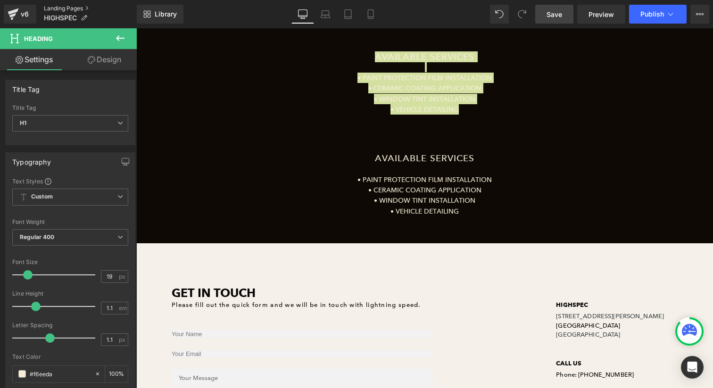
click at [74, 10] on link "Landing Pages" at bounding box center [90, 9] width 93 height 8
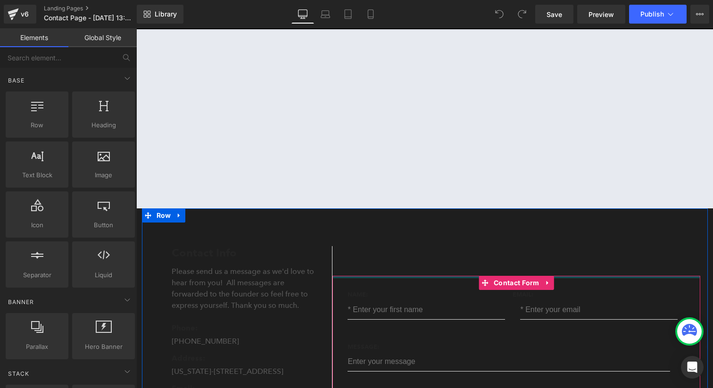
scroll to position [70, 0]
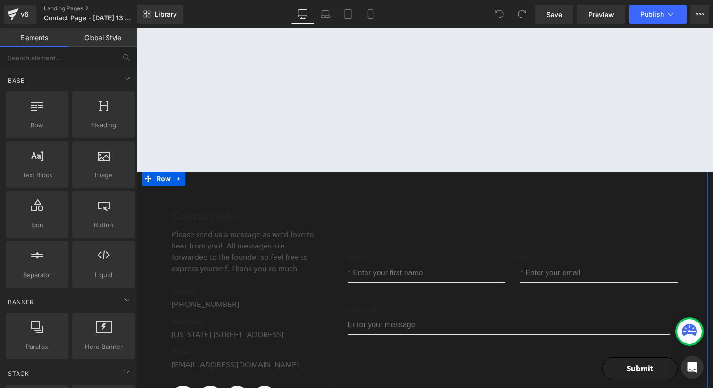
click at [214, 247] on div "Please send us a message as we'd love to hear from you! All messages are forwar…" at bounding box center [245, 248] width 146 height 51
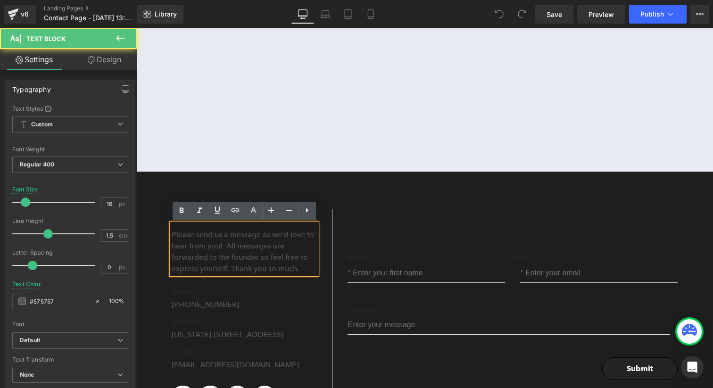
click at [398, 232] on div "Name: Text Block Text Field Email: Text Block Email Field Row Message: Text Blo…" at bounding box center [516, 309] width 368 height 201
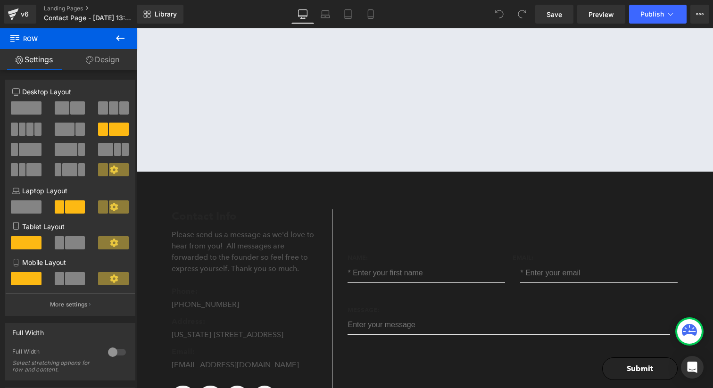
scroll to position [0, 0]
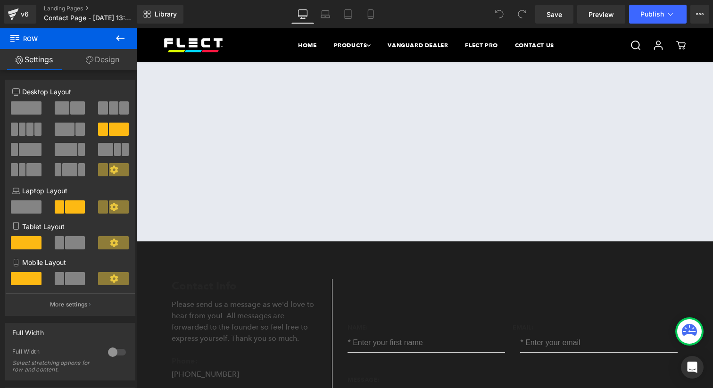
click at [55, 4] on div "v6 Landing Pages Contact Page - Aug 25, 13:22:02" at bounding box center [68, 14] width 137 height 28
click at [56, 5] on link "Landing Pages" at bounding box center [98, 9] width 108 height 8
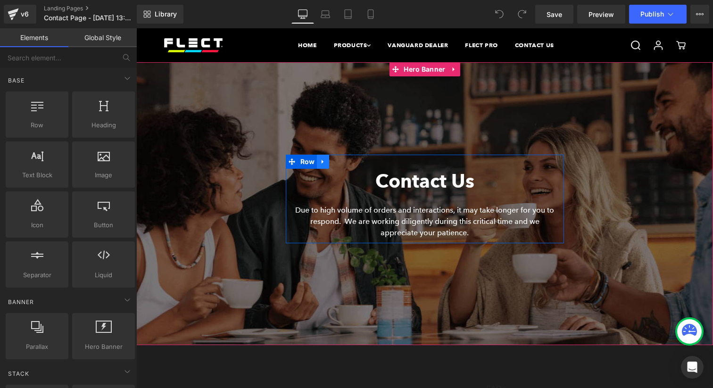
click at [320, 162] on icon at bounding box center [323, 161] width 7 height 7
click at [439, 189] on h1 "Contact Us" at bounding box center [425, 181] width 264 height 25
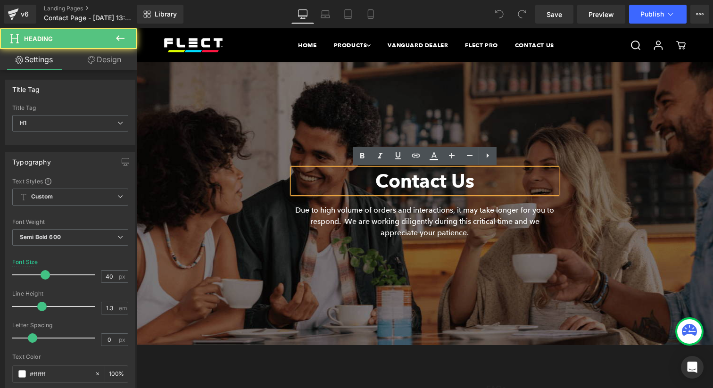
drag, startPoint x: 631, startPoint y: 155, endPoint x: 563, endPoint y: 179, distance: 71.8
click at [630, 155] on span "Contact Us Heading Due to high volume of orders and interactions, it may take l…" at bounding box center [424, 199] width 576 height 89
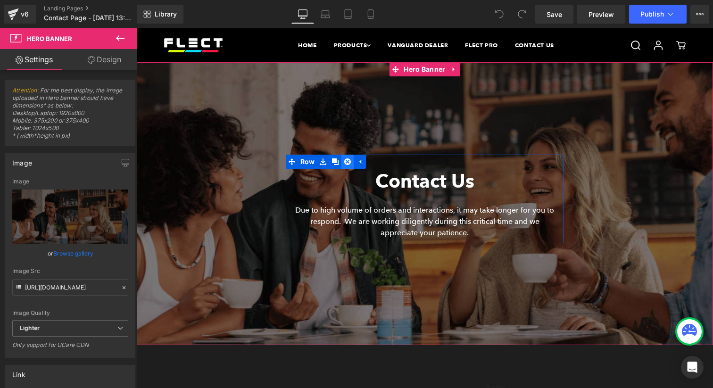
click at [350, 163] on icon at bounding box center [347, 161] width 7 height 7
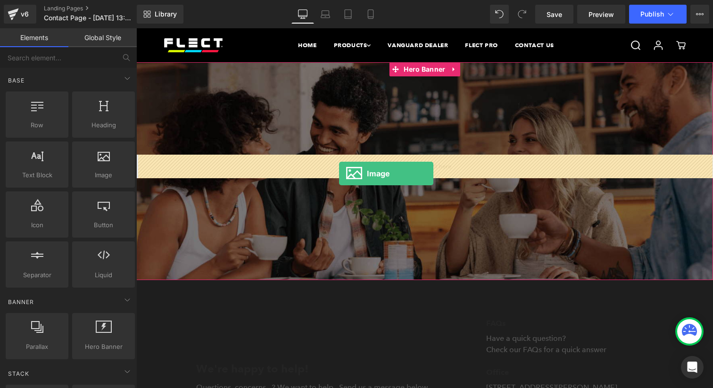
drag, startPoint x: 265, startPoint y: 188, endPoint x: 339, endPoint y: 173, distance: 75.0
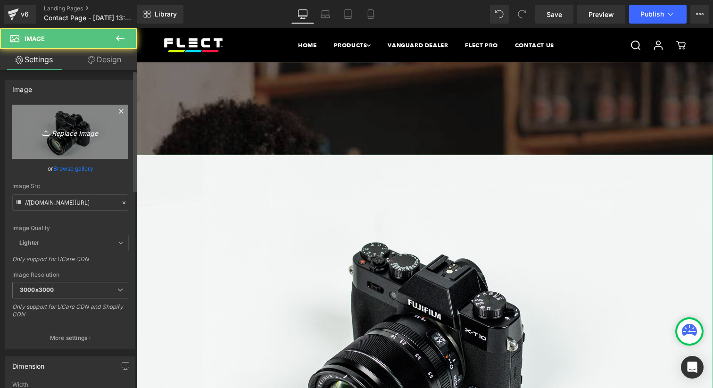
click at [61, 127] on icon "Replace Image" at bounding box center [70, 132] width 75 height 12
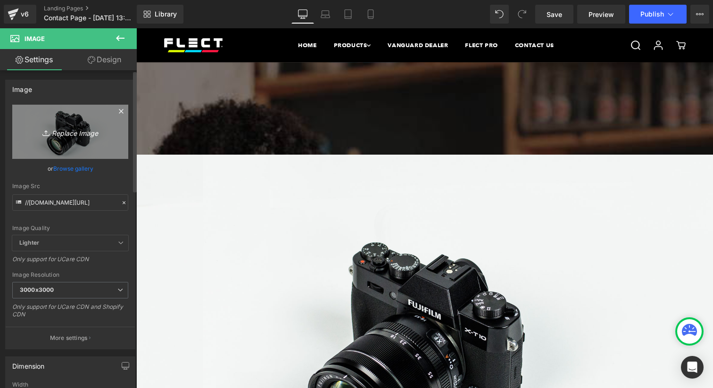
type input "C:\fakepath\34534534534Untitled-3.png"
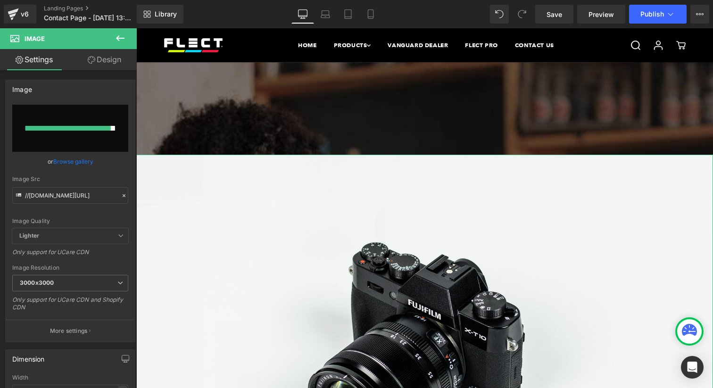
click at [94, 64] on link "Design" at bounding box center [104, 59] width 68 height 21
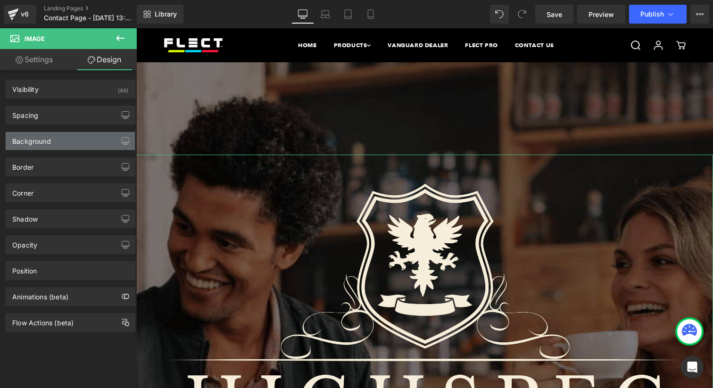
click at [71, 137] on div "Background" at bounding box center [70, 141] width 129 height 18
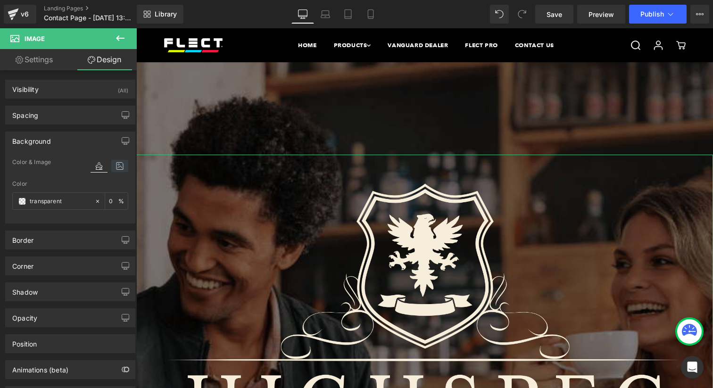
click at [117, 168] on icon at bounding box center [119, 166] width 17 height 12
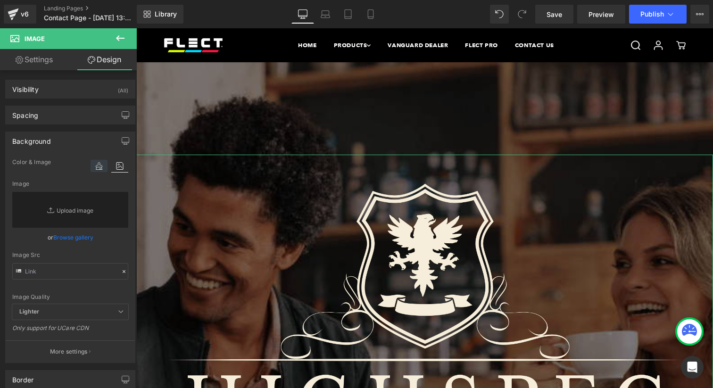
click at [94, 167] on icon at bounding box center [98, 166] width 17 height 12
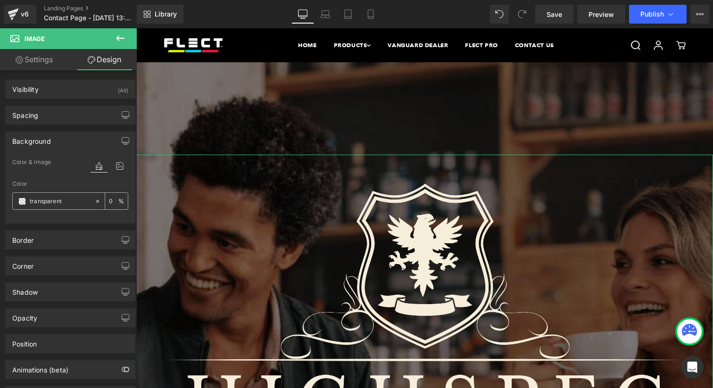
click at [27, 201] on div "transparent" at bounding box center [54, 201] width 82 height 16
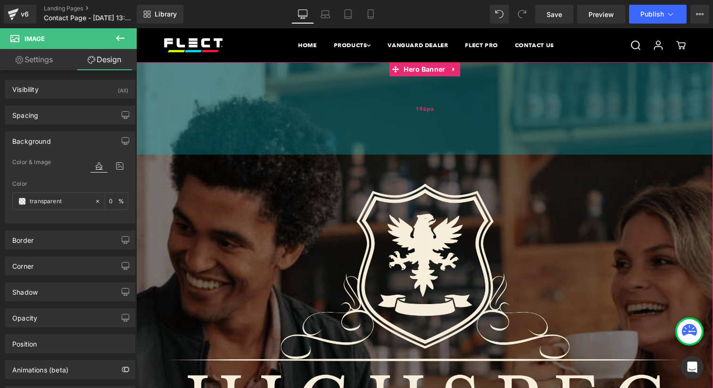
click at [383, 115] on div "196px" at bounding box center [424, 108] width 576 height 92
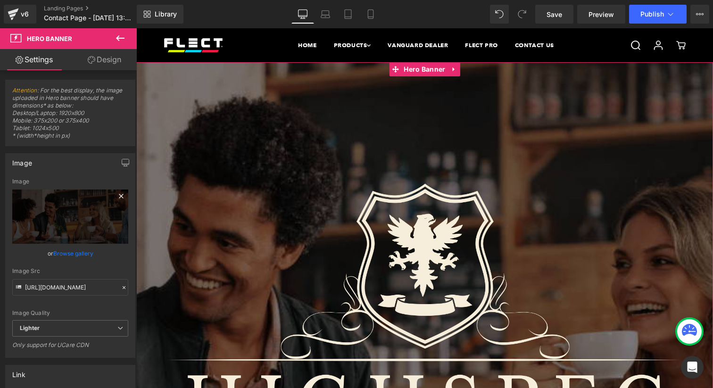
click at [119, 196] on icon at bounding box center [121, 196] width 4 height 4
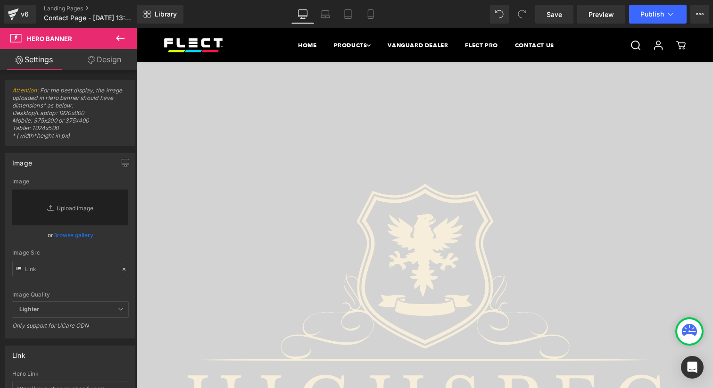
click at [112, 67] on link "Design" at bounding box center [104, 59] width 68 height 21
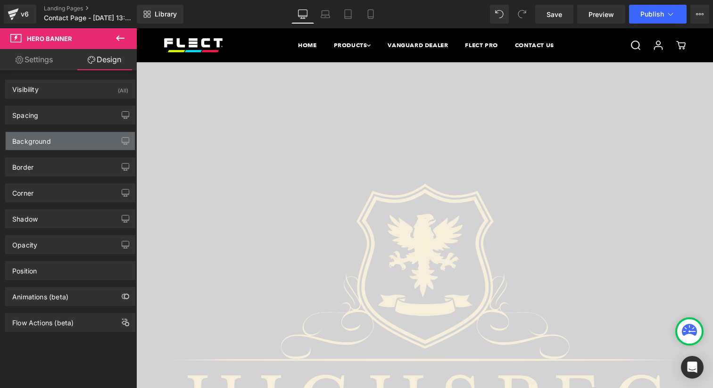
drag, startPoint x: 75, startPoint y: 133, endPoint x: 73, endPoint y: 140, distance: 7.5
click at [75, 134] on div "Background" at bounding box center [70, 141] width 129 height 18
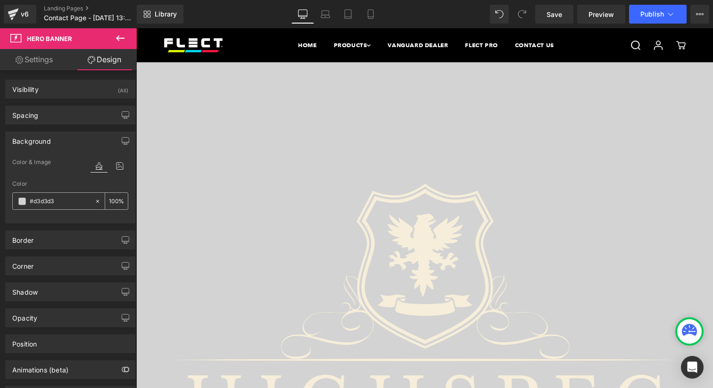
click at [22, 202] on span at bounding box center [22, 201] width 8 height 8
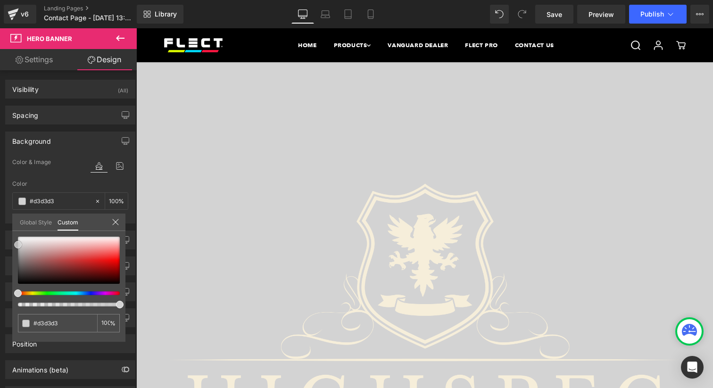
type input "#4d1d1d"
type input "#4c2323"
type input "#4a2626"
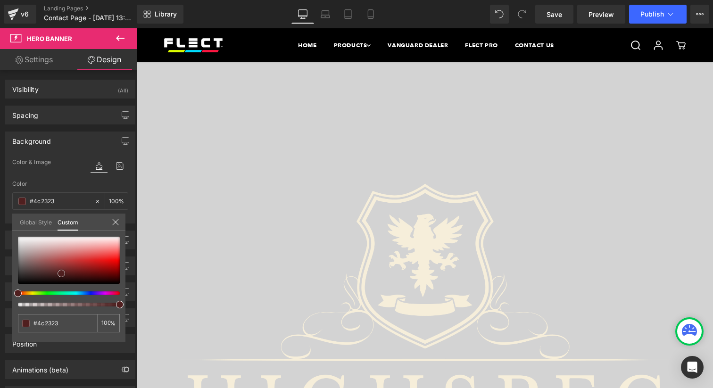
type input "#4a2626"
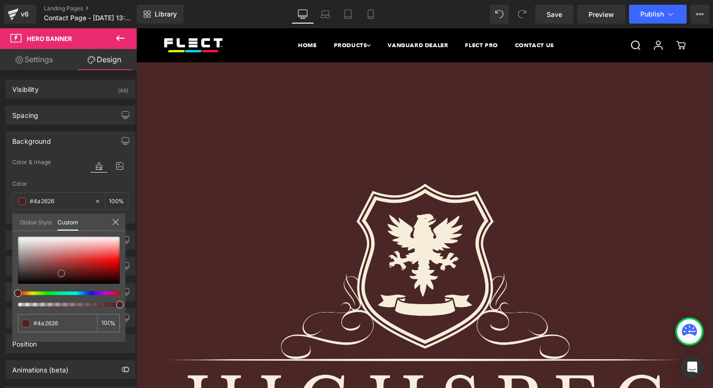
type input "#492b2b"
type input "#482c2c"
type input "#4b2f2f"
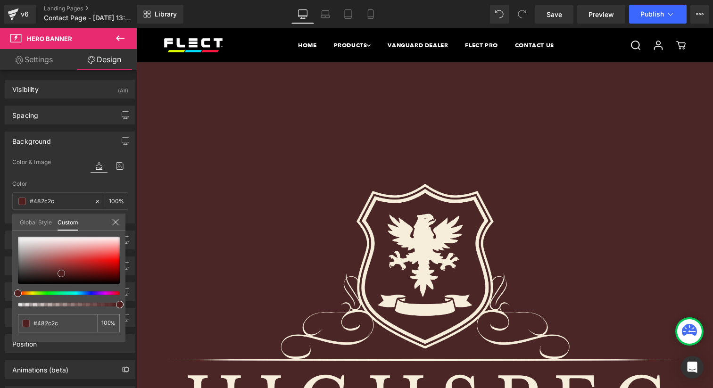
type input "#4b2f2f"
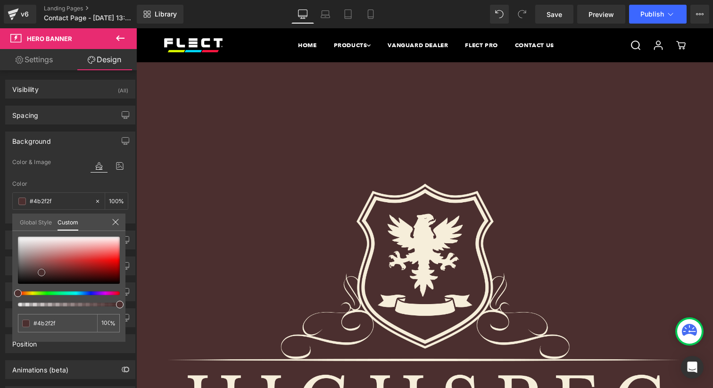
type input "#4d3131"
type input "#583b3b"
type input "#614646"
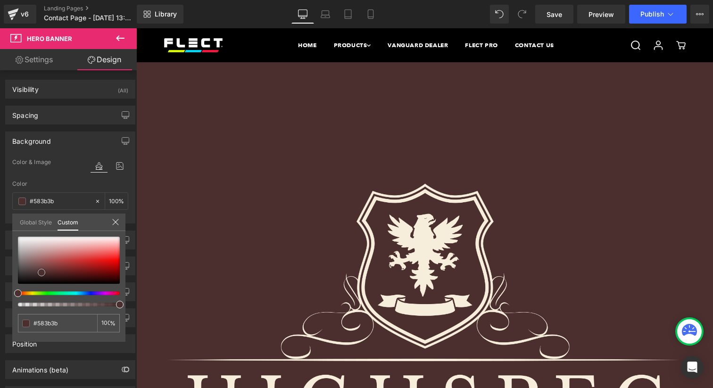
type input "#614646"
type input "#604747"
type input "#5f4848"
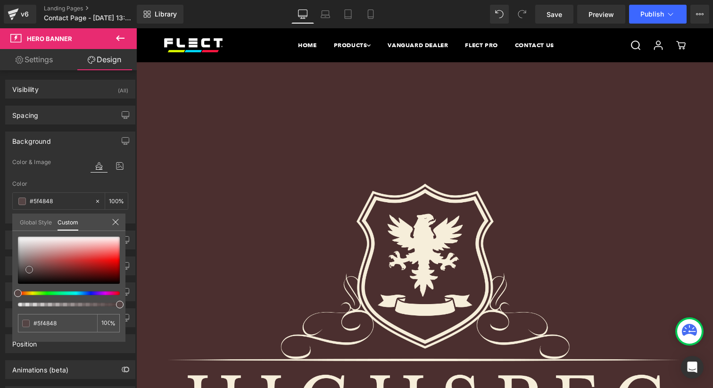
type input "#584545"
type input "#524141"
type input "#4b3d3d"
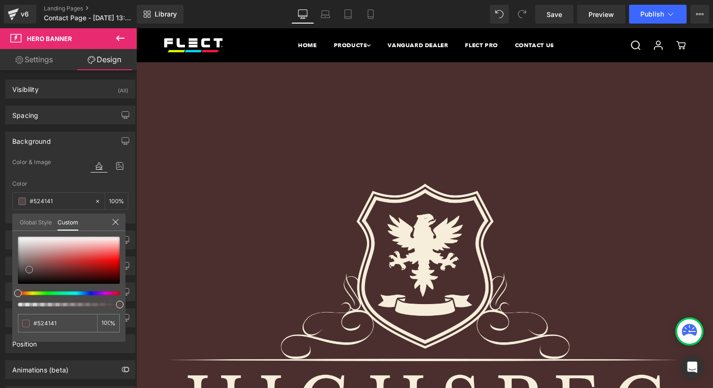
type input "#4b3d3d"
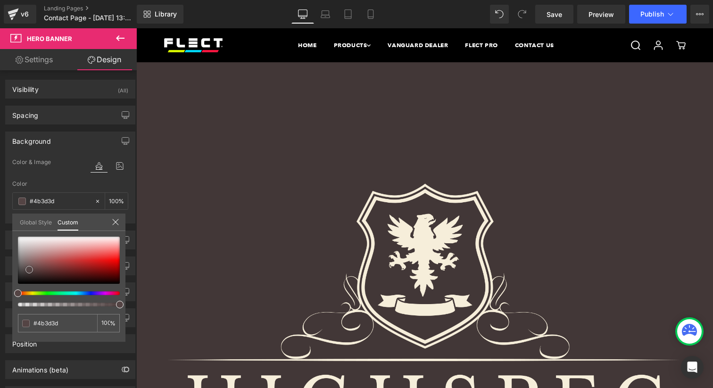
type input "#423737"
type input "#3d3333"
type input "#372e2e"
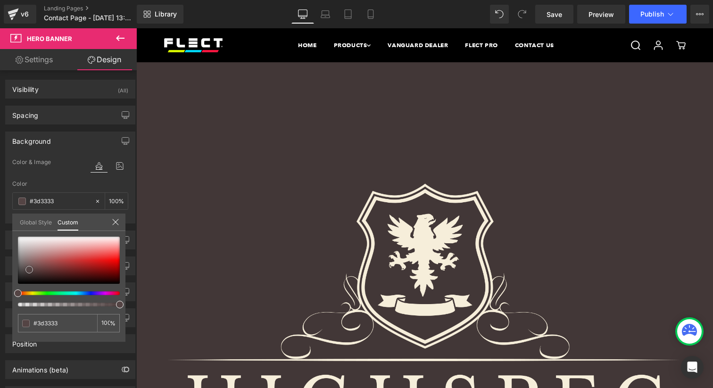
type input "#372e2e"
type input "#332d2d"
type input "#312a2a"
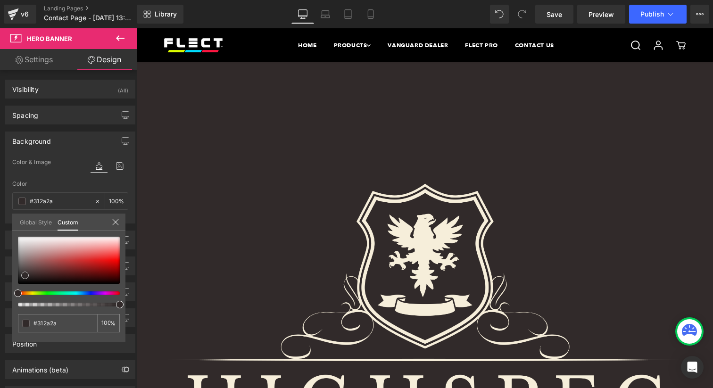
drag, startPoint x: 64, startPoint y: 274, endPoint x: 25, endPoint y: 275, distance: 39.1
click at [25, 275] on div at bounding box center [69, 260] width 102 height 47
type input "#2a2a31"
type input "#2b2a31"
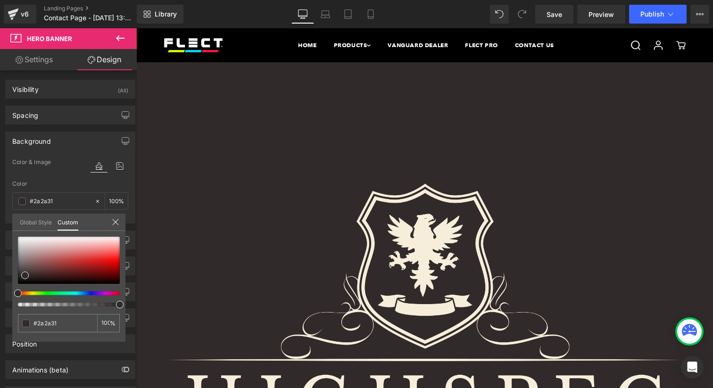
type input "#2b2a31"
type input "#2c2a31"
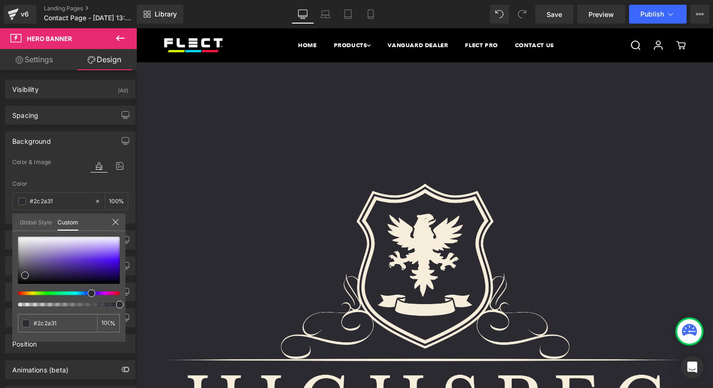
type input "#2d2a31"
type input "#2e2a31"
type input "#2f2a31"
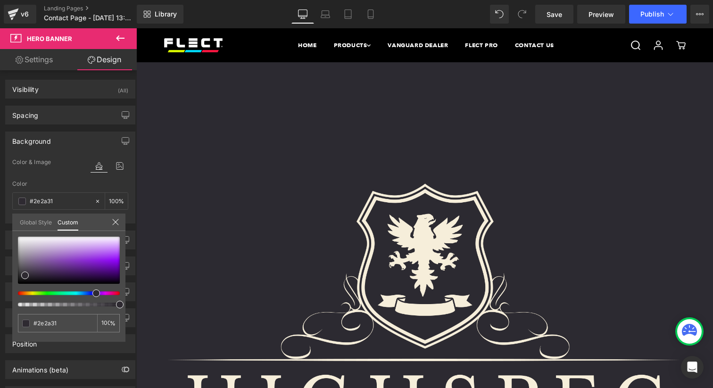
type input "#2f2a31"
type input "#302a31"
type input "#312a31"
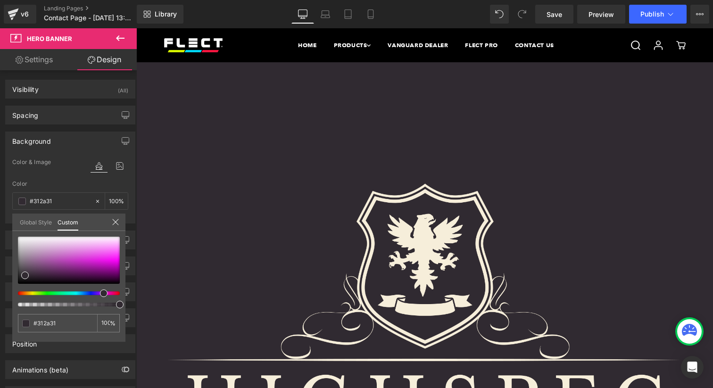
type input "#312a30"
type input "#312a2f"
type input "#312a2e"
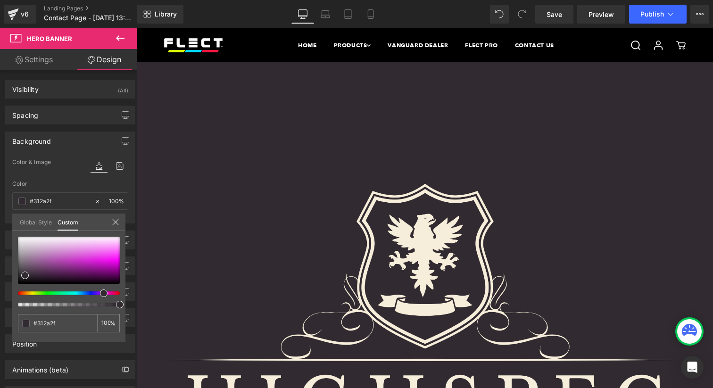
type input "#312a2e"
type input "#312a2d"
type input "#312a2c"
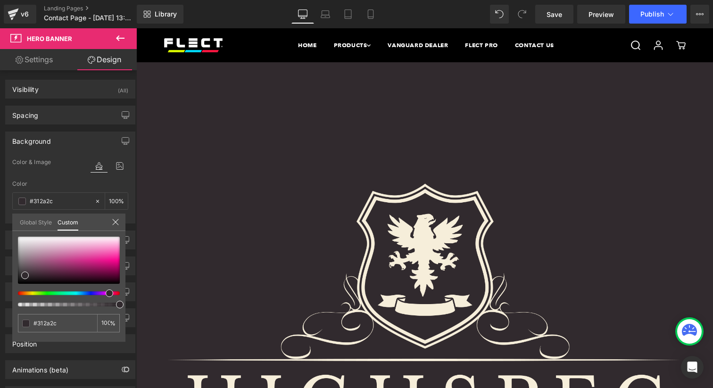
type input "#312a2b"
type input "#312a2a"
drag, startPoint x: 88, startPoint y: 295, endPoint x: 120, endPoint y: 294, distance: 32.6
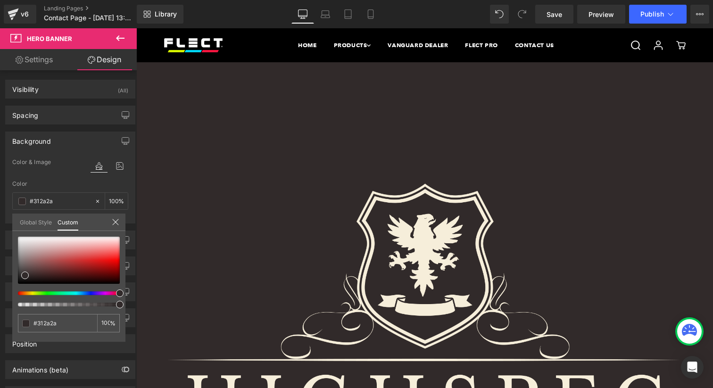
click at [116, 294] on div at bounding box center [65, 293] width 102 height 4
type input "#461515"
type input "#491717"
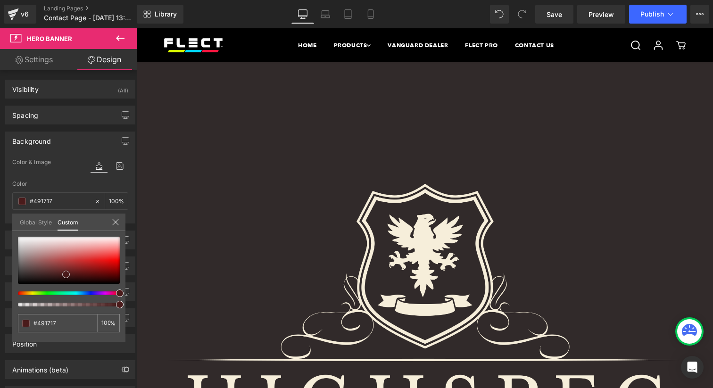
type input "#4b1a1a"
type input "#491c1c"
type input "#492121"
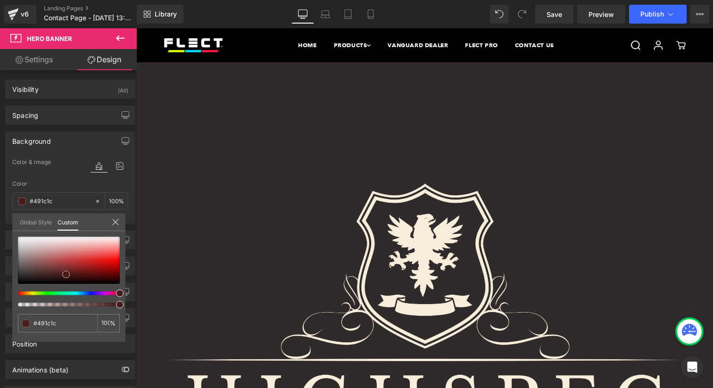
type input "#492121"
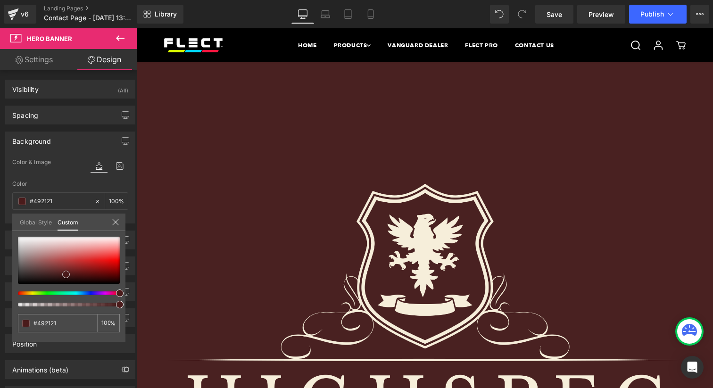
type input "#472323"
type input "#4a2626"
type input "#4c2828"
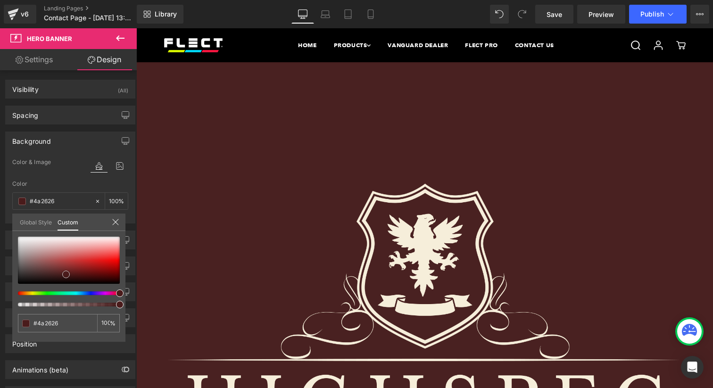
type input "#4c2828"
type input "#4e2b2b"
type input "#4e2c2c"
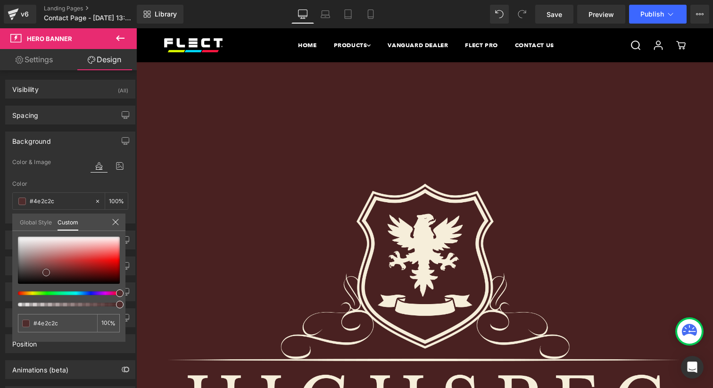
type input "#4d2c2c"
type input "#502f2f"
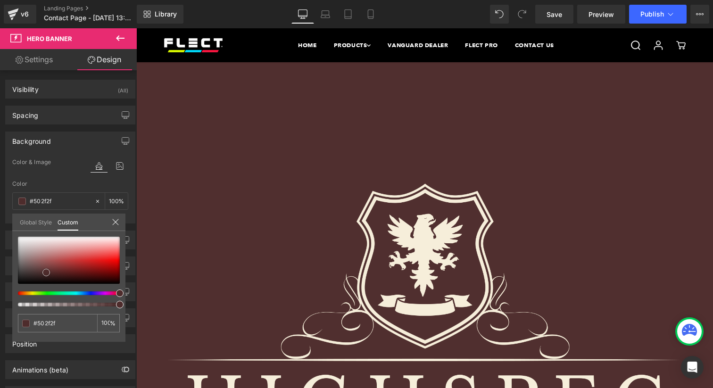
type input "#4f2f2f"
type input "#513333"
type input "#4f3535"
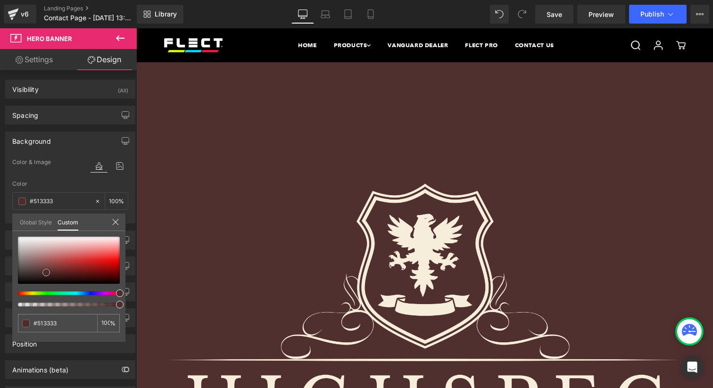
type input "#4f3535"
type input "#4e3636"
type input "#493636"
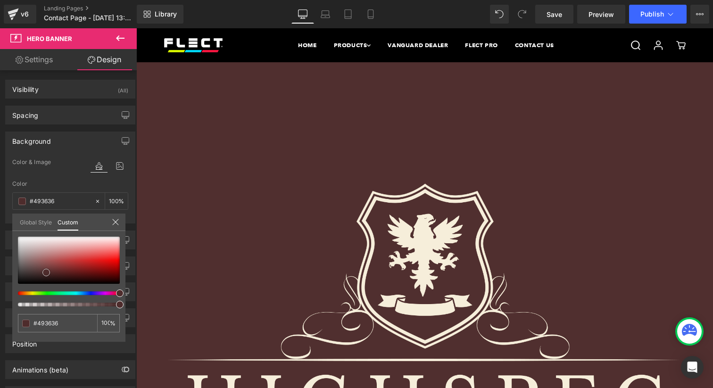
type input "#453535"
type input "#413434"
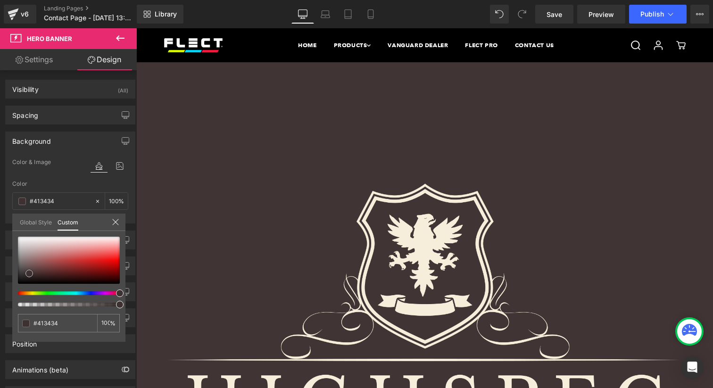
drag, startPoint x: 66, startPoint y: 274, endPoint x: 29, endPoint y: 273, distance: 36.8
click at [29, 273] on div at bounding box center [69, 260] width 102 height 47
type input "#3e3b31"
click at [26, 293] on div at bounding box center [65, 293] width 102 height 4
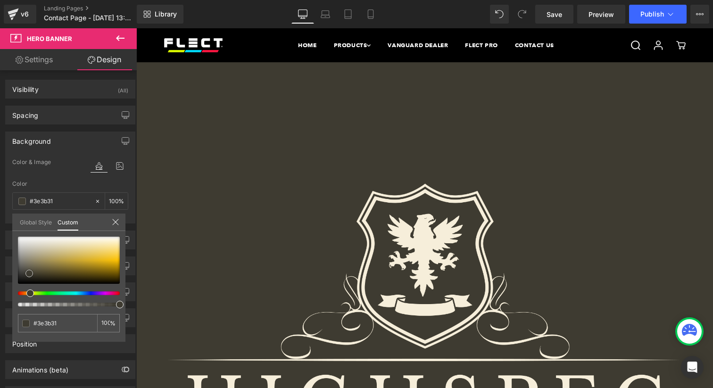
type input "#62593c"
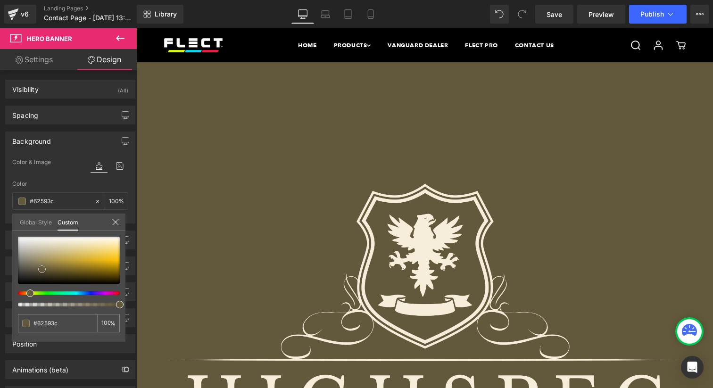
type input "#62593b"
type input "#605738"
type input "#615837"
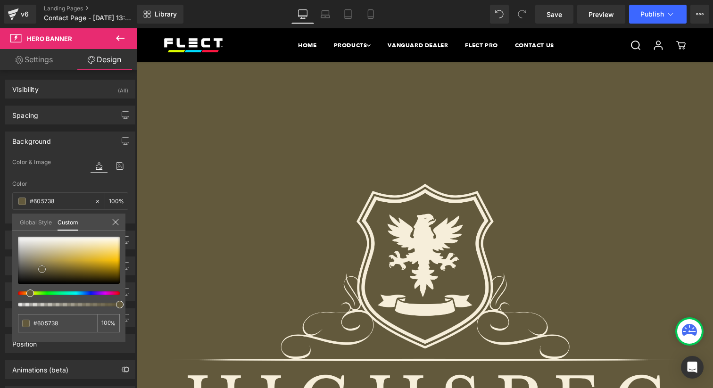
type input "#615837"
type input "#5d5535"
type input "#534c31"
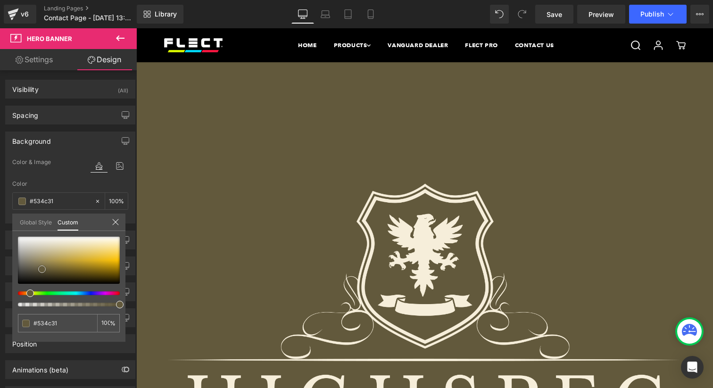
type input "#49432b"
type input "#3f3a26"
type input "#353021"
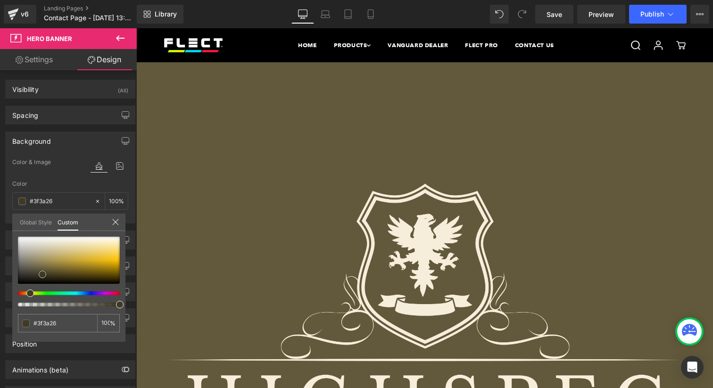
type input "#353021"
type input "#322d1f"
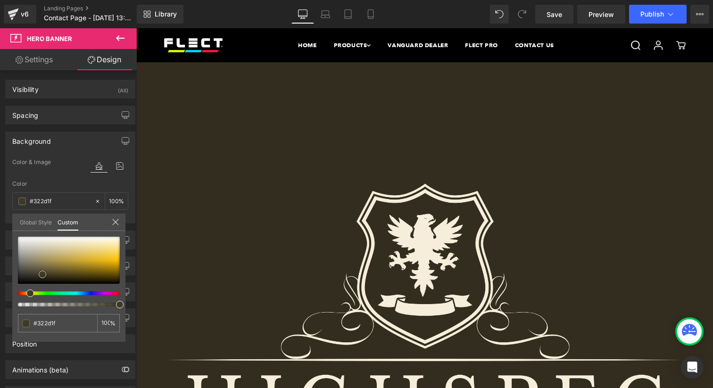
type input "#2b271b"
type input "#2b271c"
type input "#28241a"
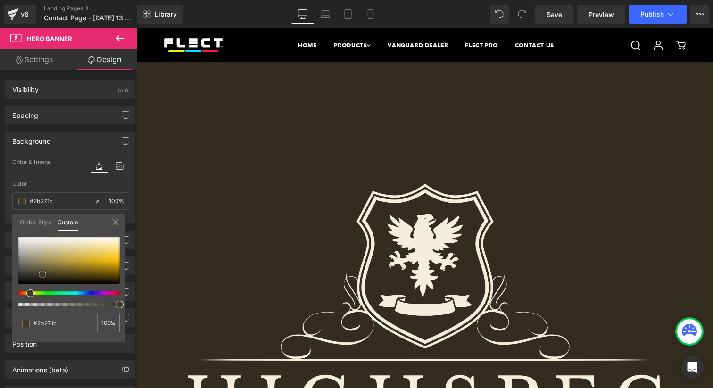
type input "#28241a"
type input "#242118"
type input "#211e16"
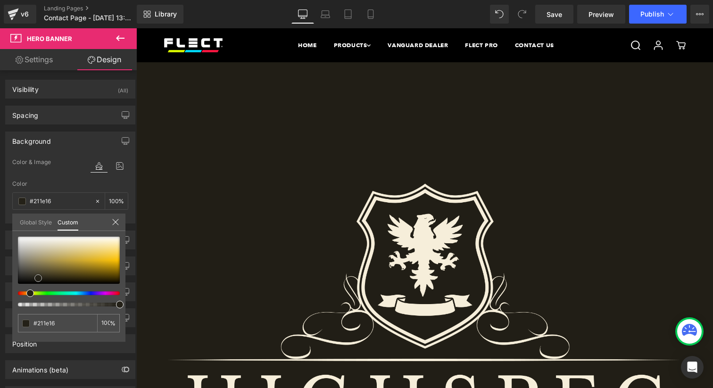
type input "#1e1b14"
type input "#1b1812"
type input "#181510"
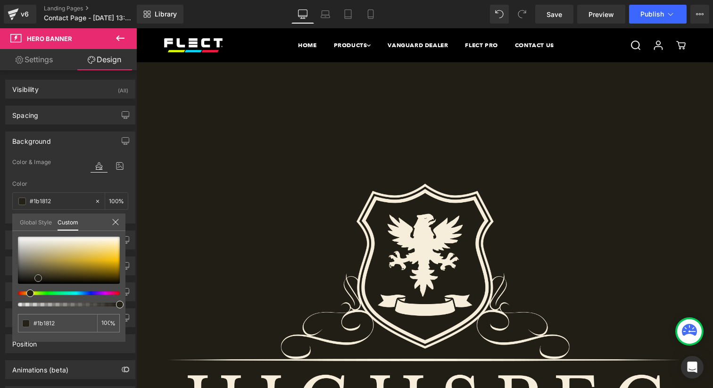
type input "#181510"
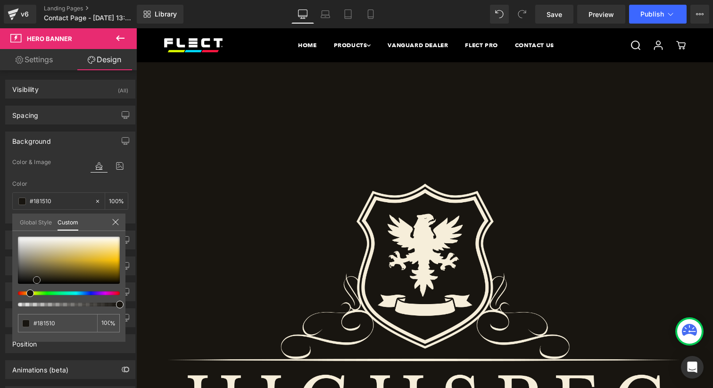
type input "#1b1812"
type input "#1a1813"
type input "#1d1b15"
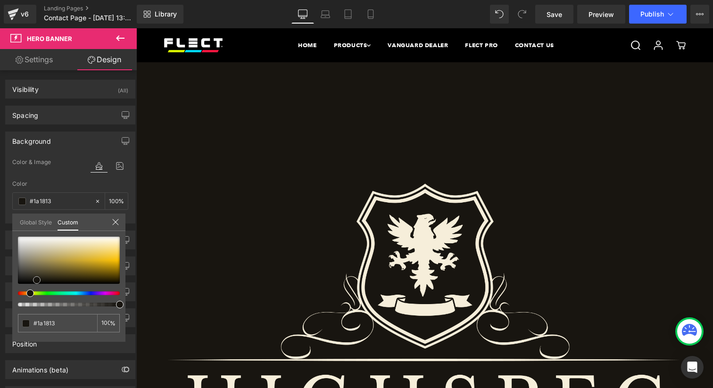
type input "#1d1b15"
type input "#201e17"
type input "#22211a"
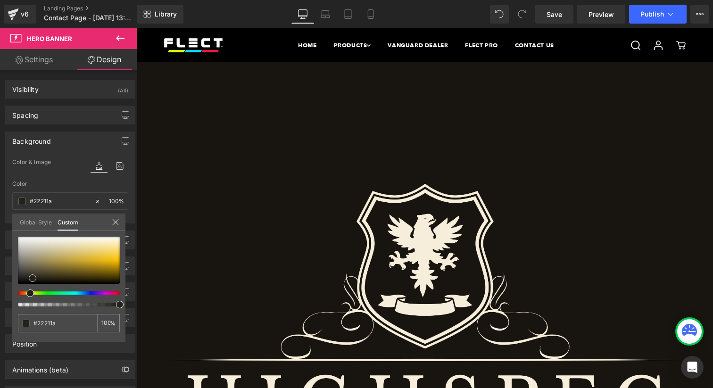
type input "#25241c"
type input "#28271e"
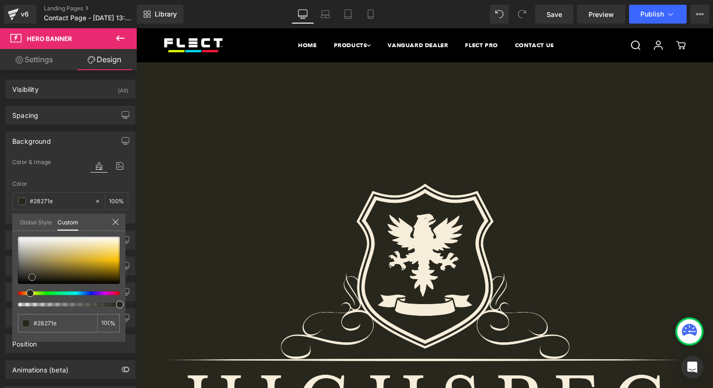
type input "#25241c"
type input "#1f1e18"
type input "#1a1913"
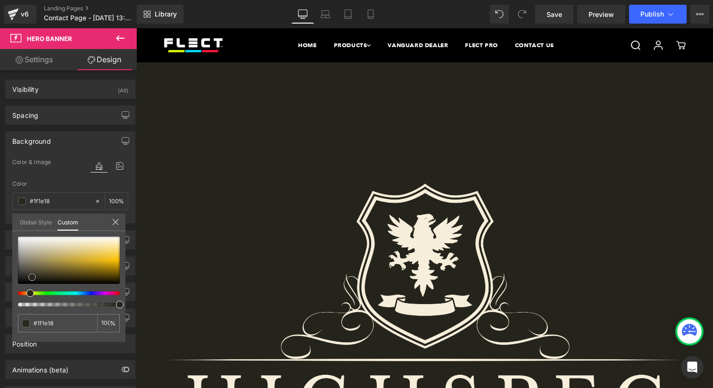
type input "#1a1913"
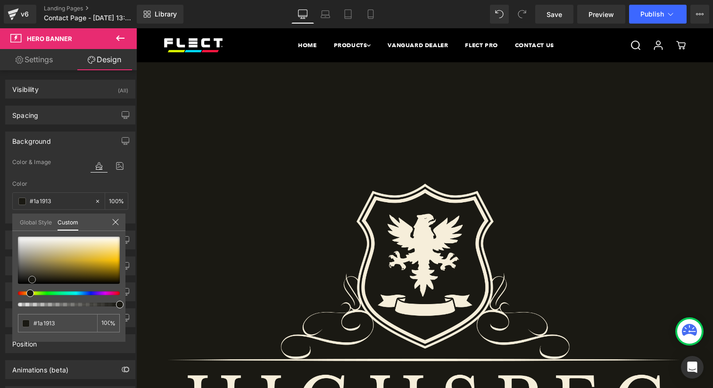
type input "#201f17"
type input "#23221a"
type input "#232219"
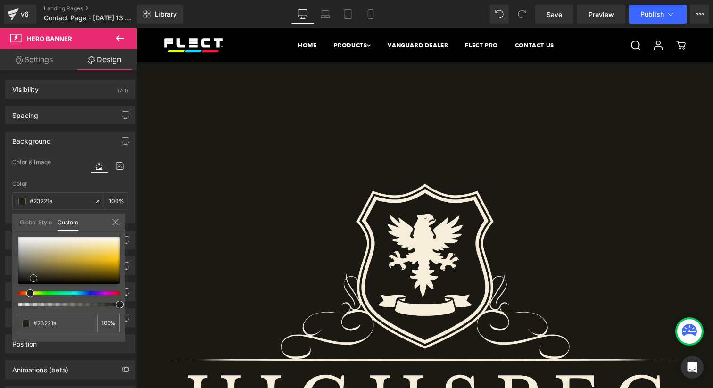
type input "#232219"
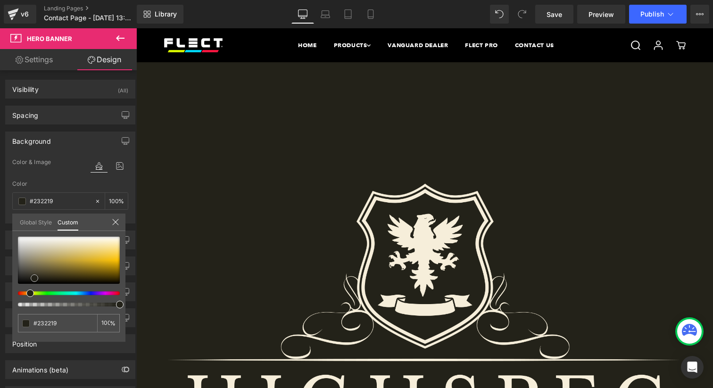
drag, startPoint x: 42, startPoint y: 269, endPoint x: 34, endPoint y: 278, distance: 11.7
click at [34, 278] on div at bounding box center [69, 260] width 102 height 47
type input "#232119"
type input "#232019"
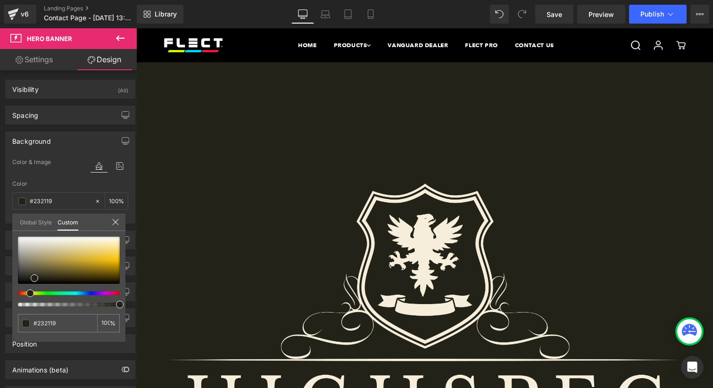
type input "#232019"
type input "#231f19"
type input "#231e19"
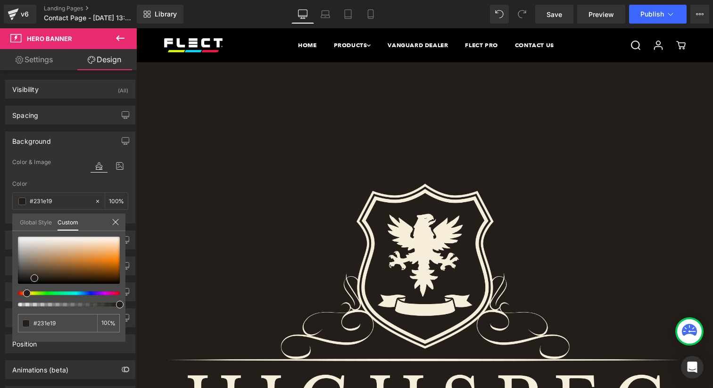
drag, startPoint x: 30, startPoint y: 291, endPoint x: 25, endPoint y: 292, distance: 4.7
click at [25, 292] on span at bounding box center [27, 293] width 8 height 8
type input "#26211b"
type input "#29241d"
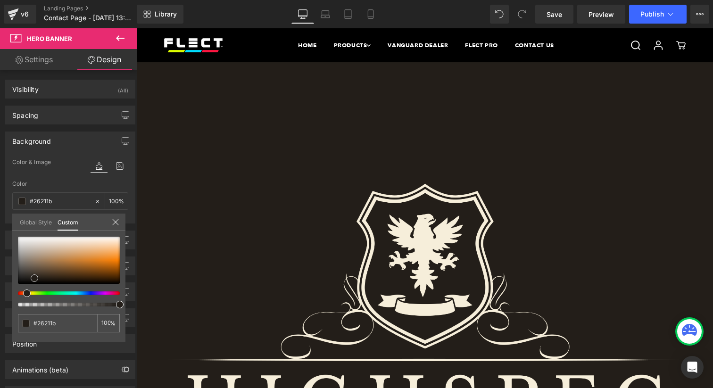
type input "#29241d"
type input "#332b23"
type input "#392f27"
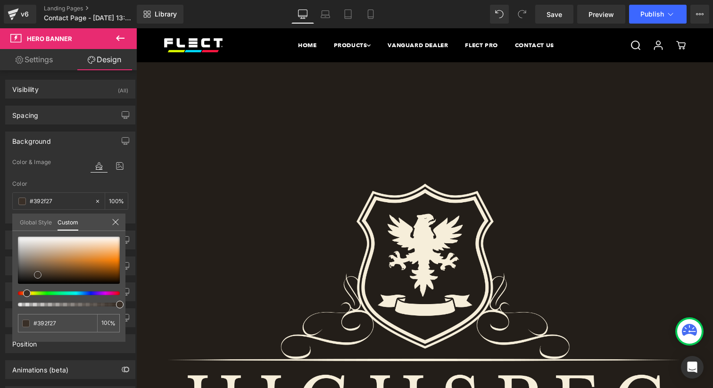
type input "#3c3229"
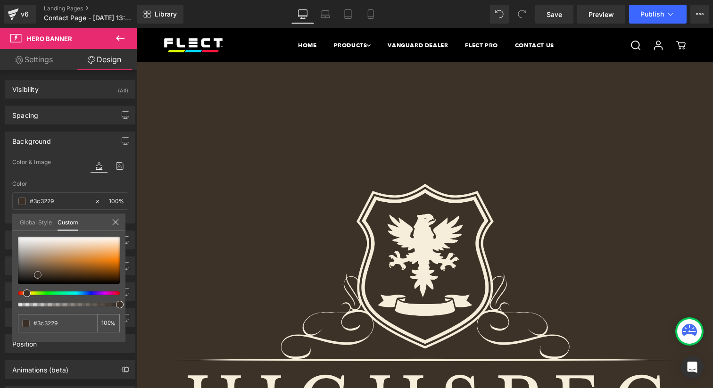
type input "#3d3228"
type input "#3e3227"
type input "#3f3226"
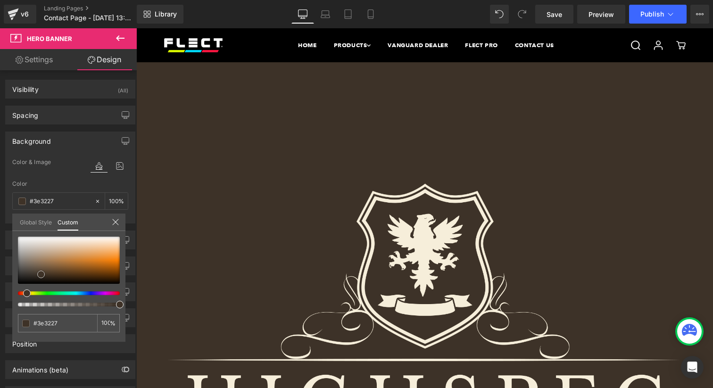
type input "#3f3226"
type input "#3c3024"
type input "#33271e"
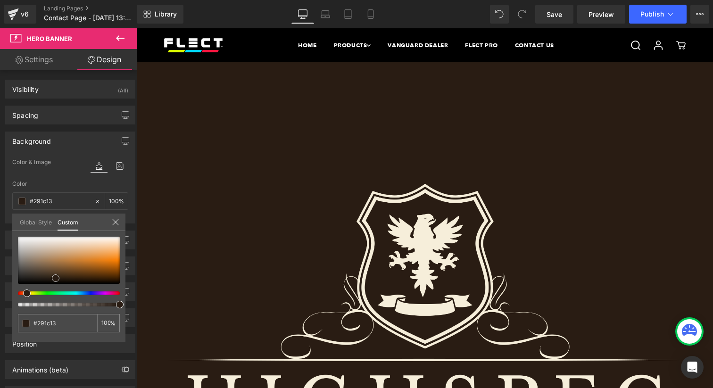
drag, startPoint x: 35, startPoint y: 276, endPoint x: 55, endPoint y: 277, distance: 20.3
click at [55, 277] on span at bounding box center [56, 278] width 8 height 8
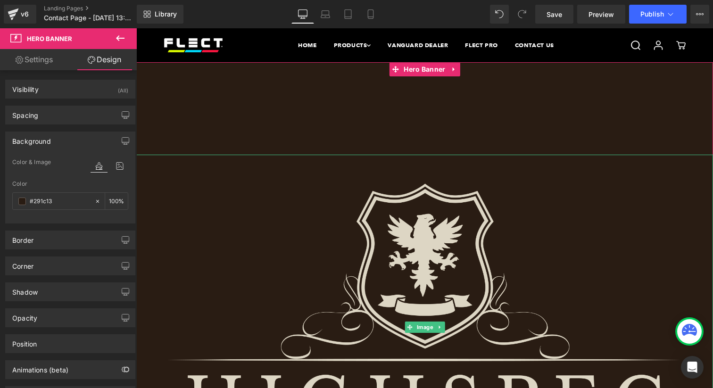
click at [472, 198] on img at bounding box center [424, 327] width 576 height 345
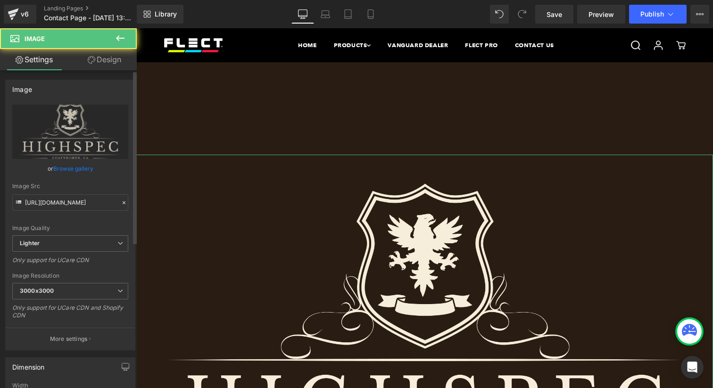
scroll to position [284, 0]
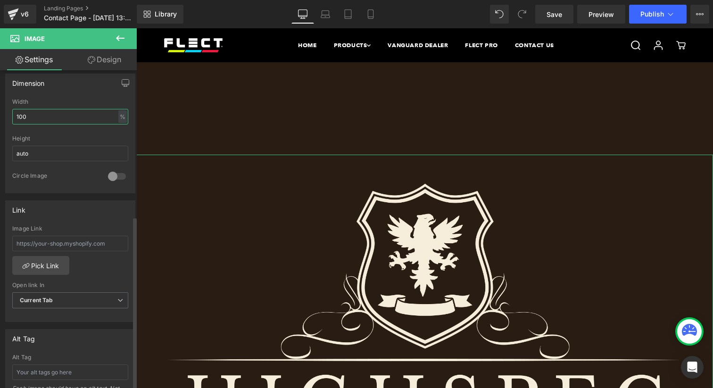
drag, startPoint x: 47, startPoint y: 113, endPoint x: 2, endPoint y: 114, distance: 44.3
click at [2, 114] on div "Dimension 100% Width 100 % % px auto Height auto 0 Circle Image" at bounding box center [70, 129] width 141 height 127
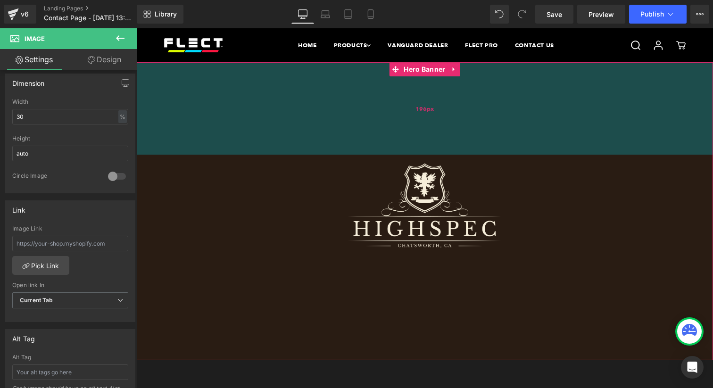
click at [514, 103] on div "196px" at bounding box center [424, 108] width 576 height 92
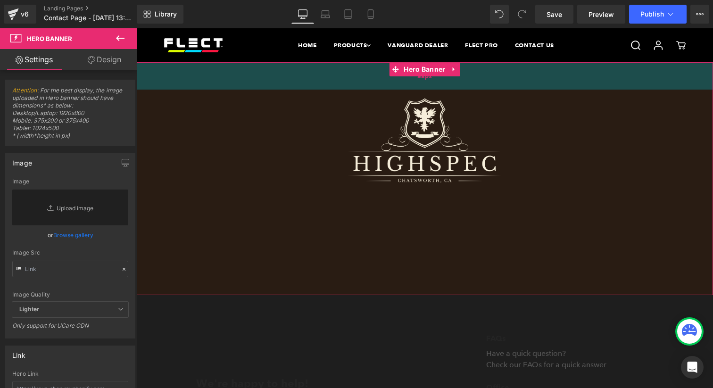
drag, startPoint x: 504, startPoint y: 133, endPoint x: 510, endPoint y: 68, distance: 65.3
click at [510, 68] on div "58px" at bounding box center [424, 75] width 576 height 27
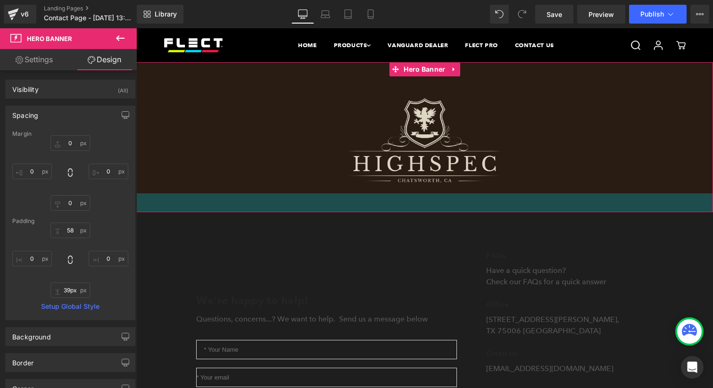
drag, startPoint x: 493, startPoint y: 237, endPoint x: 502, endPoint y: 188, distance: 50.4
click at [502, 188] on div "Image Hero Banner 58px 40px" at bounding box center [424, 137] width 576 height 150
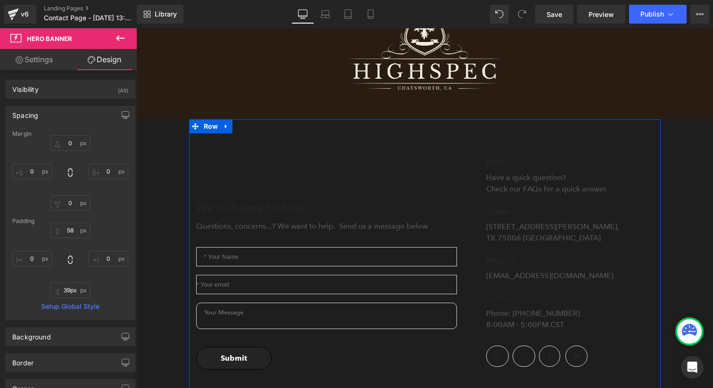
scroll to position [94, 0]
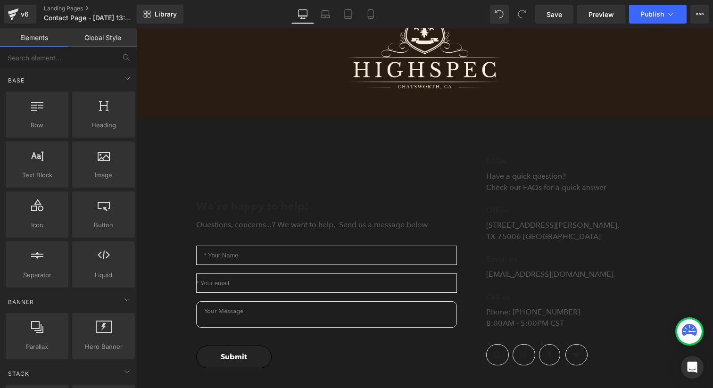
drag, startPoint x: 162, startPoint y: 123, endPoint x: 177, endPoint y: 123, distance: 15.1
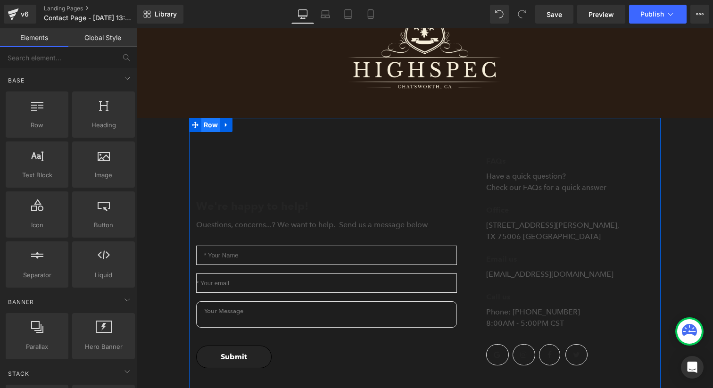
click at [204, 128] on span "Row" at bounding box center [210, 125] width 19 height 14
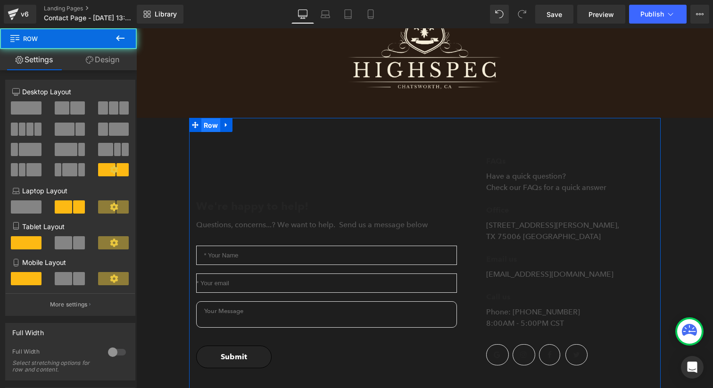
click at [204, 128] on span "Row" at bounding box center [210, 125] width 19 height 14
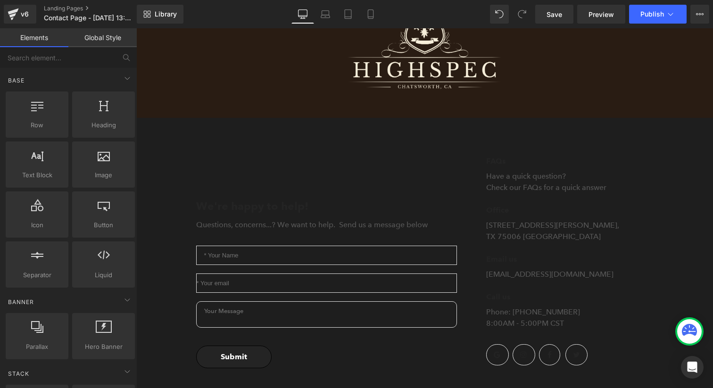
drag, startPoint x: 178, startPoint y: 132, endPoint x: 145, endPoint y: 88, distance: 55.3
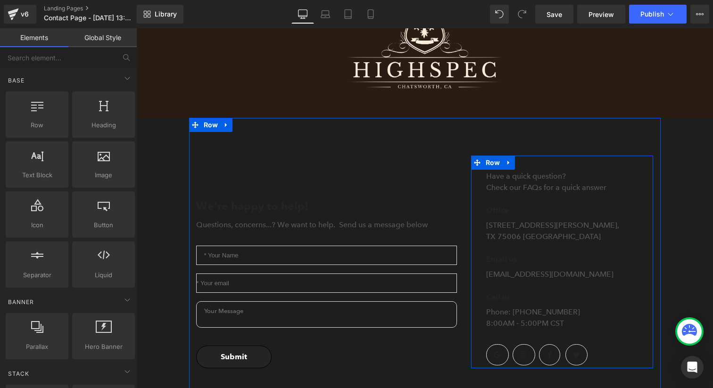
scroll to position [0, 0]
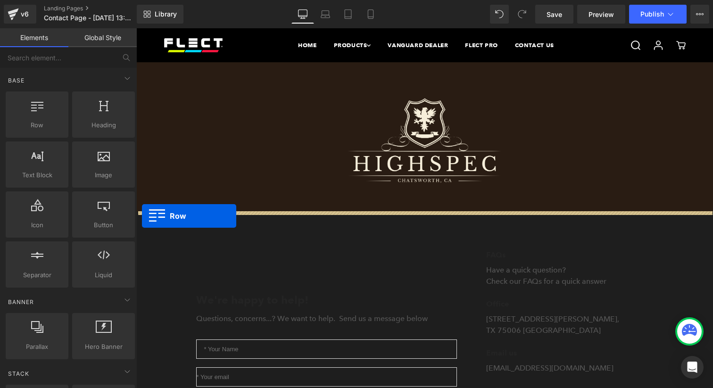
drag, startPoint x: 181, startPoint y: 129, endPoint x: 142, endPoint y: 216, distance: 95.1
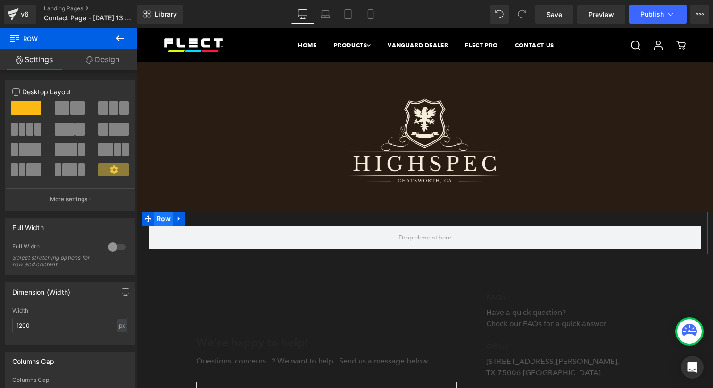
click at [162, 221] on span "Row" at bounding box center [163, 219] width 19 height 14
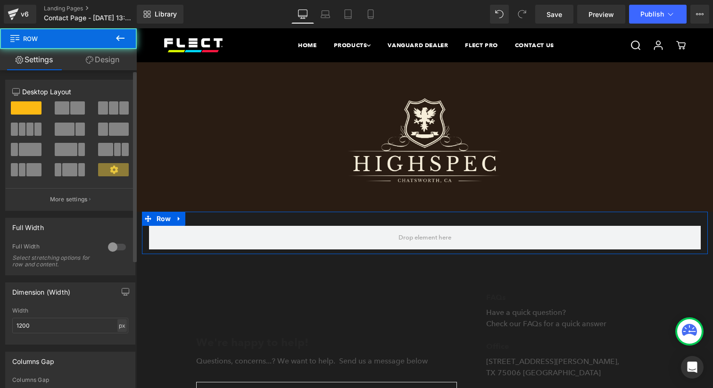
click at [117, 331] on div "px" at bounding box center [121, 325] width 9 height 13
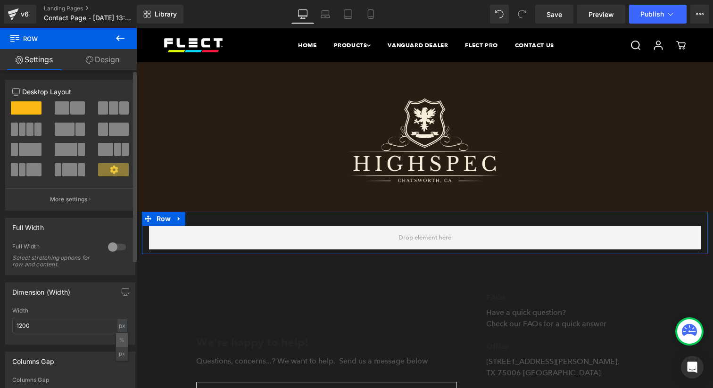
click at [118, 338] on li "%" at bounding box center [122, 340] width 12 height 14
drag, startPoint x: 102, startPoint y: 52, endPoint x: 78, endPoint y: 103, distance: 55.7
click at [102, 52] on link "Design" at bounding box center [102, 59] width 68 height 21
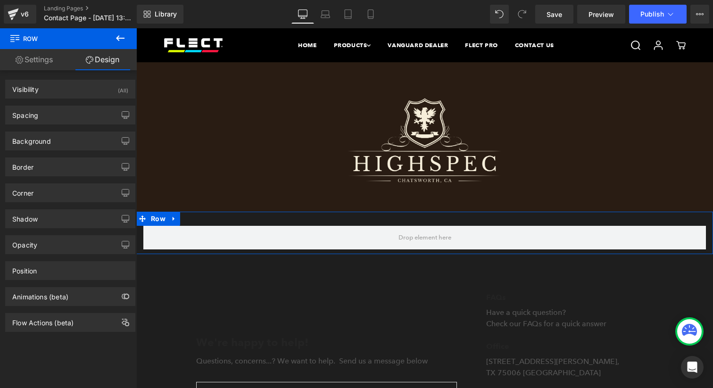
drag, startPoint x: 72, startPoint y: 109, endPoint x: 64, endPoint y: 233, distance: 124.2
click at [72, 109] on div "Spacing" at bounding box center [70, 115] width 129 height 18
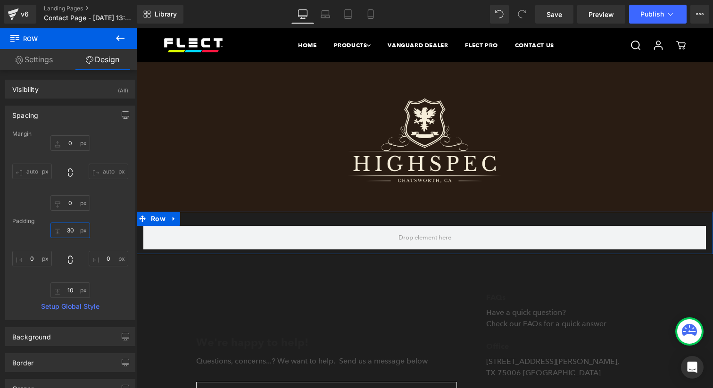
click at [67, 230] on input "30" at bounding box center [70, 230] width 40 height 16
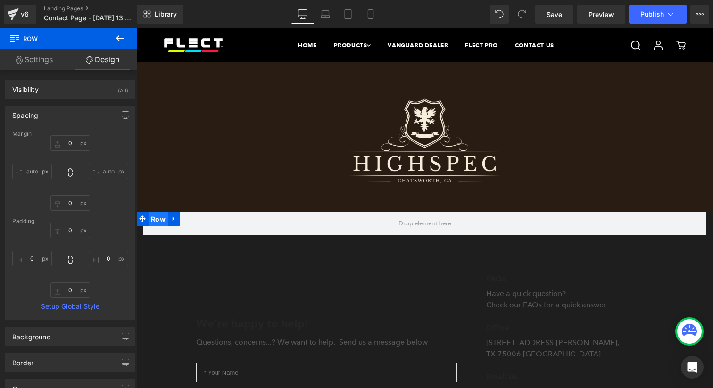
click at [164, 221] on span "Row" at bounding box center [157, 219] width 19 height 14
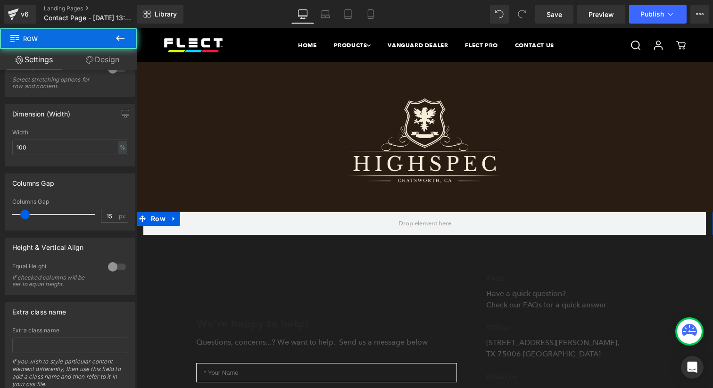
scroll to position [212, 0]
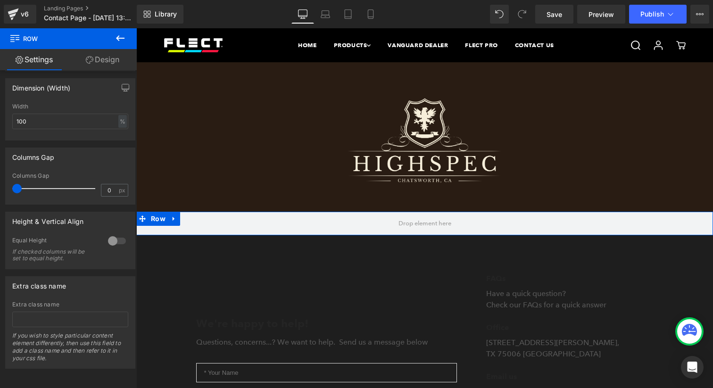
drag, startPoint x: 23, startPoint y: 183, endPoint x: 1, endPoint y: 181, distance: 21.3
click at [0, 181] on div "Columns Gap 0px Columns Gap 0 px" at bounding box center [70, 172] width 141 height 64
drag, startPoint x: 83, startPoint y: 61, endPoint x: 66, endPoint y: 110, distance: 52.3
click at [83, 61] on link "Design" at bounding box center [102, 59] width 68 height 21
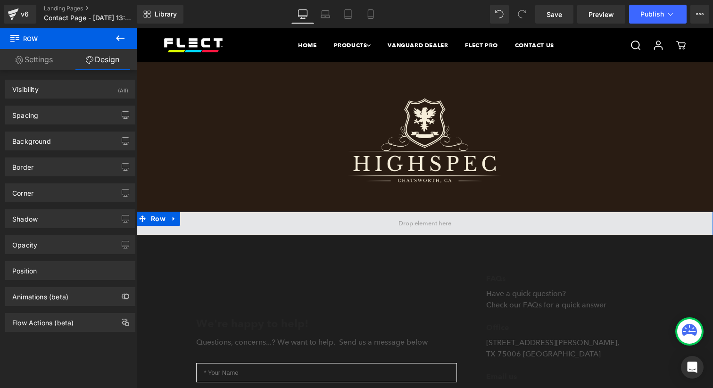
click at [199, 218] on span at bounding box center [424, 224] width 576 height 24
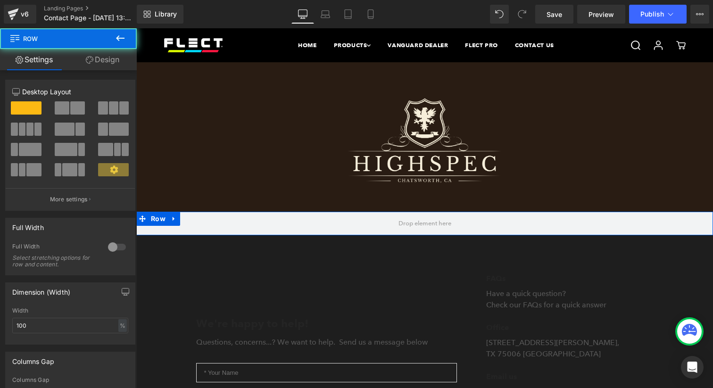
click at [115, 60] on link "Design" at bounding box center [102, 59] width 68 height 21
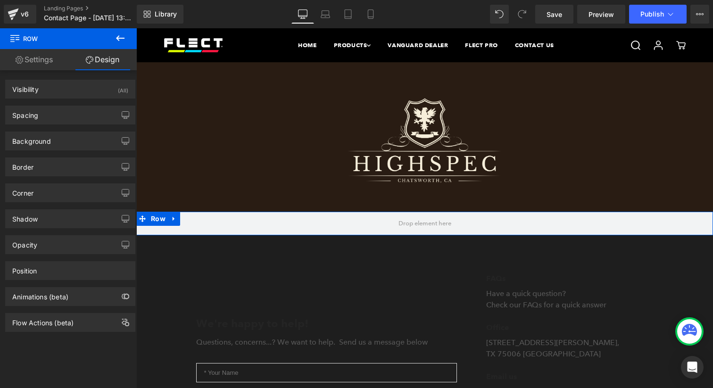
drag, startPoint x: 71, startPoint y: 133, endPoint x: 60, endPoint y: 161, distance: 29.2
click at [71, 133] on div "Background" at bounding box center [70, 141] width 129 height 18
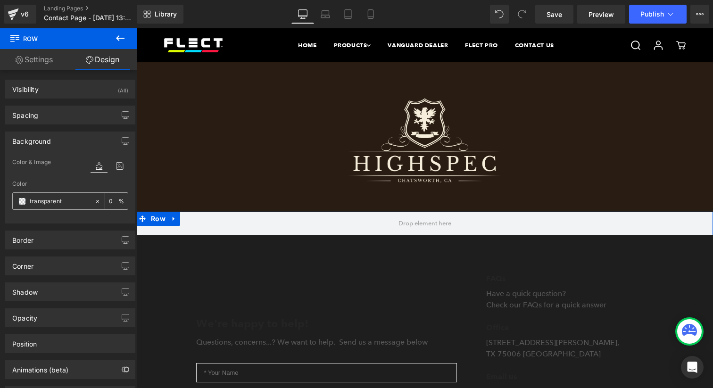
click at [63, 202] on input "transparent" at bounding box center [60, 201] width 60 height 10
paste input "f6eeda"
click at [63, 192] on div "Color #f6eeda 100 %" at bounding box center [70, 201] width 116 height 40
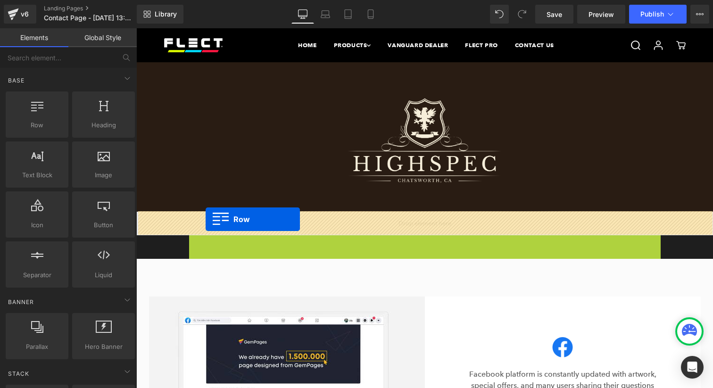
drag, startPoint x: 209, startPoint y: 244, endPoint x: 206, endPoint y: 219, distance: 25.3
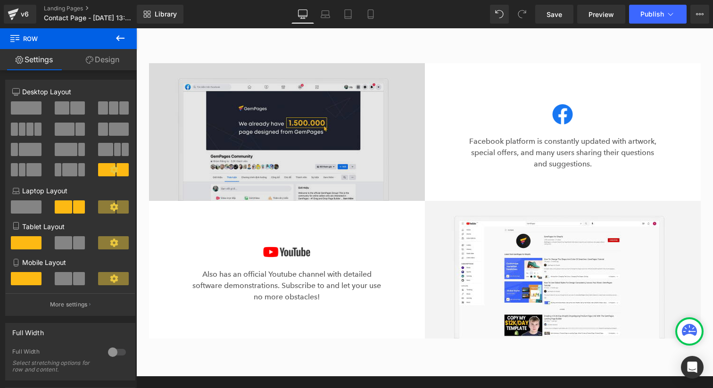
scroll to position [305, 0]
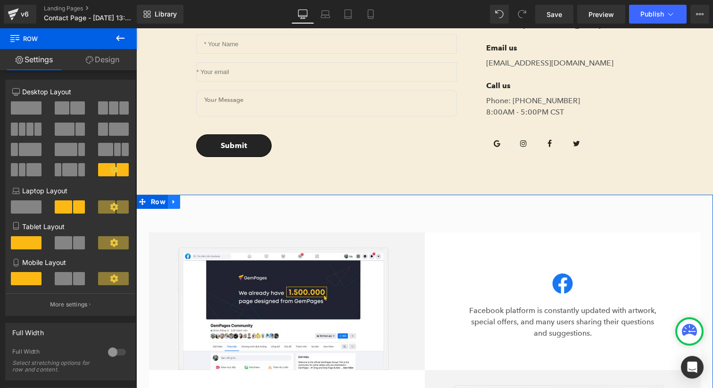
click at [172, 207] on link at bounding box center [174, 202] width 12 height 14
click at [199, 205] on icon at bounding box center [198, 201] width 7 height 7
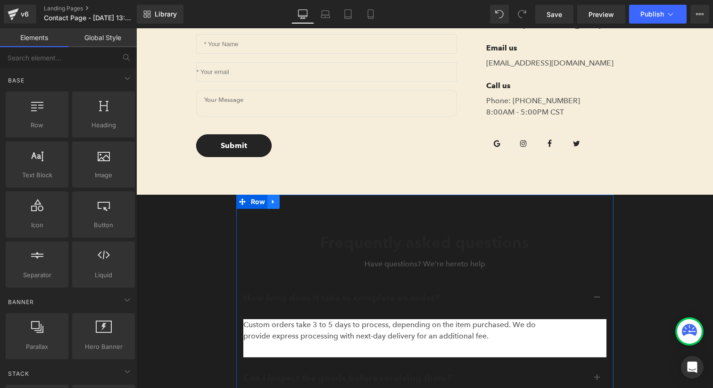
click at [274, 208] on link at bounding box center [273, 202] width 12 height 14
drag, startPoint x: 284, startPoint y: 206, endPoint x: 294, endPoint y: 205, distance: 9.9
click at [294, 205] on li at bounding box center [285, 202] width 37 height 14
click at [294, 205] on link at bounding box center [298, 202] width 12 height 14
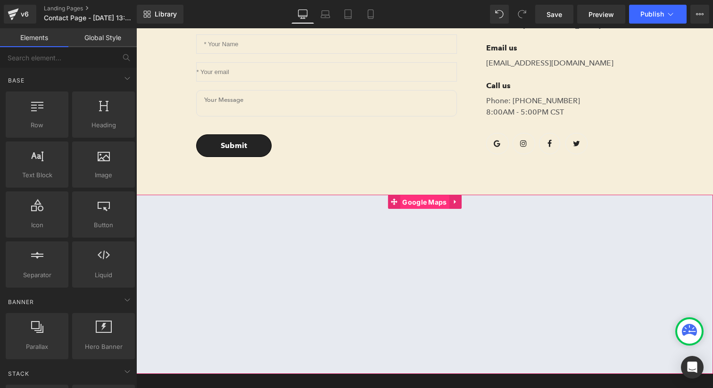
click at [409, 202] on span "Google Maps" at bounding box center [424, 202] width 49 height 14
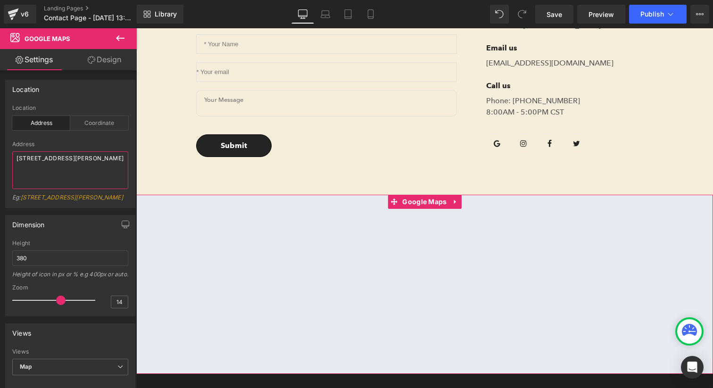
drag, startPoint x: 46, startPoint y: 162, endPoint x: 9, endPoint y: 150, distance: 38.6
click at [10, 151] on div "address Location Address Coordinate Address 86-90 Paul Street, London, EC2A 4NE…" at bounding box center [70, 156] width 129 height 103
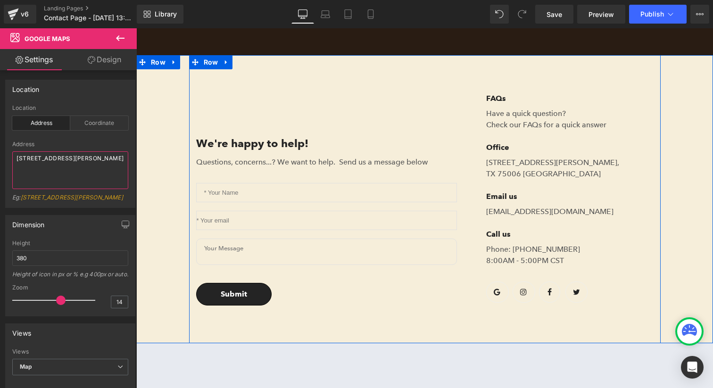
scroll to position [147, 0]
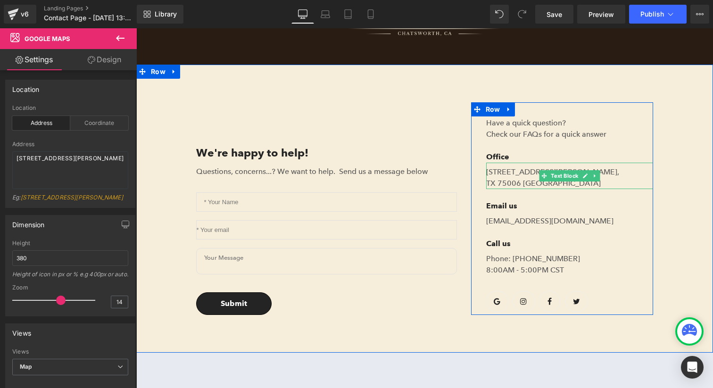
click at [510, 172] on p "1520 Luna Road Carrollton, TX 75006 United States" at bounding box center [569, 177] width 167 height 23
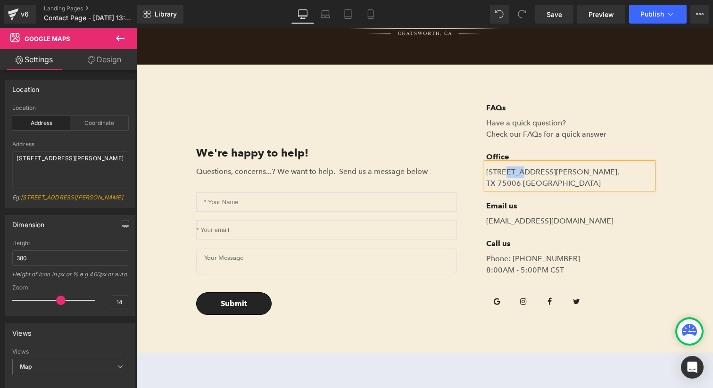
click at [510, 172] on p "1520 Luna Road Carrollton, TX 75006 United States" at bounding box center [569, 177] width 167 height 23
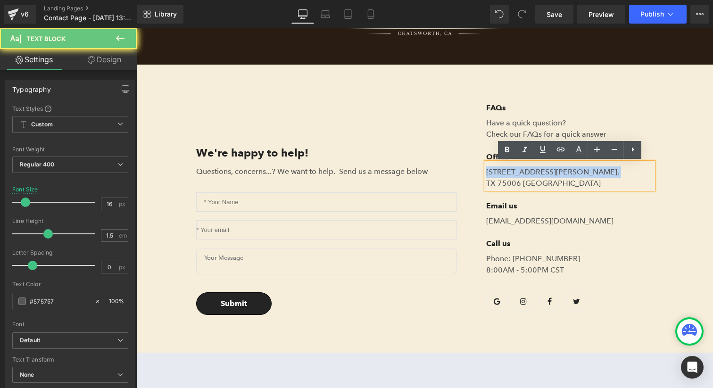
click at [510, 173] on p "1520 Luna Road Carrollton, TX 75006 United States" at bounding box center [569, 177] width 167 height 23
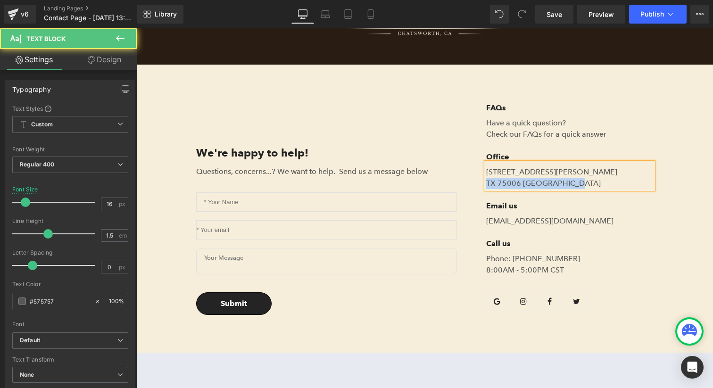
drag, startPoint x: 538, startPoint y: 184, endPoint x: 464, endPoint y: 181, distance: 74.1
click at [464, 181] on div "FAQs Text Block Have a quick question? Check our FAQs for a quick answer Text B…" at bounding box center [562, 208] width 197 height 213
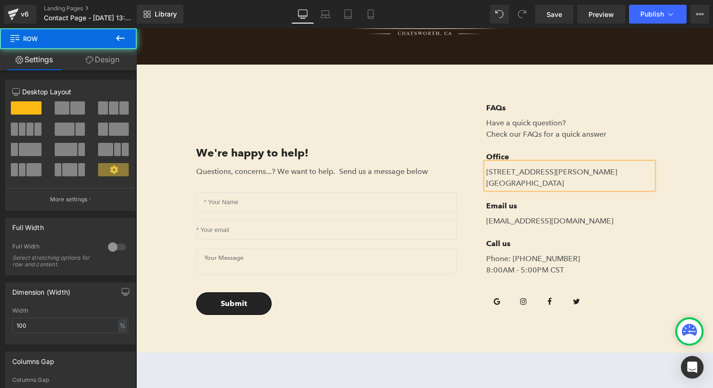
click at [698, 142] on div "We're happy to help! Text Block Questions, concerns...? We want to help. Send u…" at bounding box center [424, 209] width 576 height 288
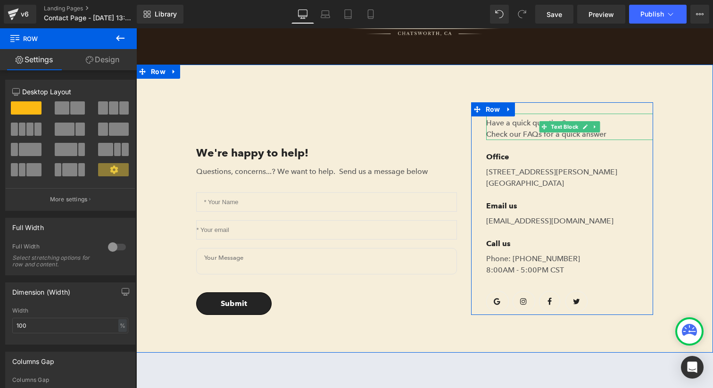
click at [525, 132] on p "Have a quick question? Check our FAQs for a quick answer" at bounding box center [569, 128] width 167 height 23
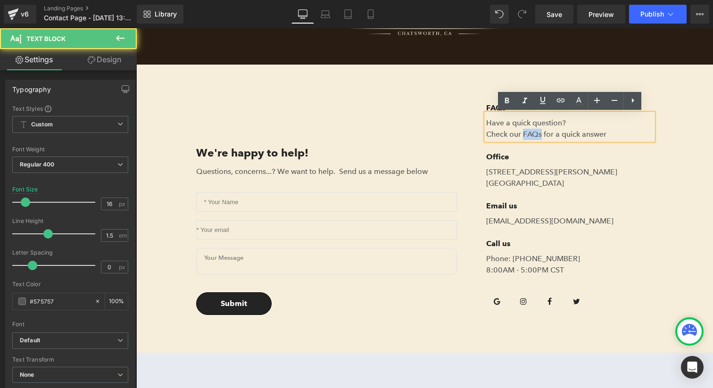
click at [525, 132] on p "Have a quick question? Check our FAQs for a quick answer" at bounding box center [569, 128] width 167 height 23
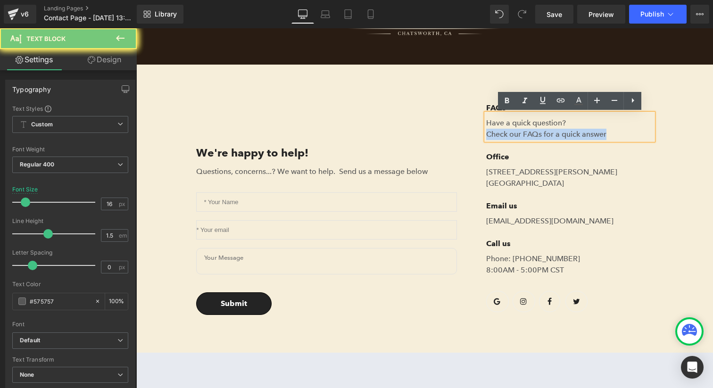
click at [525, 132] on p "Have a quick question? Check our FAQs for a quick answer" at bounding box center [569, 128] width 167 height 23
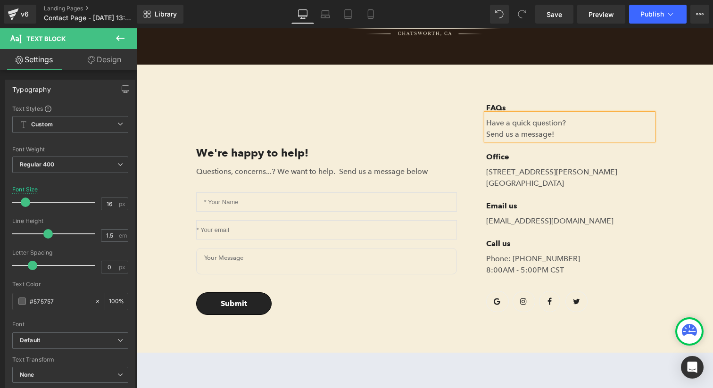
click at [518, 126] on p "Have a quick question? Send us a message!" at bounding box center [569, 128] width 167 height 23
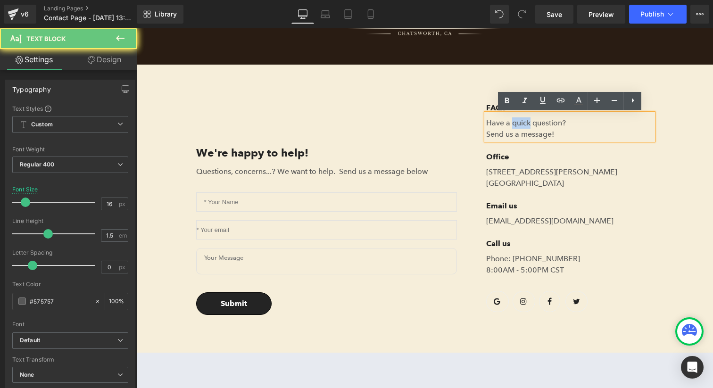
click at [518, 126] on p "Have a quick question? Send us a message!" at bounding box center [569, 128] width 167 height 23
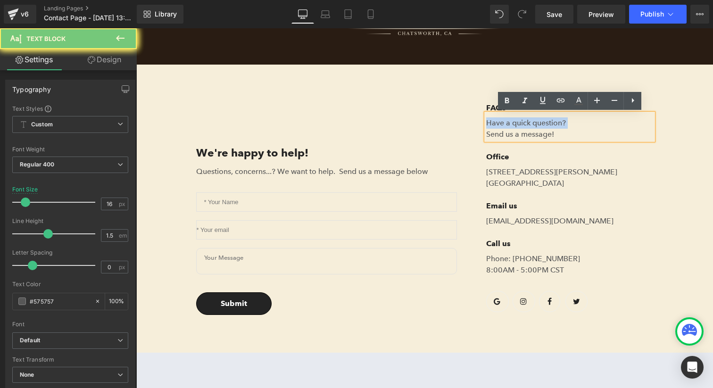
click at [518, 126] on p "Have a quick question? Send us a message!" at bounding box center [569, 128] width 167 height 23
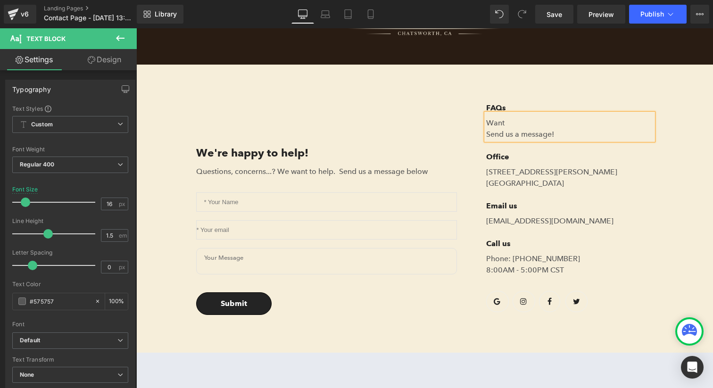
scroll to position [147, 0]
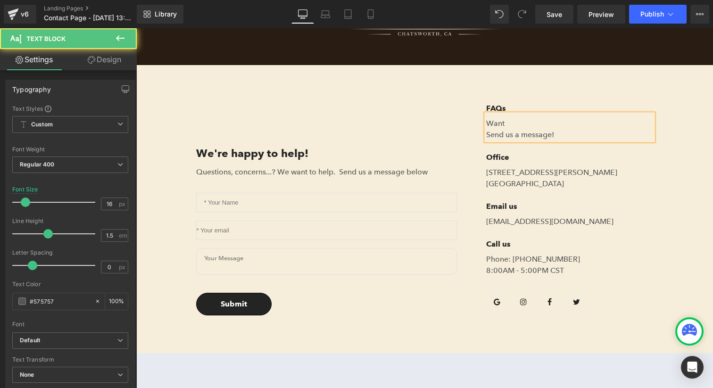
click at [541, 126] on p "Want" at bounding box center [569, 123] width 167 height 11
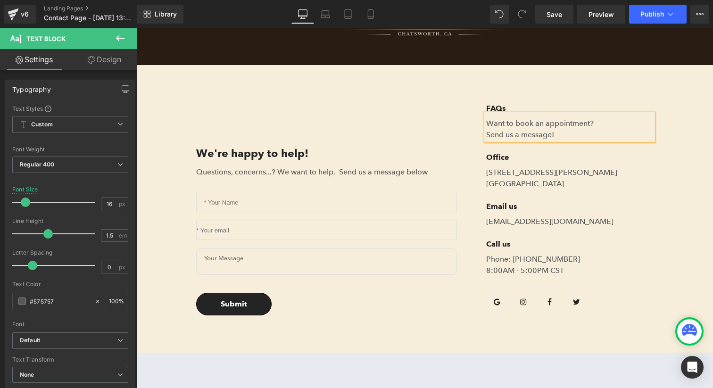
click at [571, 150] on span "Text Block" at bounding box center [564, 151] width 31 height 11
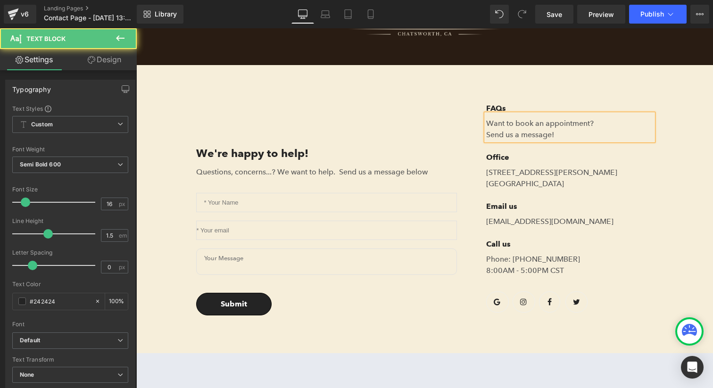
click at [556, 121] on p "Want to book an appointment?" at bounding box center [569, 123] width 167 height 11
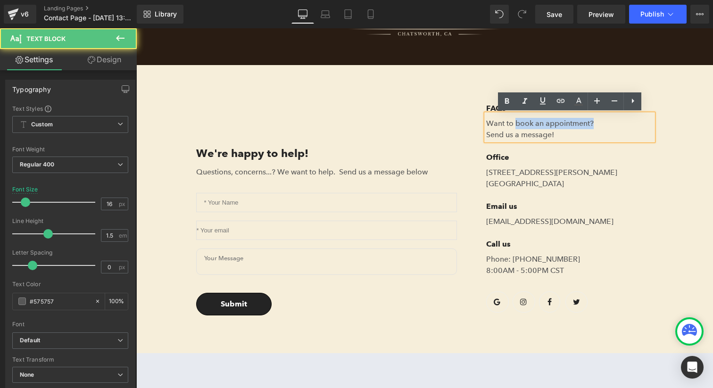
drag, startPoint x: 514, startPoint y: 123, endPoint x: 605, endPoint y: 124, distance: 91.0
click at [605, 124] on p "Want to book an appointment?" at bounding box center [569, 123] width 167 height 11
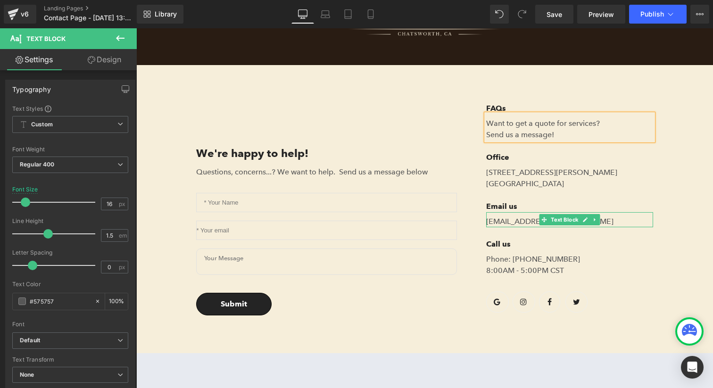
click at [498, 222] on p "help@gempage.com" at bounding box center [569, 221] width 167 height 11
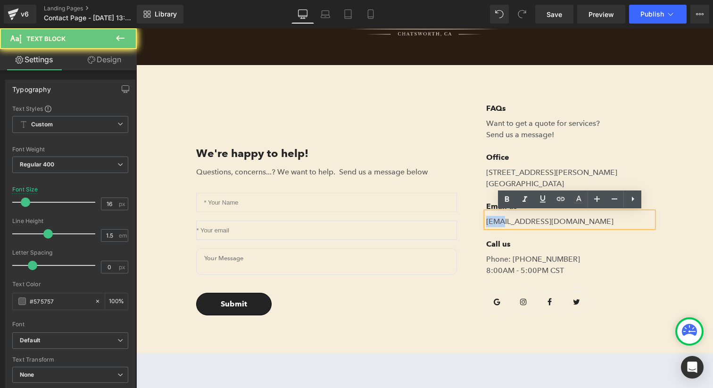
click at [497, 222] on p "help@gempage.com" at bounding box center [569, 221] width 167 height 11
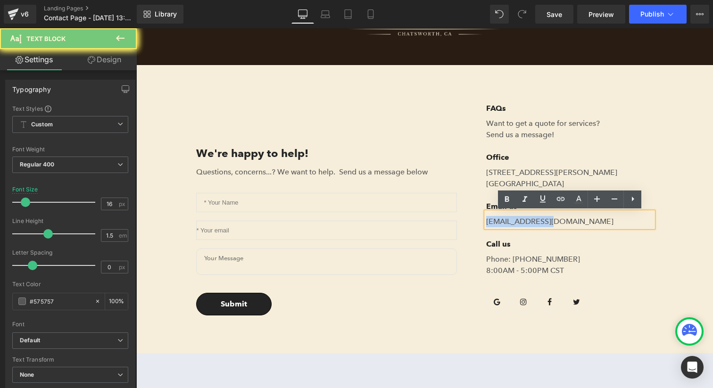
click at [497, 222] on p "help@gempage.com" at bounding box center [569, 221] width 167 height 11
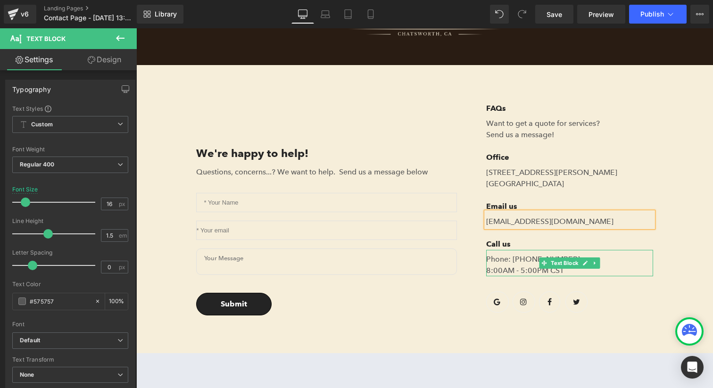
click at [515, 267] on p "Phone: 682-651-7554 8:00AM - 5:00PM CST" at bounding box center [569, 265] width 167 height 23
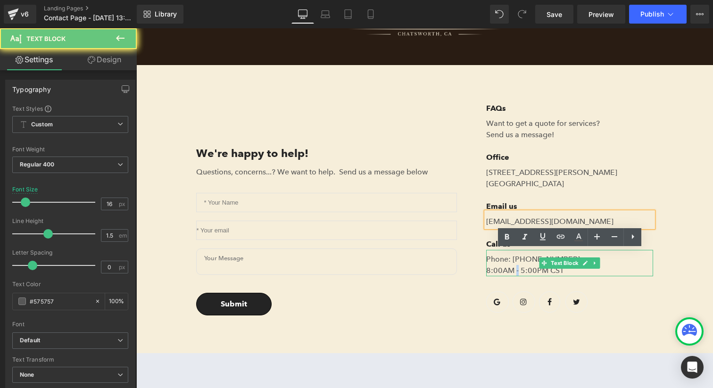
click at [515, 267] on p "Phone: 682-651-7554 8:00AM - 5:00PM CST" at bounding box center [569, 265] width 167 height 23
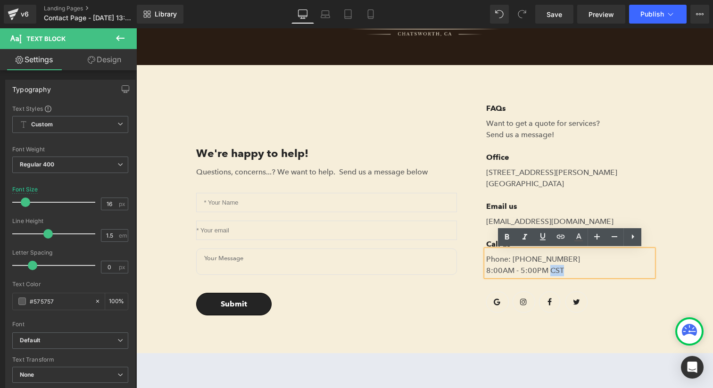
drag, startPoint x: 566, startPoint y: 269, endPoint x: 550, endPoint y: 271, distance: 16.2
click at [550, 271] on p "Phone: 682-651-7554 8:00AM - 5:00PM CST" at bounding box center [569, 265] width 167 height 23
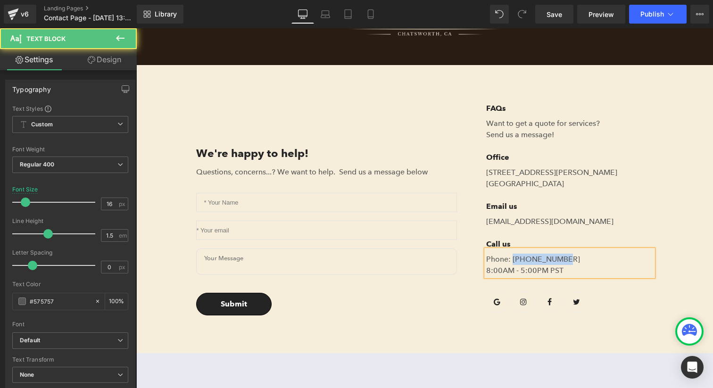
drag, startPoint x: 513, startPoint y: 260, endPoint x: 560, endPoint y: 259, distance: 47.1
click at [560, 259] on p "Phone: 682-651-7554 8:00AM - 5:00PM PST" at bounding box center [569, 265] width 167 height 23
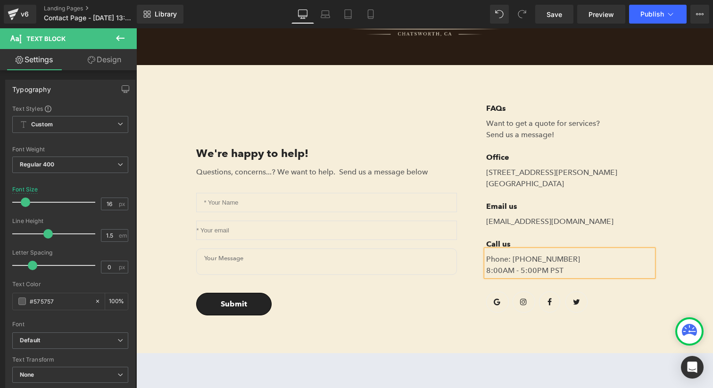
click at [532, 333] on div "We're happy to help! Text Block Questions, concerns...? We want to help. Send u…" at bounding box center [424, 209] width 471 height 288
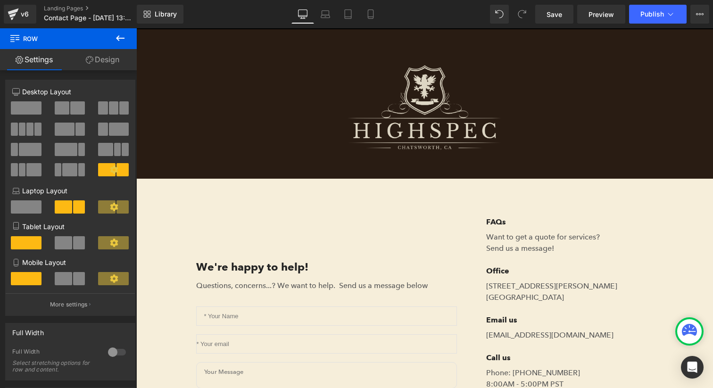
scroll to position [0, 0]
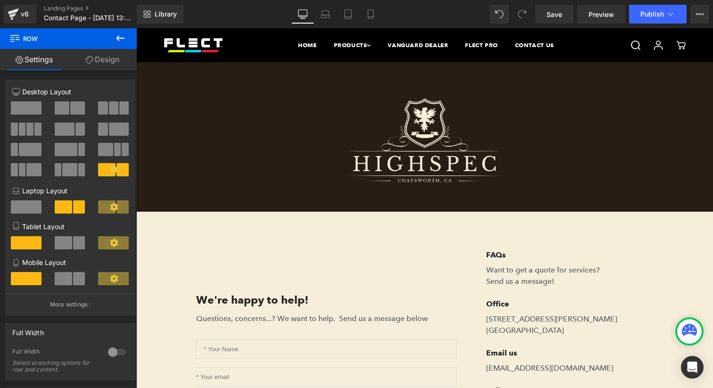
click at [122, 39] on icon at bounding box center [120, 38] width 11 height 11
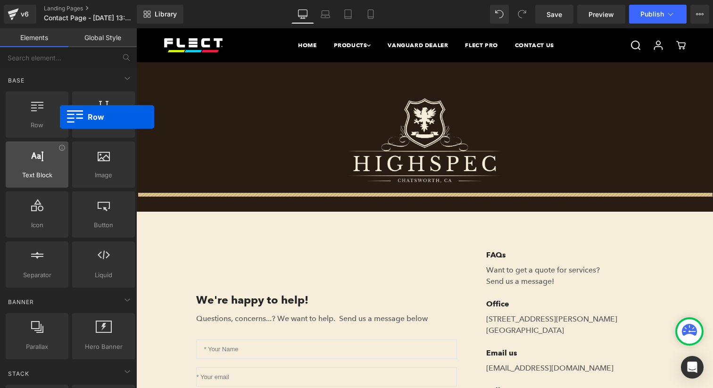
drag, startPoint x: 51, startPoint y: 114, endPoint x: 55, endPoint y: 153, distance: 39.7
click at [60, 117] on div at bounding box center [36, 109] width 57 height 21
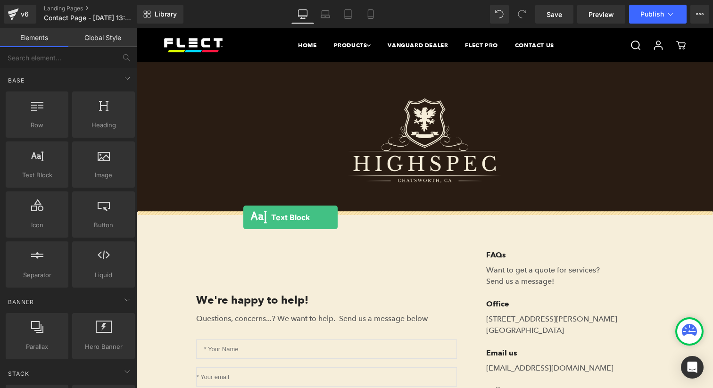
drag, startPoint x: 191, startPoint y: 182, endPoint x: 244, endPoint y: 217, distance: 63.5
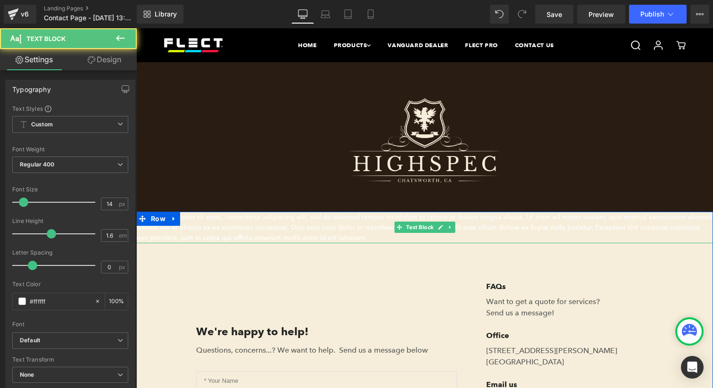
click at [339, 230] on p "Lorem ipsum dolor sit amet, consectetur adipiscing elit, sed do eiusmod tempor …" at bounding box center [424, 228] width 576 height 32
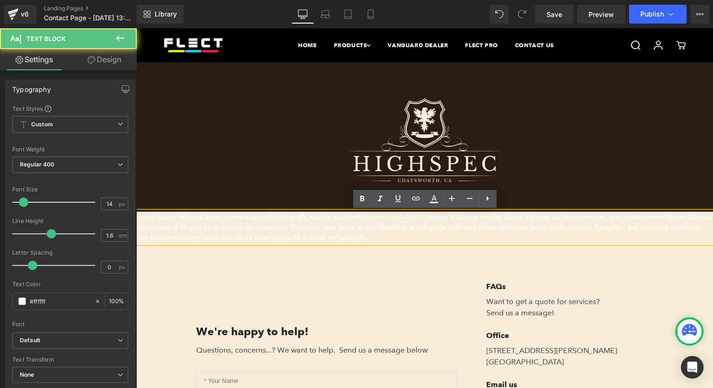
click at [346, 241] on p "Lorem ipsum dolor sit amet, consectetur adipiscing elit, sed do eiusmod tempor …" at bounding box center [424, 228] width 576 height 32
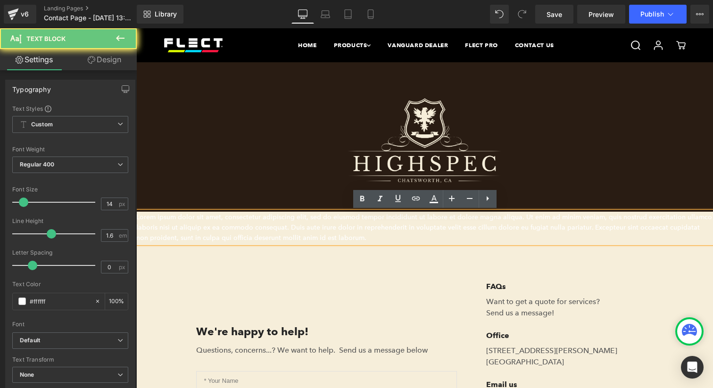
click at [346, 241] on p "Lorem ipsum dolor sit amet, consectetur adipiscing elit, sed do eiusmod tempor …" at bounding box center [424, 228] width 576 height 32
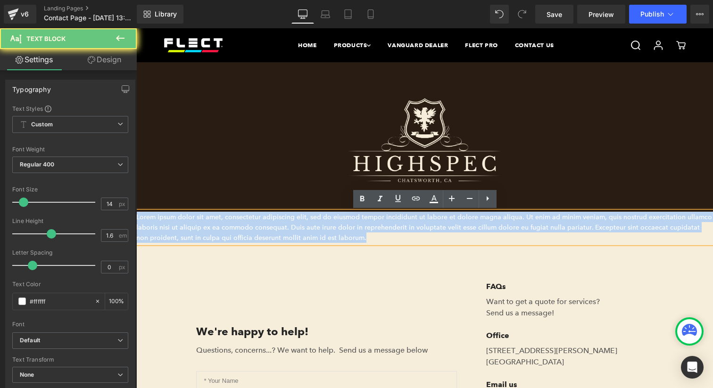
click at [346, 241] on p "Lorem ipsum dolor sit amet, consectetur adipiscing elit, sed do eiusmod tempor …" at bounding box center [424, 228] width 576 height 32
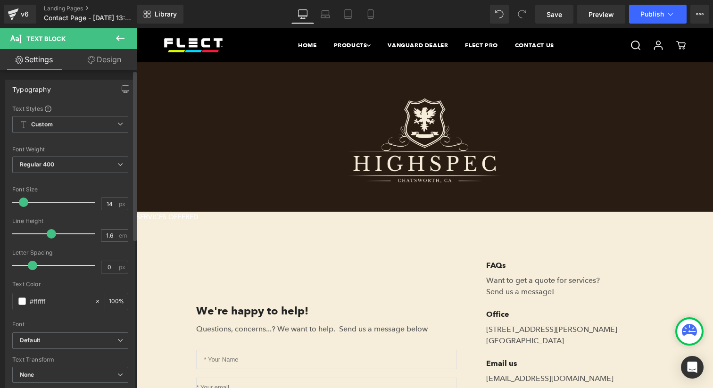
scroll to position [279, 0]
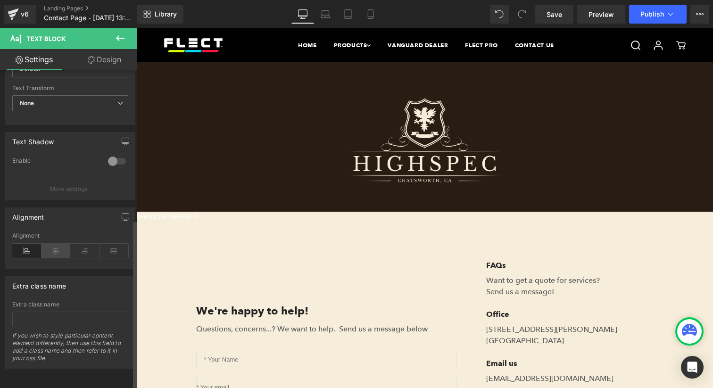
click at [57, 244] on icon at bounding box center [55, 251] width 29 height 14
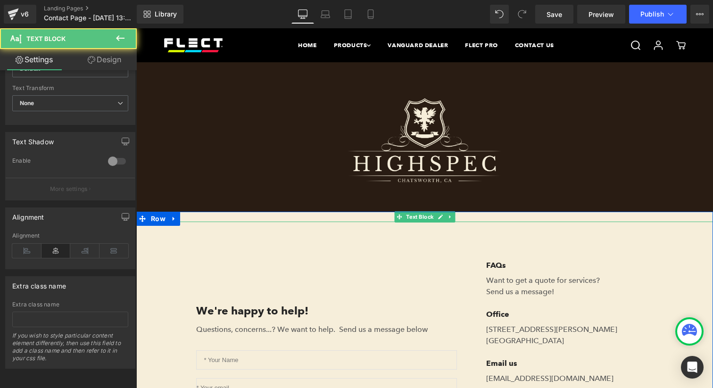
click at [375, 216] on p "SERVICES OFFERED" at bounding box center [424, 217] width 576 height 10
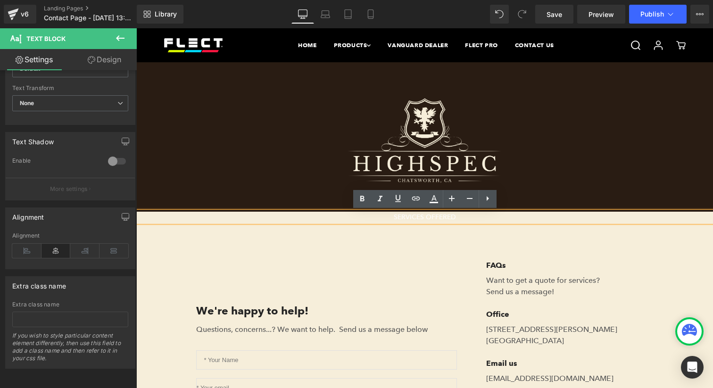
click at [173, 222] on div "SERVICES OFFERED" at bounding box center [424, 217] width 576 height 10
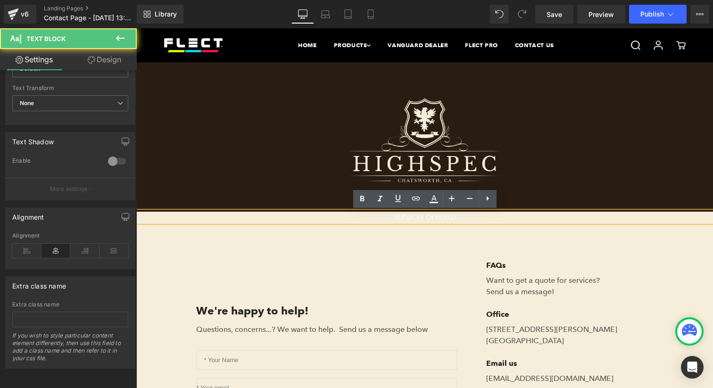
drag, startPoint x: 180, startPoint y: 270, endPoint x: 188, endPoint y: 192, distance: 78.1
click at [180, 269] on div "SERVICES OFFERED Text Block We're happy to help! Text Block Questions, concerns…" at bounding box center [424, 361] width 576 height 299
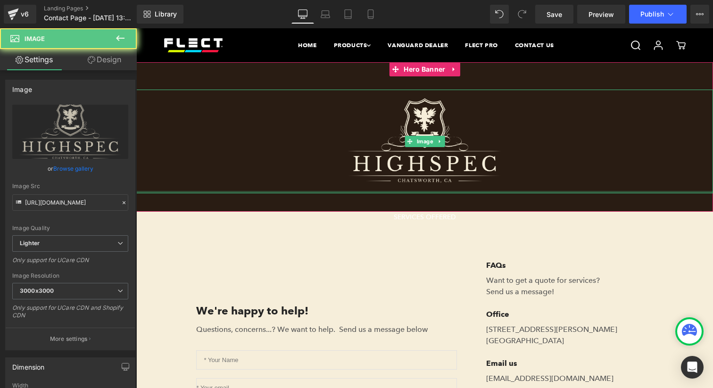
click at [188, 191] on div "Image" at bounding box center [424, 142] width 576 height 104
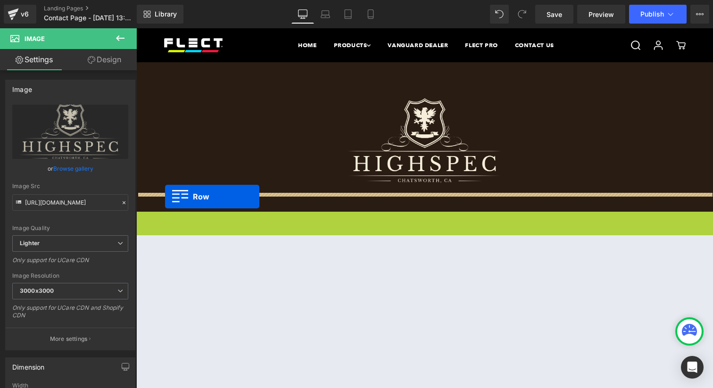
drag, startPoint x: 158, startPoint y: 218, endPoint x: 165, endPoint y: 197, distance: 21.9
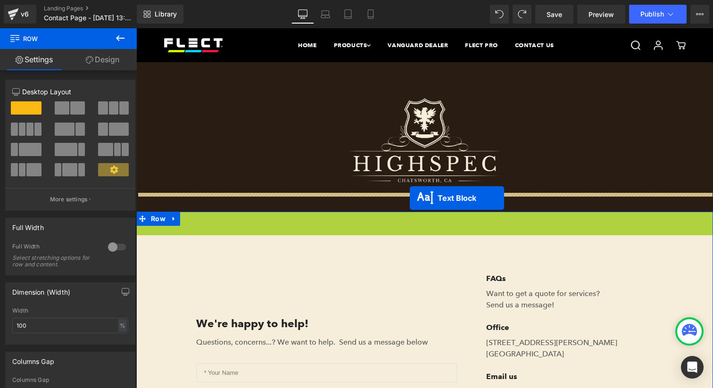
drag, startPoint x: 422, startPoint y: 216, endPoint x: 410, endPoint y: 198, distance: 22.1
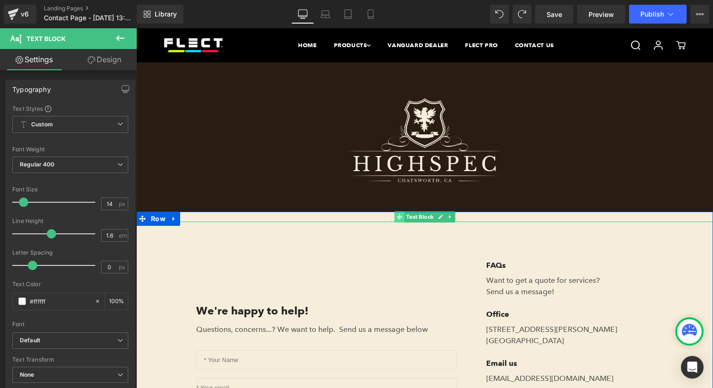
click at [403, 217] on span at bounding box center [399, 216] width 10 height 11
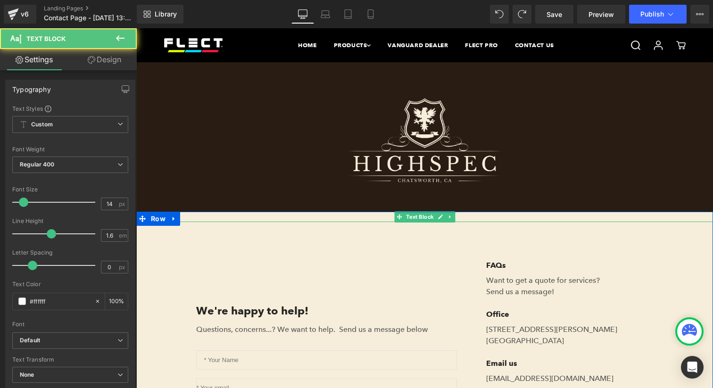
click at [381, 218] on p "SERVICES OFFERED" at bounding box center [424, 217] width 576 height 10
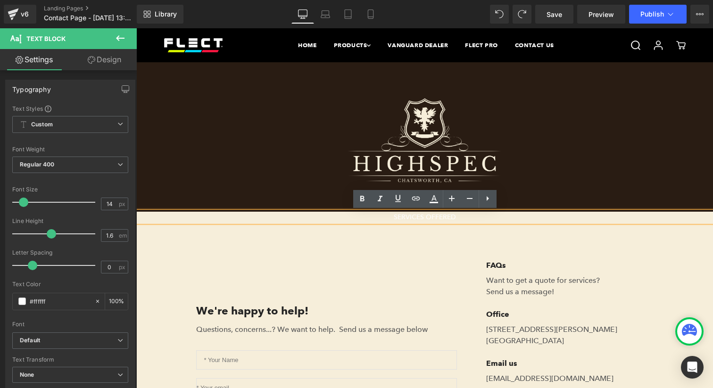
click at [381, 218] on p "SERVICES OFFERED" at bounding box center [424, 217] width 576 height 10
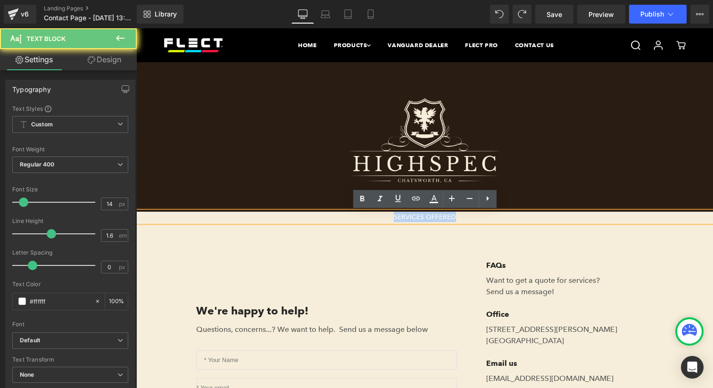
click at [492, 215] on p "SERVICES OFFERED" at bounding box center [424, 217] width 576 height 10
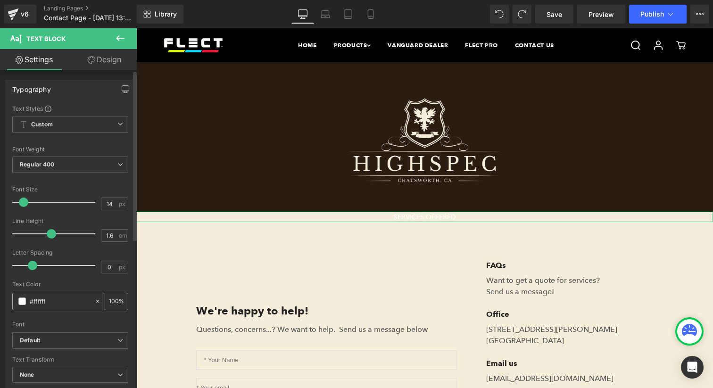
click at [61, 304] on input "#ffffff" at bounding box center [60, 301] width 60 height 10
drag, startPoint x: 64, startPoint y: 287, endPoint x: 128, endPoint y: 274, distance: 65.4
click at [64, 287] on div "Text Color" at bounding box center [70, 284] width 116 height 7
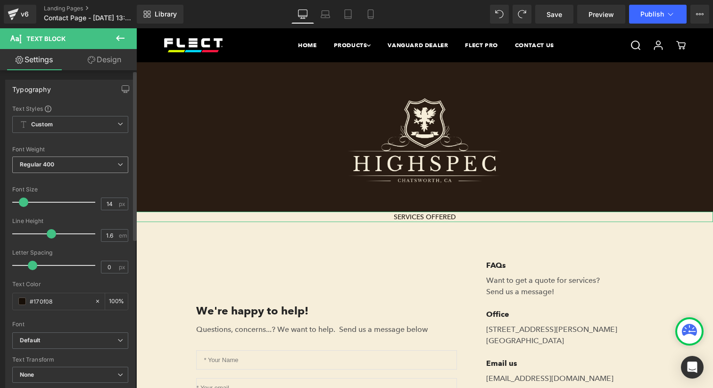
click at [52, 168] on b "Regular 400" at bounding box center [37, 164] width 35 height 7
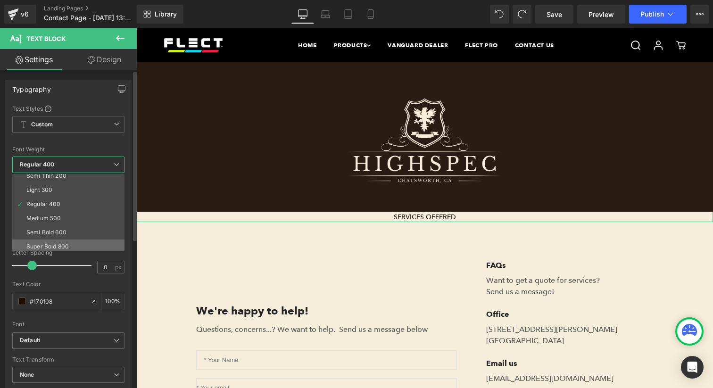
scroll to position [25, 0]
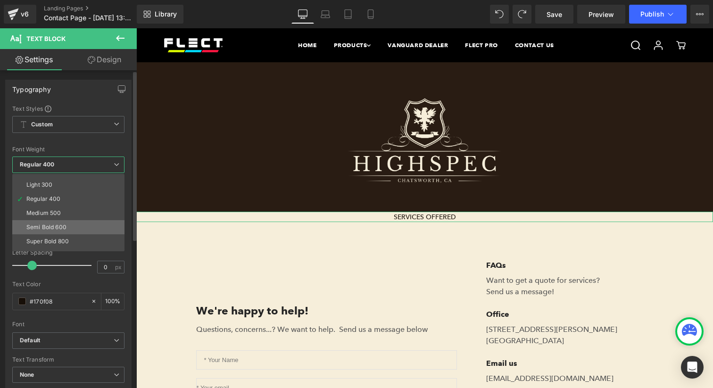
click at [54, 230] on div "Semi Bold 600" at bounding box center [46, 227] width 40 height 7
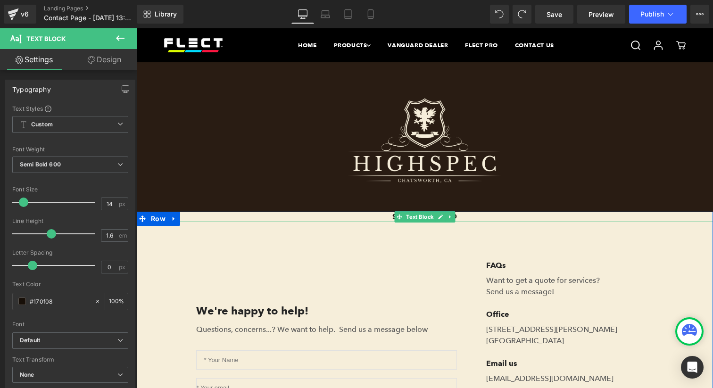
click at [469, 217] on p "SERVICES OFFERED" at bounding box center [424, 217] width 576 height 10
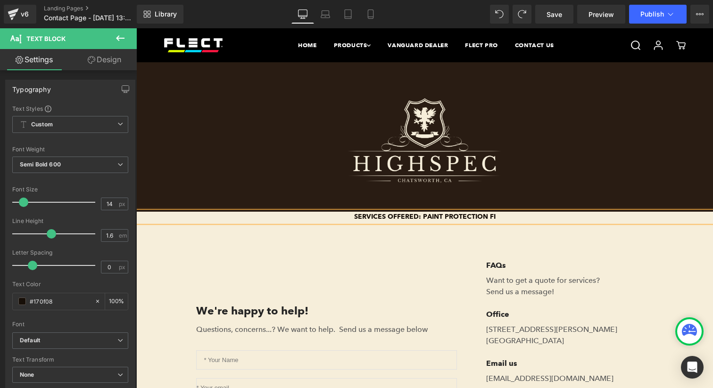
click at [423, 216] on p "SERVICES OFFERED: PAINT PROTECTION FI" at bounding box center [424, 217] width 576 height 10
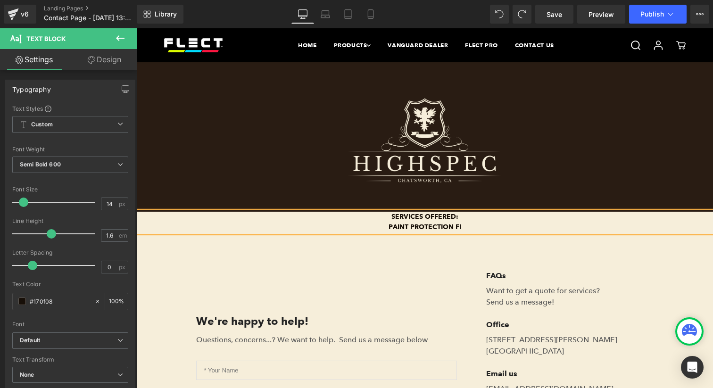
click at [437, 214] on p "SERVICES OFFERED:" at bounding box center [424, 217] width 576 height 10
click at [437, 214] on p "SERVICES OFERED:" at bounding box center [424, 217] width 576 height 10
click at [483, 225] on p "PAINT PROTECTION FI" at bounding box center [424, 227] width 576 height 10
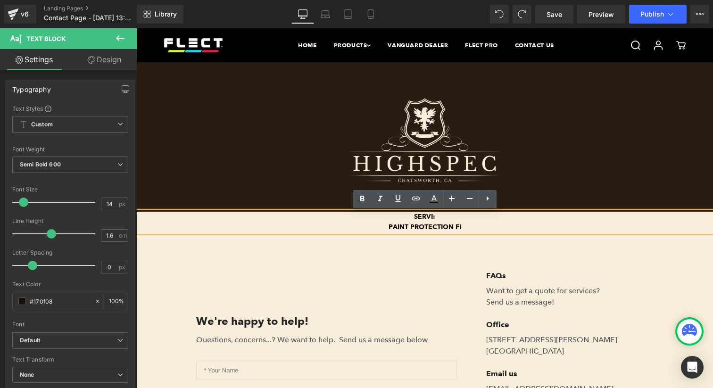
click at [483, 225] on p "PAINT PROTECTION FI" at bounding box center [424, 227] width 576 height 10
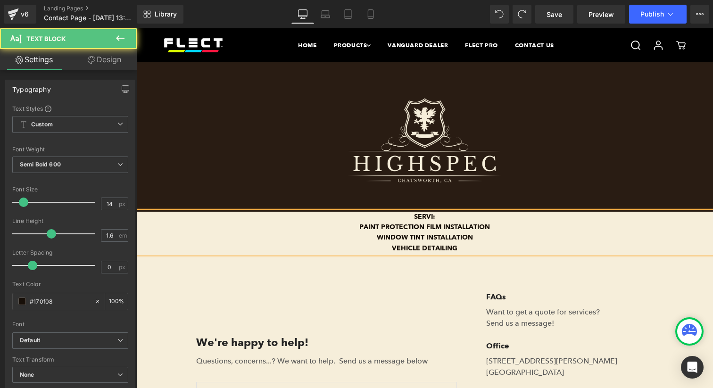
click at [390, 248] on p "VEHICLE DETAILING" at bounding box center [424, 248] width 576 height 10
click at [507, 243] on p "FULL VEHICLE DETAILING" at bounding box center [424, 248] width 576 height 10
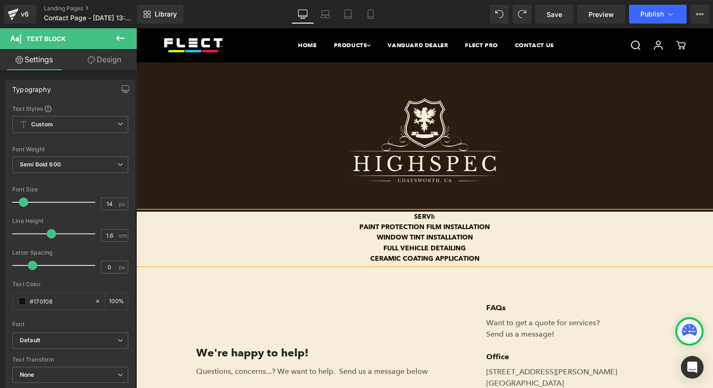
click at [356, 223] on p "PAINT PROTECTION FILM INSTALLATION" at bounding box center [424, 227] width 576 height 10
click at [373, 238] on p "WINDOW TINT INSTALLATION" at bounding box center [424, 237] width 576 height 10
click at [377, 247] on p "FULL VEHICLE DETAILING" at bounding box center [424, 248] width 576 height 10
click at [368, 257] on p "CERAMIC COATING APPLICATION" at bounding box center [424, 259] width 576 height 10
click at [433, 217] on p "SERVI:" at bounding box center [424, 217] width 576 height 10
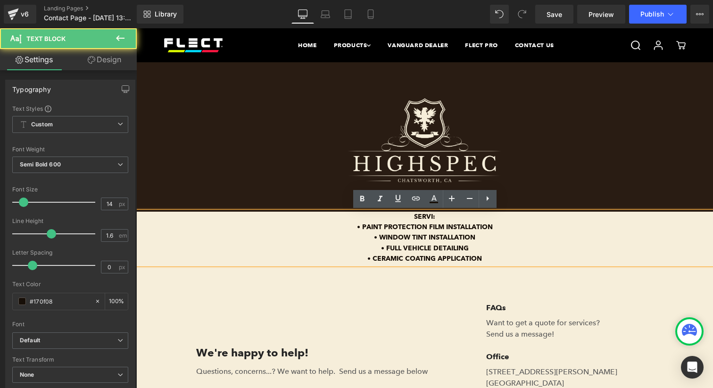
click at [429, 217] on p "SERVI:" at bounding box center [424, 217] width 576 height 10
click at [431, 217] on p "SERVI:" at bounding box center [424, 217] width 576 height 10
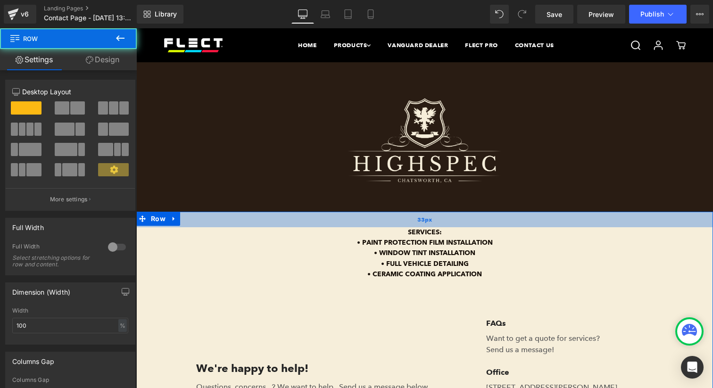
drag, startPoint x: 185, startPoint y: 213, endPoint x: 250, endPoint y: 219, distance: 65.8
click at [186, 232] on div "SERVICES: • PAINT PROTECTION FILM INSTALLATION • WINDOW TINT INSTALLATION • FUL…" at bounding box center [424, 390] width 576 height 357
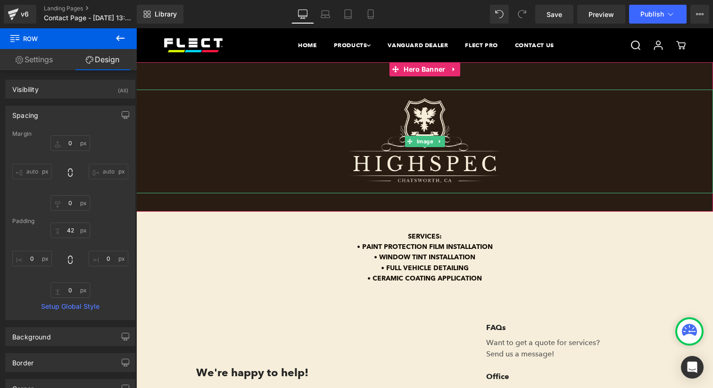
scroll to position [186, 0]
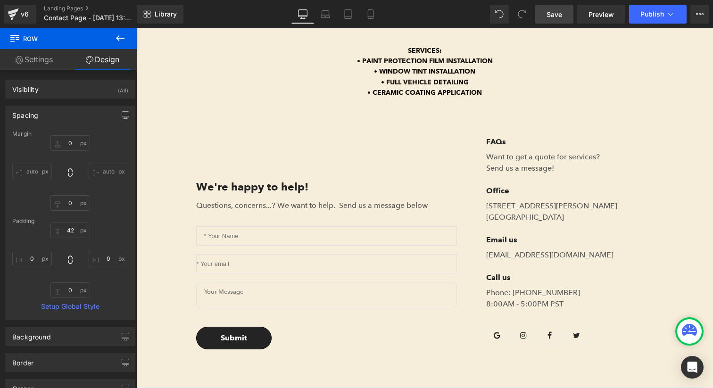
click at [555, 17] on span "Save" at bounding box center [554, 14] width 16 height 10
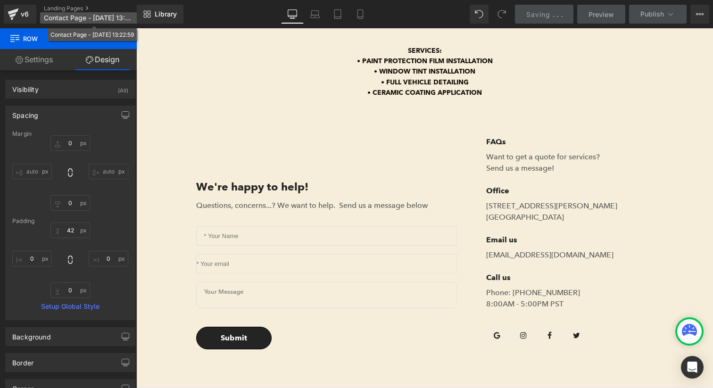
click at [97, 18] on span "Contact Page - Aug 25, 13:22:59" at bounding box center [89, 18] width 90 height 8
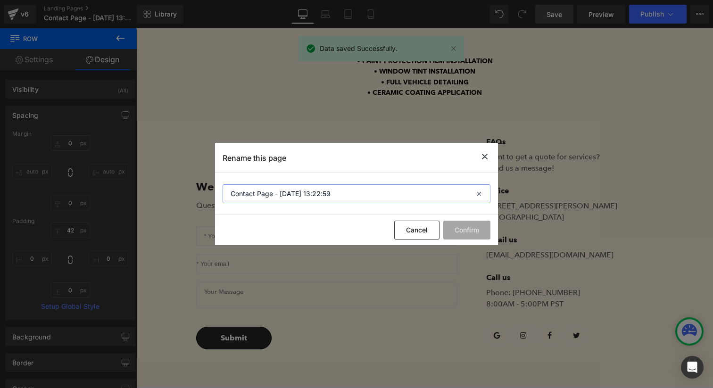
drag, startPoint x: 330, startPoint y: 194, endPoint x: 114, endPoint y: 167, distance: 218.4
click at [114, 167] on div "Rename this page Contact Page - Aug 25, 13:22:59 Cancel Confirm" at bounding box center [356, 194] width 713 height 388
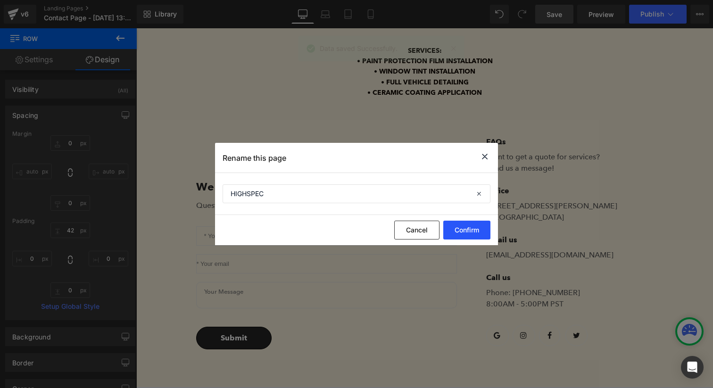
click at [486, 234] on button "Confirm" at bounding box center [466, 230] width 47 height 19
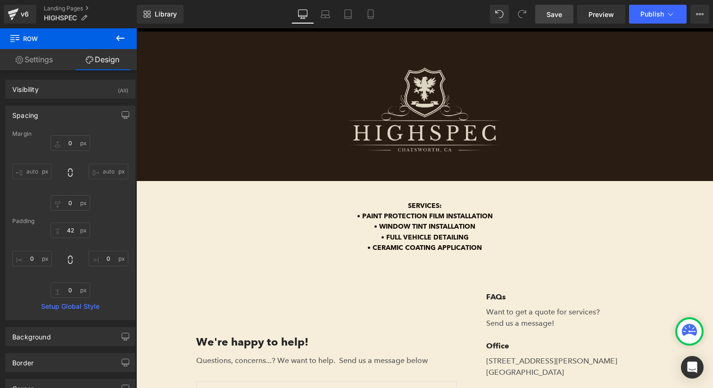
scroll to position [30, 0]
click at [651, 11] on span "Publish" at bounding box center [652, 14] width 24 height 8
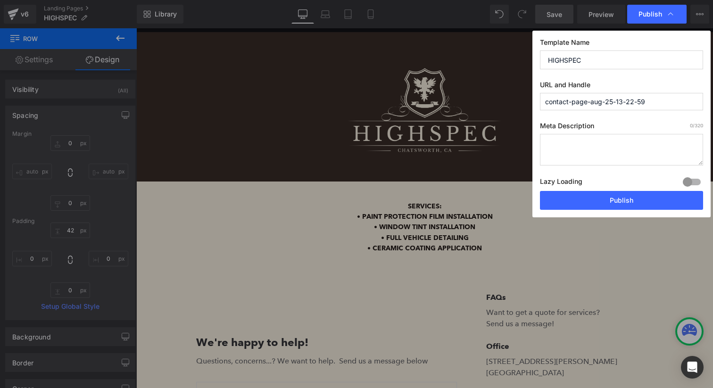
click at [463, 101] on div "Publish Template Name HIGHSPEC URL and Handle contact-page-aug-25-13-22-59 Meta…" at bounding box center [356, 194] width 713 height 388
click at [596, 201] on button "Publish" at bounding box center [621, 200] width 163 height 19
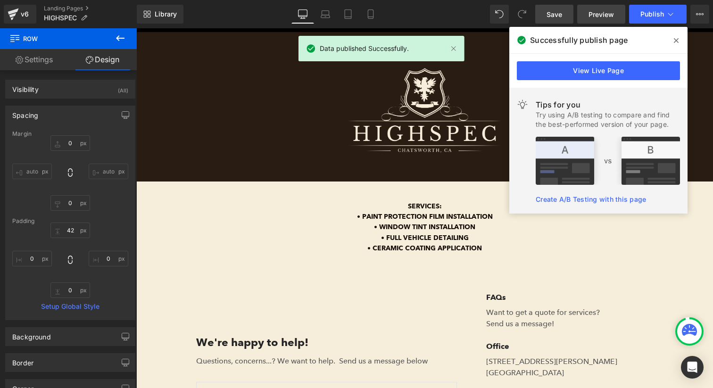
click at [595, 9] on span "Preview" at bounding box center [600, 14] width 25 height 10
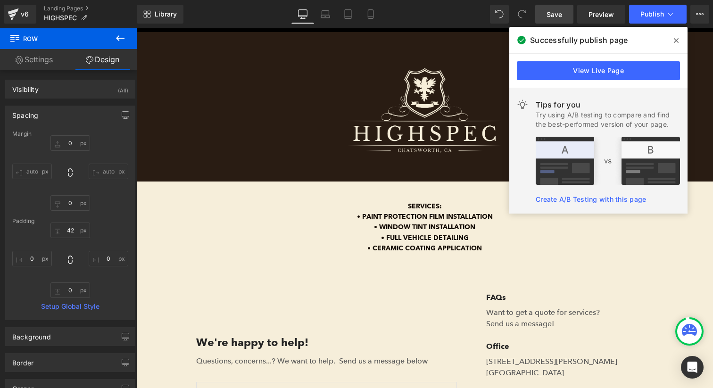
click at [676, 39] on icon at bounding box center [676, 41] width 5 height 8
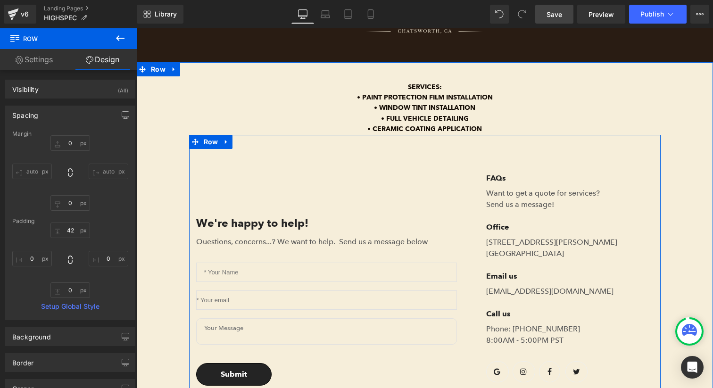
scroll to position [150, 0]
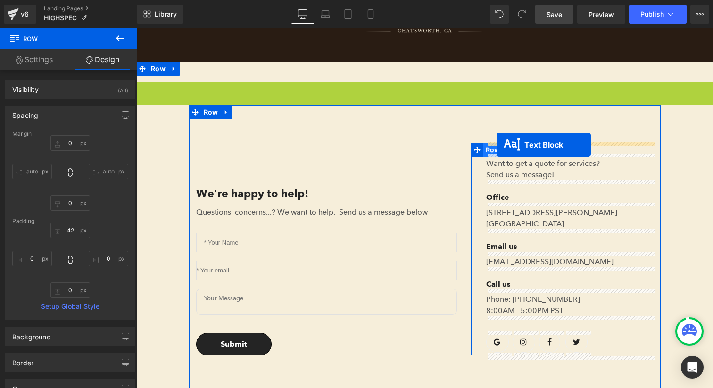
drag, startPoint x: 420, startPoint y: 105, endPoint x: 496, endPoint y: 145, distance: 85.6
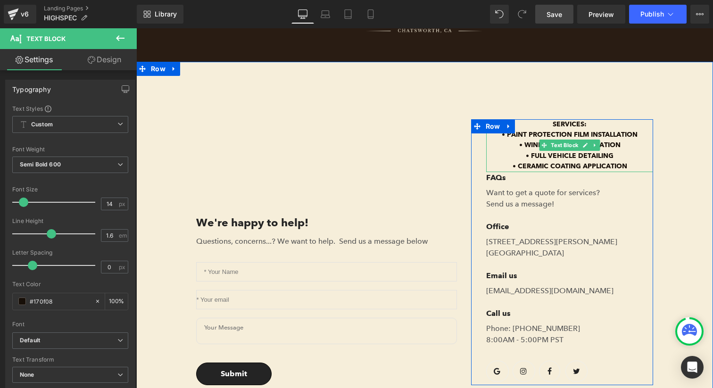
click at [572, 153] on p "• FULL VEHICLE DETAILING" at bounding box center [569, 156] width 167 height 10
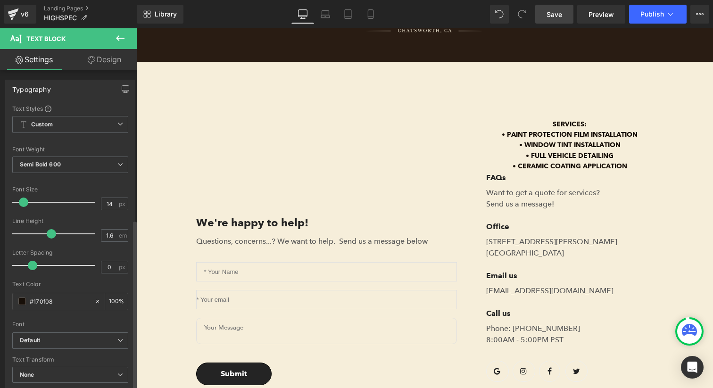
scroll to position [279, 0]
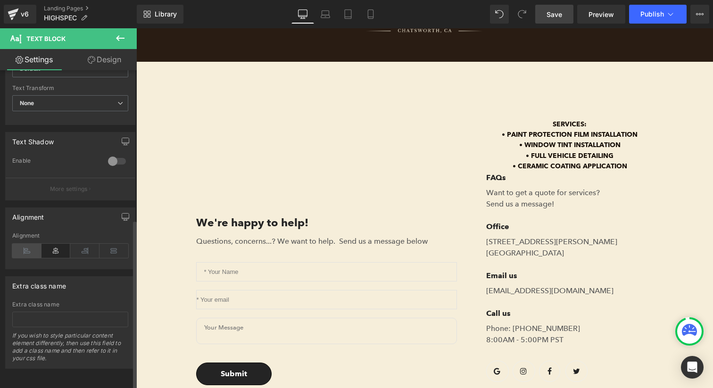
click at [34, 248] on icon at bounding box center [26, 251] width 29 height 14
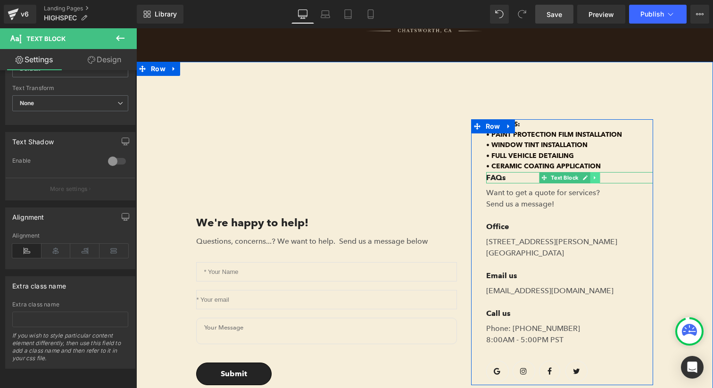
click at [597, 179] on icon at bounding box center [594, 178] width 5 height 6
drag, startPoint x: 593, startPoint y: 179, endPoint x: 598, endPoint y: 178, distance: 5.3
click at [598, 178] on li at bounding box center [590, 177] width 29 height 11
click at [598, 178] on icon at bounding box center [599, 177] width 5 height 5
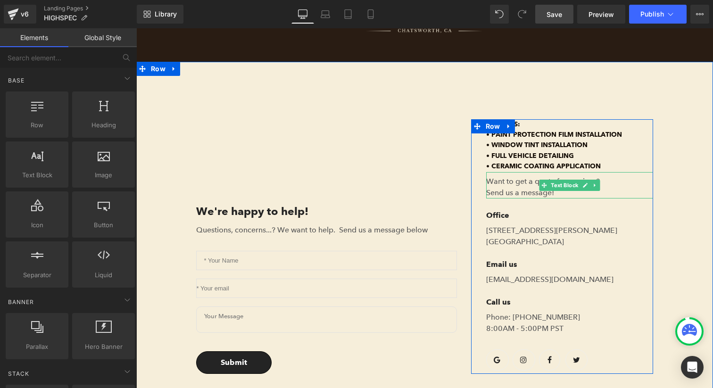
click at [588, 183] on icon at bounding box center [585, 185] width 5 height 6
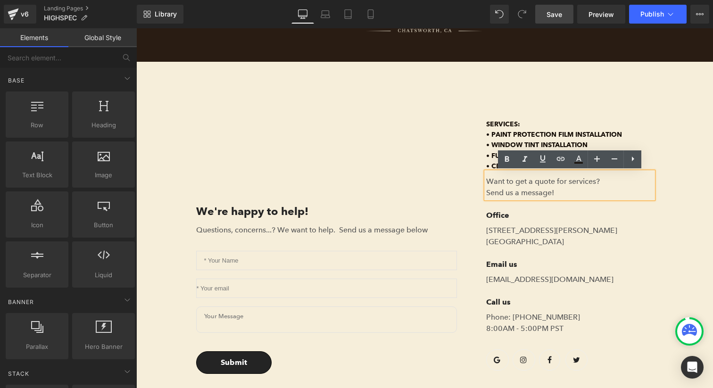
drag, startPoint x: 596, startPoint y: 184, endPoint x: 616, endPoint y: 217, distance: 38.7
click at [596, 185] on p "Want to get a quote for services?" at bounding box center [569, 181] width 167 height 11
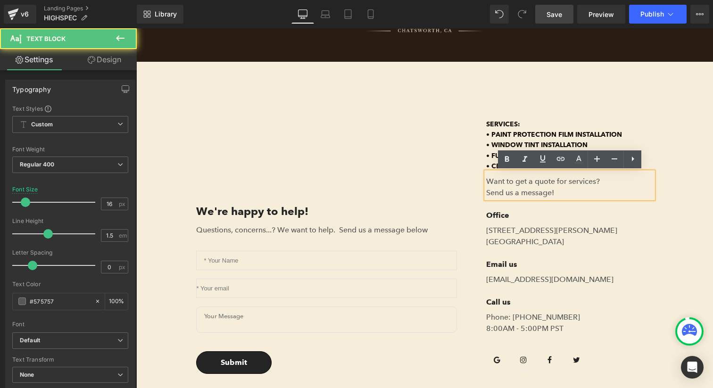
drag, startPoint x: 616, startPoint y: 217, endPoint x: 615, endPoint y: 213, distance: 4.9
click at [616, 217] on p "Office" at bounding box center [569, 215] width 167 height 11
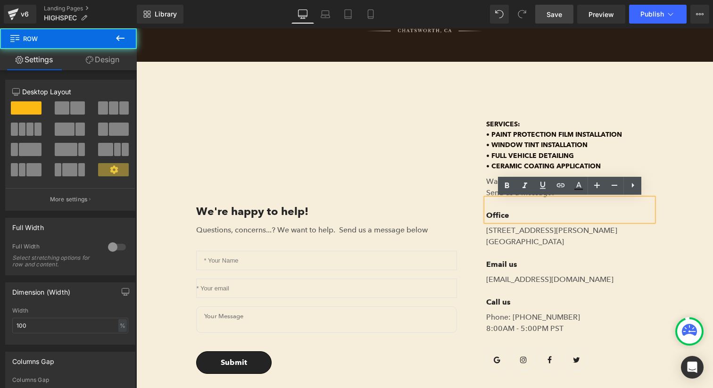
click at [671, 162] on div "We're happy to help! Text Block Questions, concerns...? We want to help. Send u…" at bounding box center [424, 247] width 576 height 330
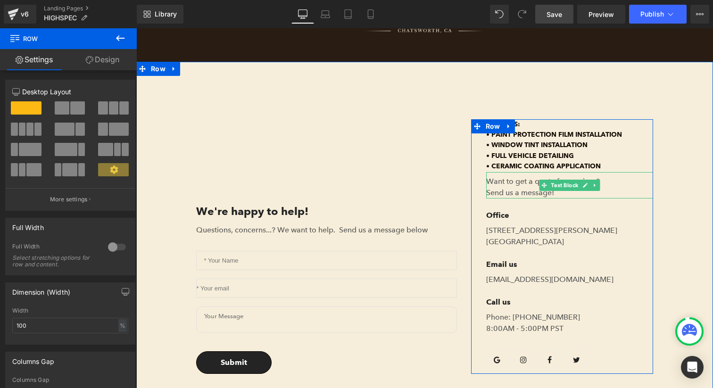
click at [599, 186] on link at bounding box center [595, 185] width 10 height 11
click at [600, 186] on icon at bounding box center [599, 184] width 5 height 5
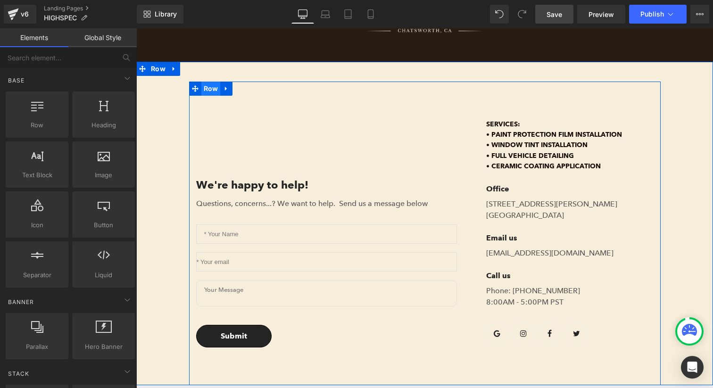
click at [212, 90] on span "Row" at bounding box center [210, 89] width 19 height 14
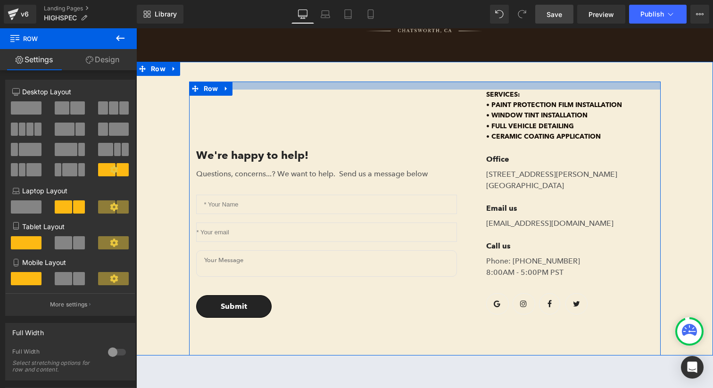
drag, startPoint x: 279, startPoint y: 107, endPoint x: 279, endPoint y: 81, distance: 25.9
click at [279, 82] on div at bounding box center [424, 86] width 471 height 8
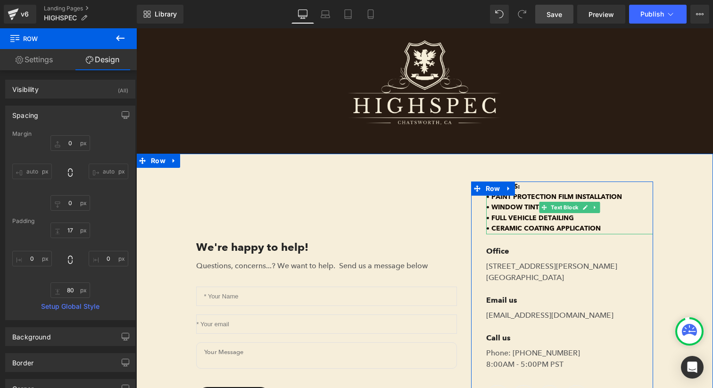
scroll to position [0, 0]
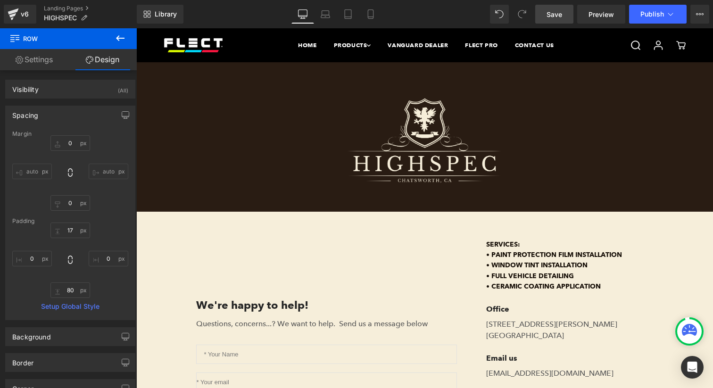
click at [559, 18] on span "Save" at bounding box center [554, 14] width 16 height 10
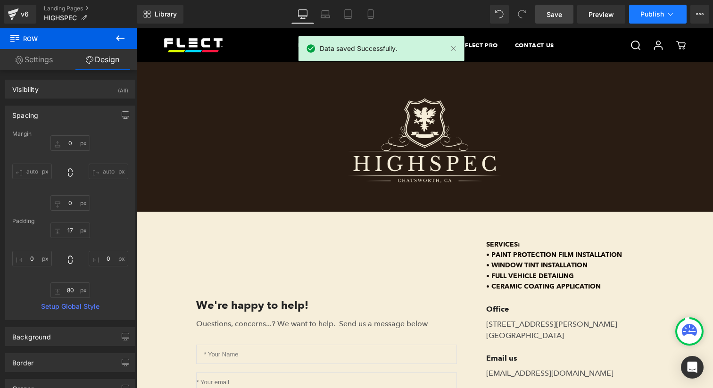
click at [648, 15] on span "Publish" at bounding box center [652, 14] width 24 height 8
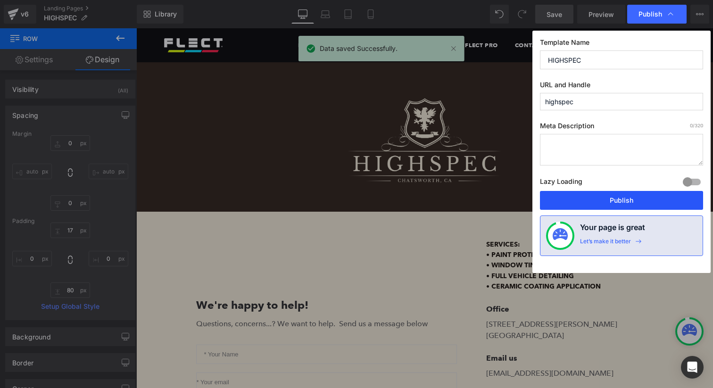
click at [652, 201] on button "Publish" at bounding box center [621, 200] width 163 height 19
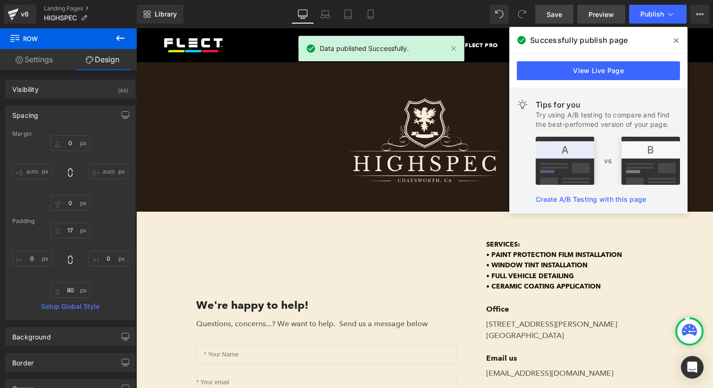
click at [583, 16] on link "Preview" at bounding box center [601, 14] width 48 height 19
